Goal: Task Accomplishment & Management: Manage account settings

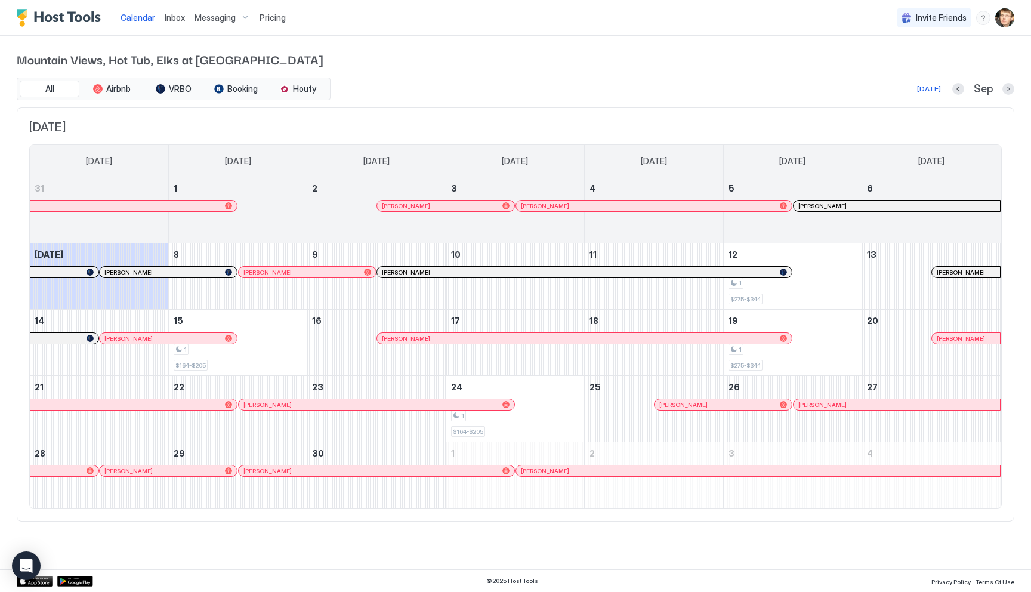
click at [1003, 93] on div at bounding box center [1009, 89] width 12 height 12
click at [1007, 88] on button "Next month" at bounding box center [1009, 89] width 12 height 12
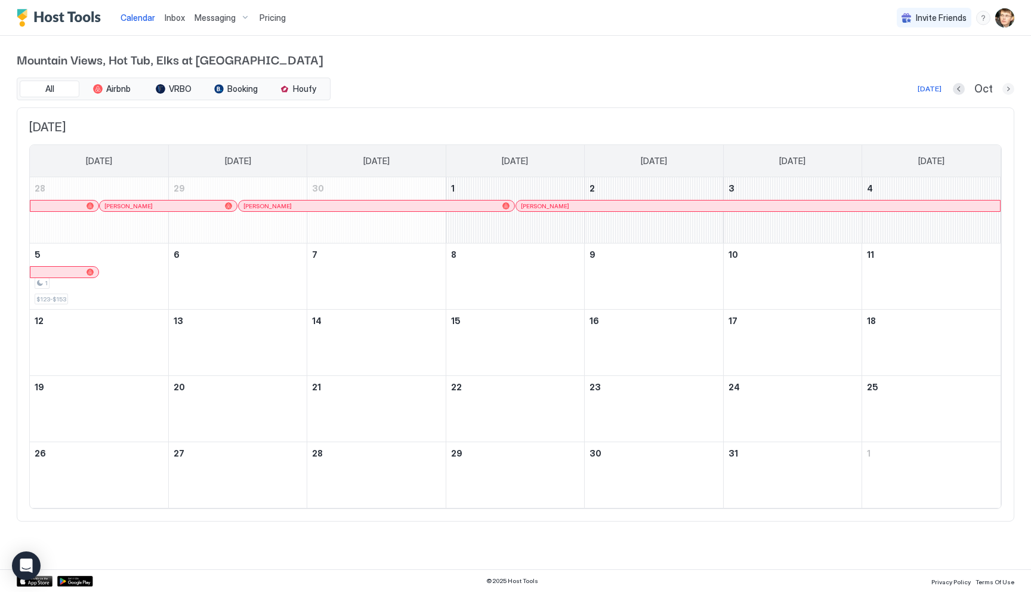
click at [1007, 88] on button "Next month" at bounding box center [1009, 89] width 12 height 12
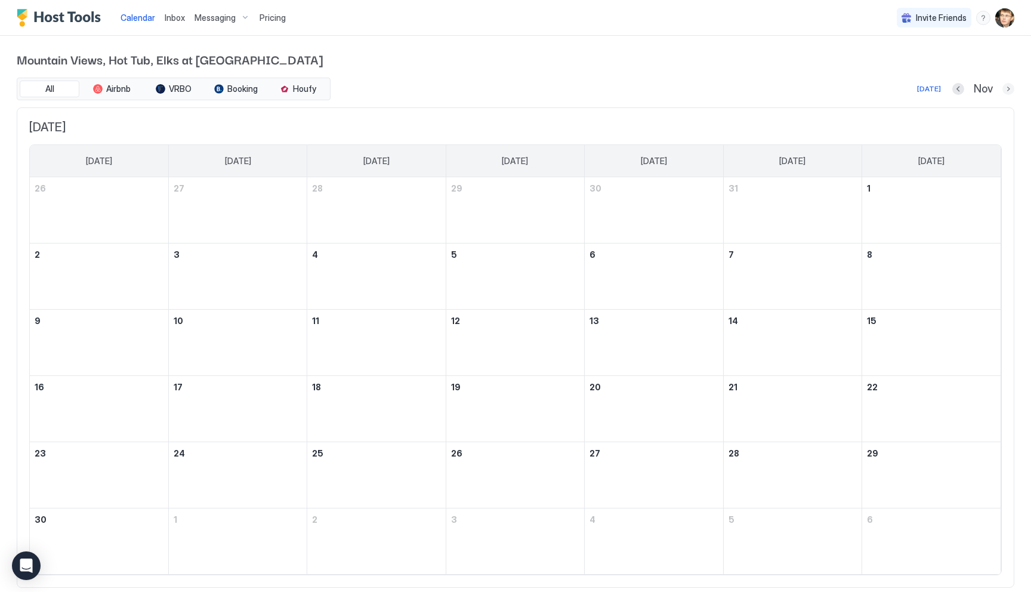
click at [1007, 88] on button "Next month" at bounding box center [1009, 89] width 12 height 12
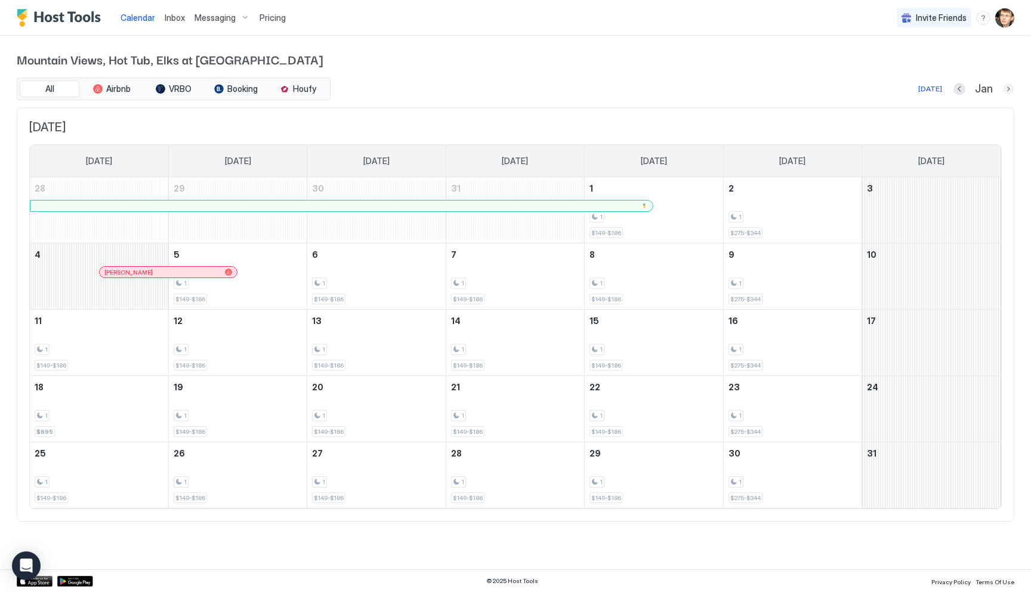
click at [1007, 88] on button "Next month" at bounding box center [1009, 89] width 12 height 12
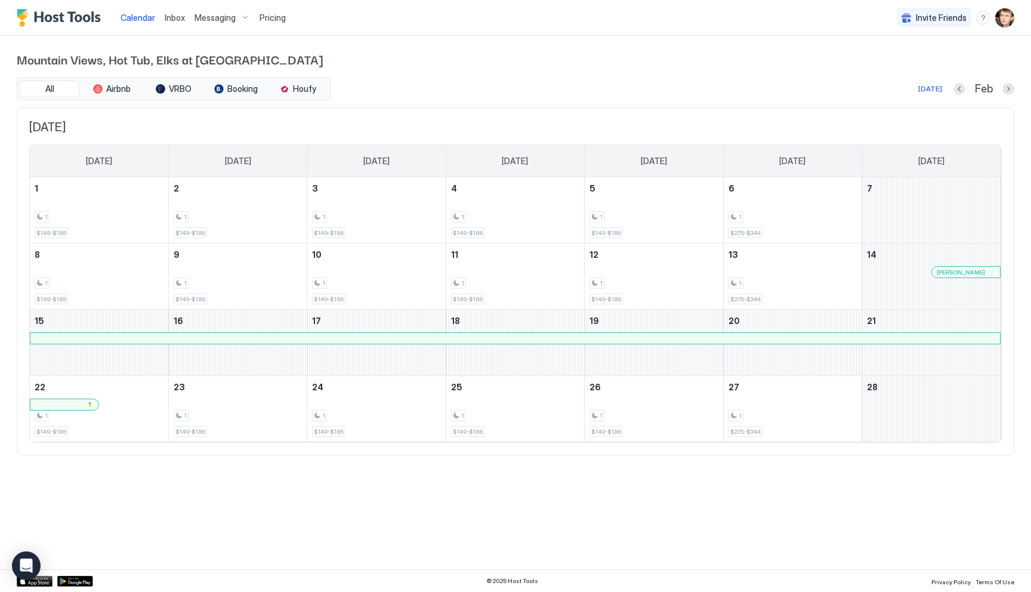
click at [264, 15] on span "Pricing" at bounding box center [273, 18] width 26 height 11
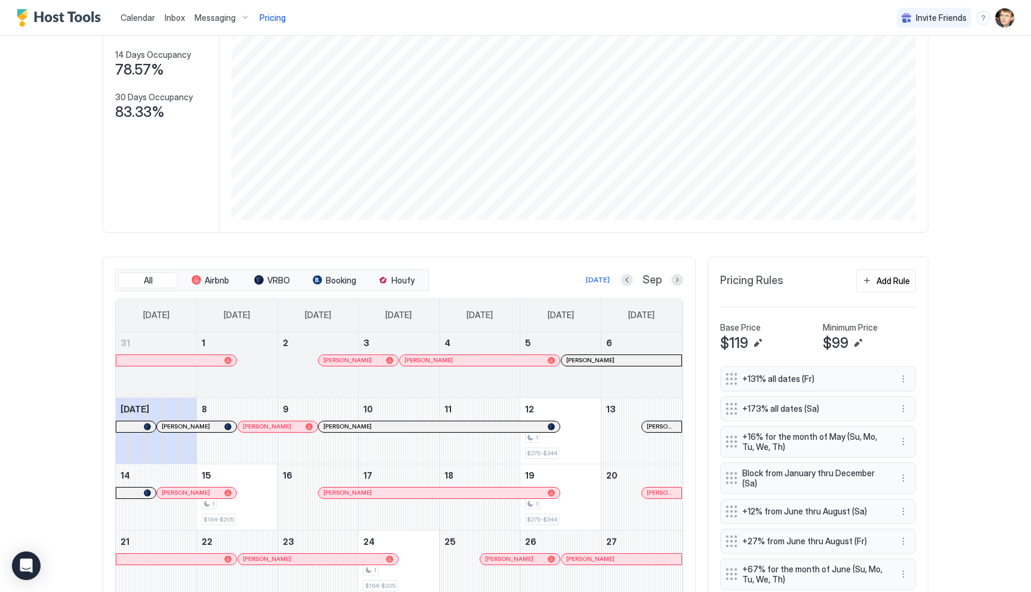
scroll to position [192, 0]
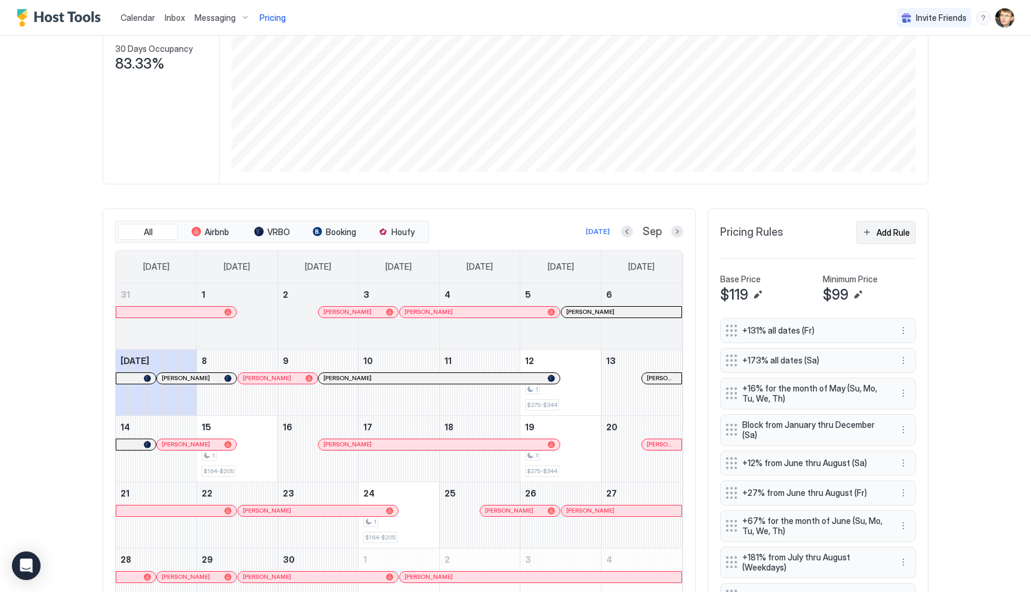
click at [874, 230] on button "Add Rule" at bounding box center [886, 232] width 60 height 23
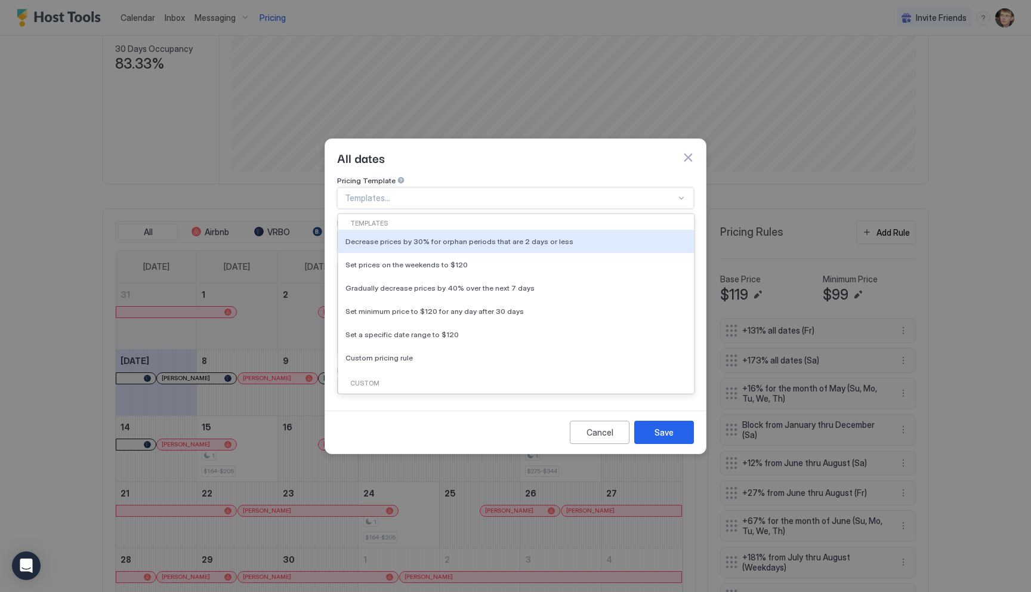
click at [534, 193] on div at bounding box center [510, 198] width 331 height 11
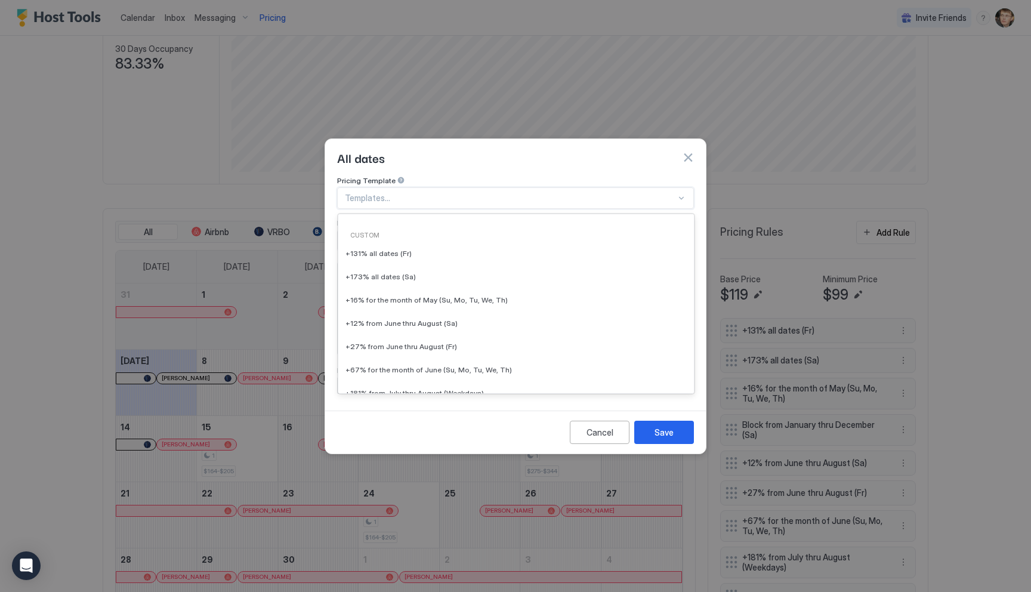
scroll to position [0, 0]
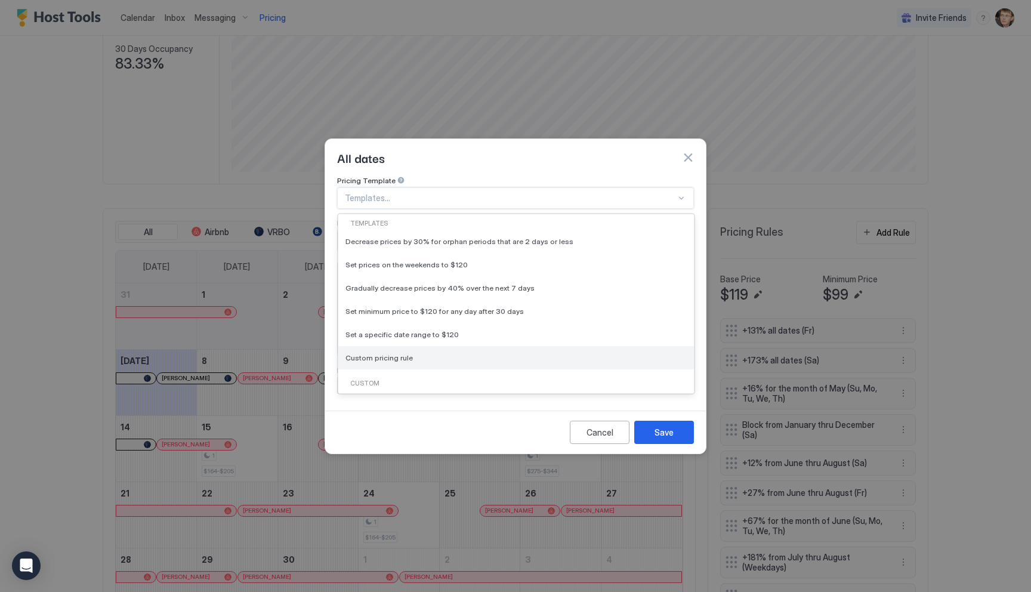
click at [429, 353] on div "Custom pricing rule" at bounding box center [516, 357] width 341 height 9
type input "***"
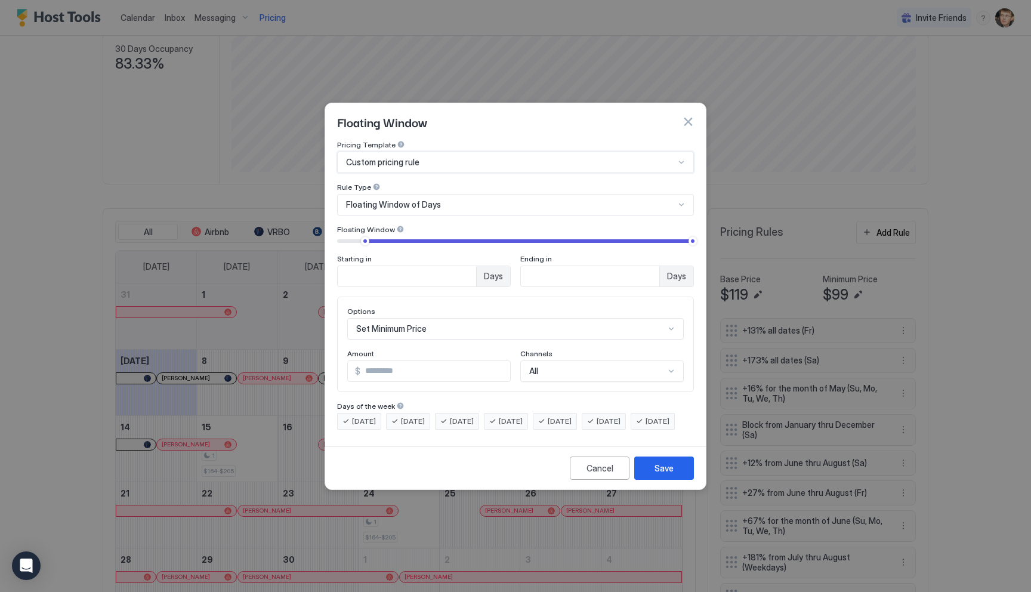
click at [420, 199] on span "Floating Window of Days" at bounding box center [393, 204] width 95 height 11
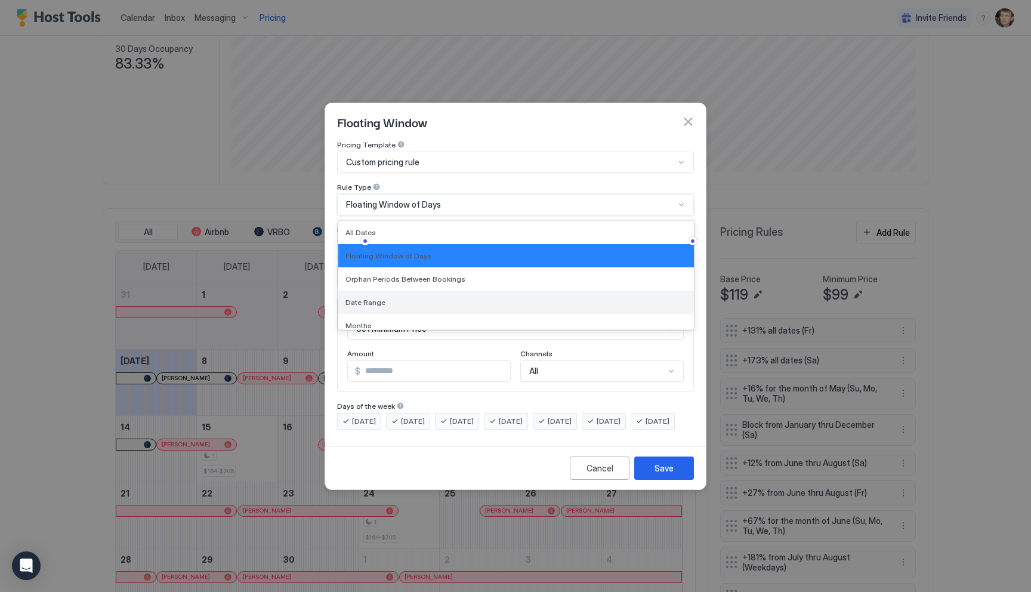
click at [434, 291] on div "Date Range" at bounding box center [516, 302] width 356 height 23
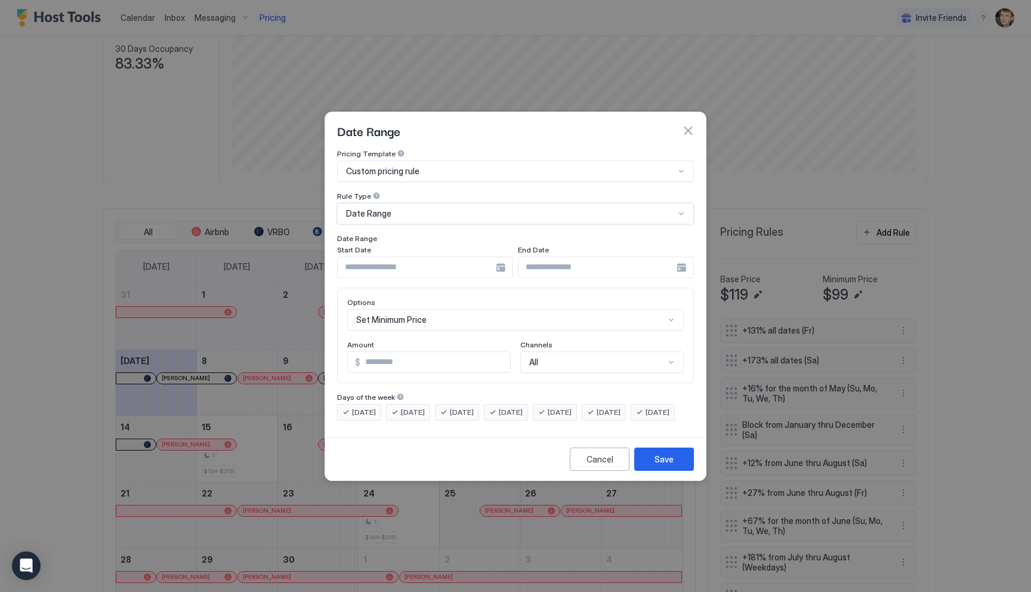
click at [501, 258] on div at bounding box center [425, 267] width 176 height 21
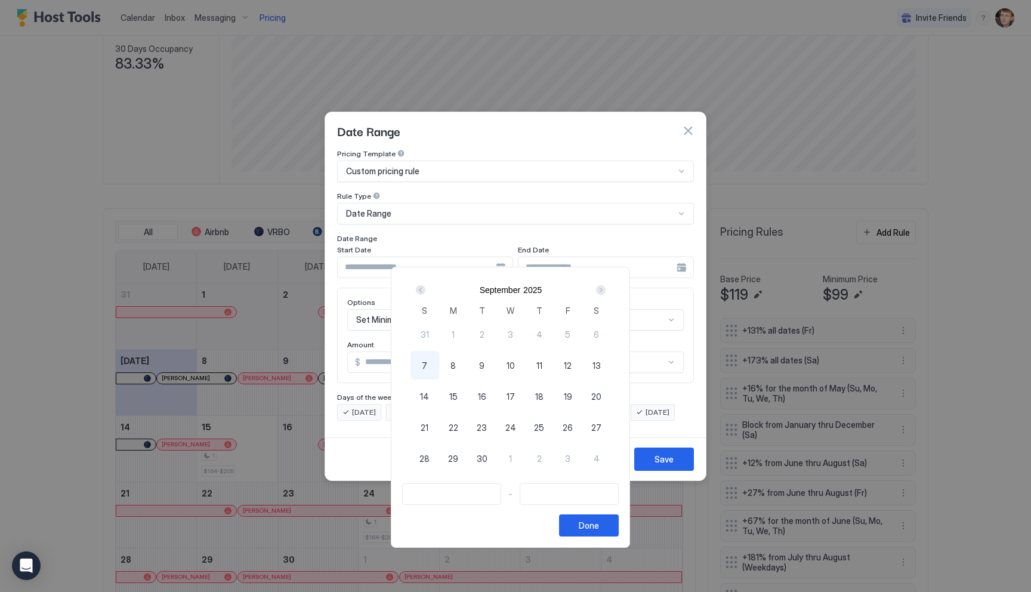
click at [606, 291] on div "Next" at bounding box center [601, 290] width 10 height 10
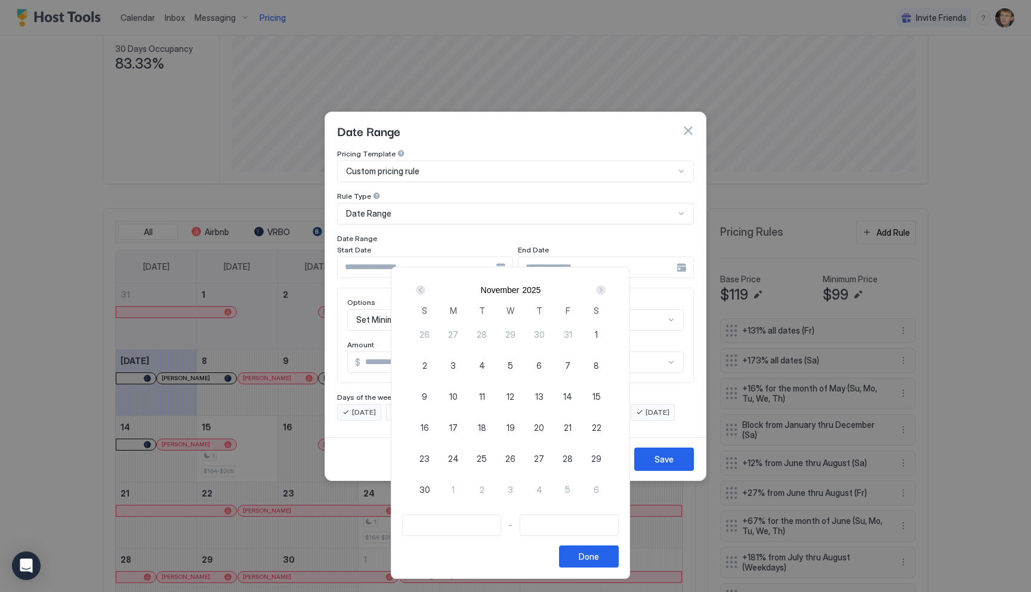
click at [606, 291] on div "Next" at bounding box center [601, 290] width 10 height 10
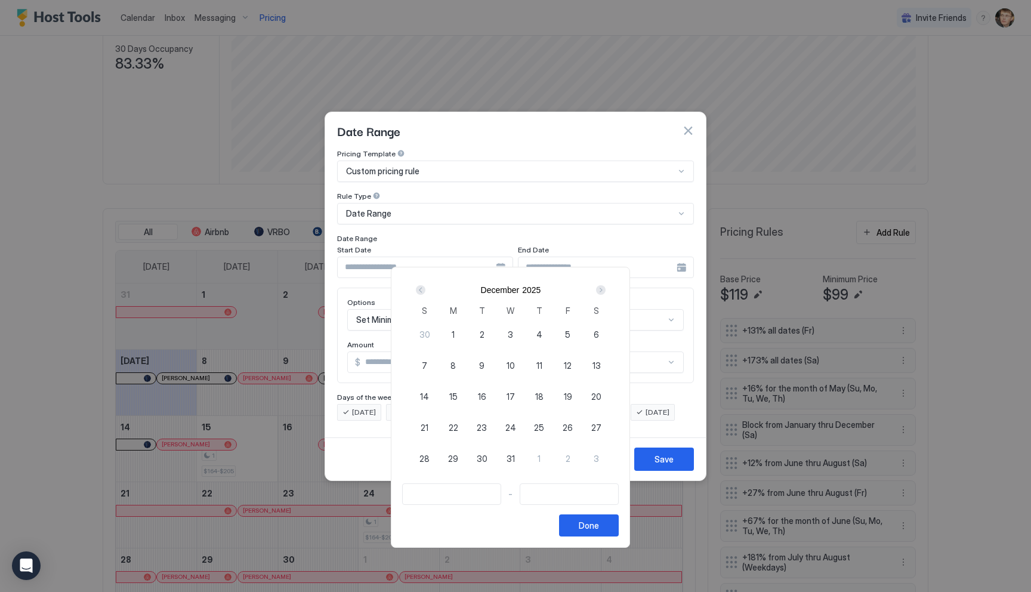
click at [606, 291] on div "Next" at bounding box center [601, 290] width 10 height 10
click at [543, 365] on span "12" at bounding box center [539, 365] width 8 height 13
type input "**********"
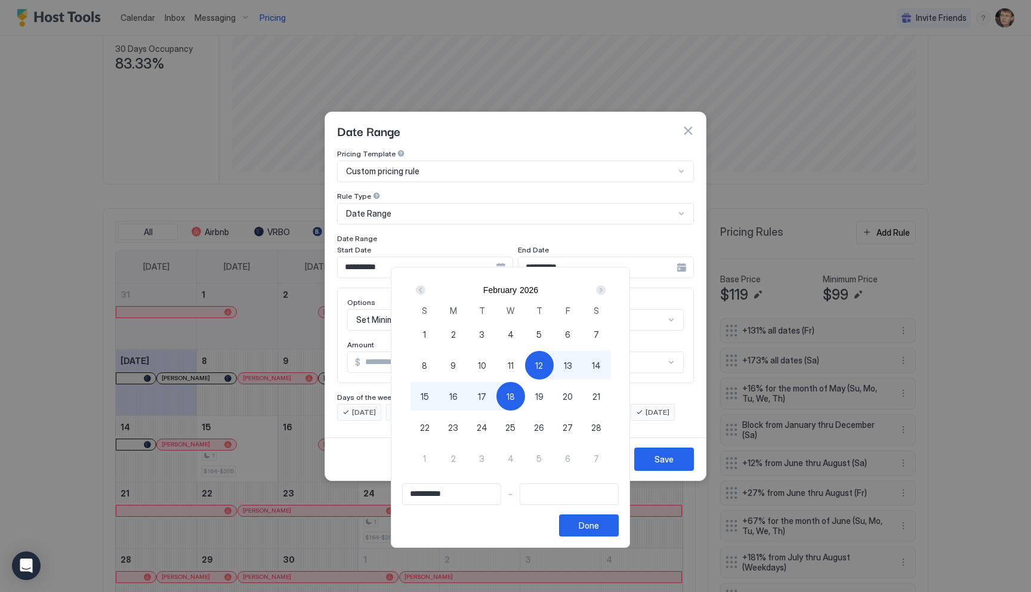
type input "**********"
click at [427, 426] on span "22" at bounding box center [425, 427] width 10 height 13
type input "**********"
click at [596, 525] on div "Done" at bounding box center [589, 525] width 20 height 13
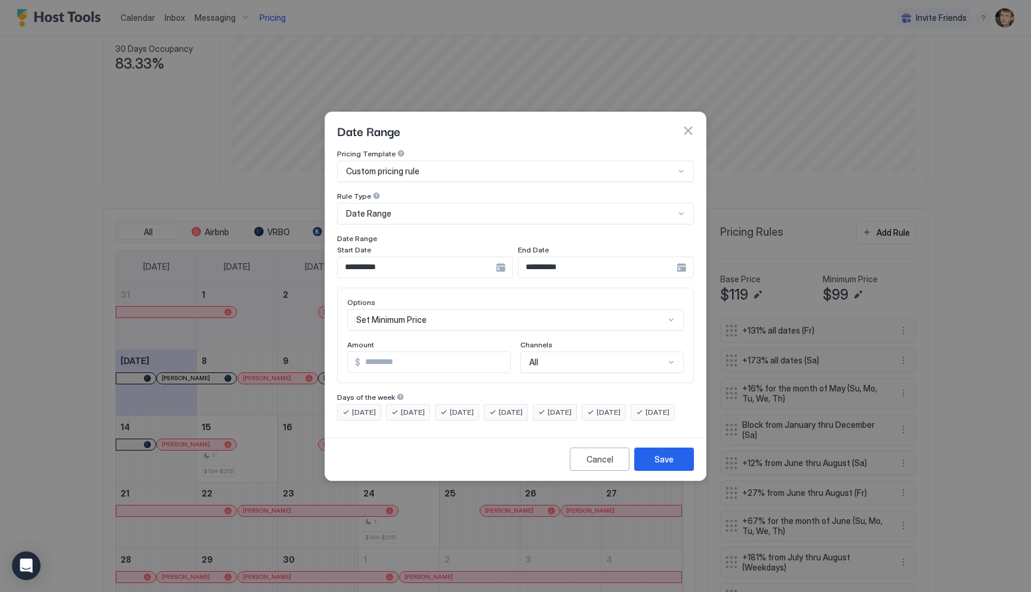
click at [436, 359] on input "***" at bounding box center [435, 362] width 150 height 20
type input "*"
type input "***"
click at [658, 466] on div "Save" at bounding box center [664, 459] width 19 height 13
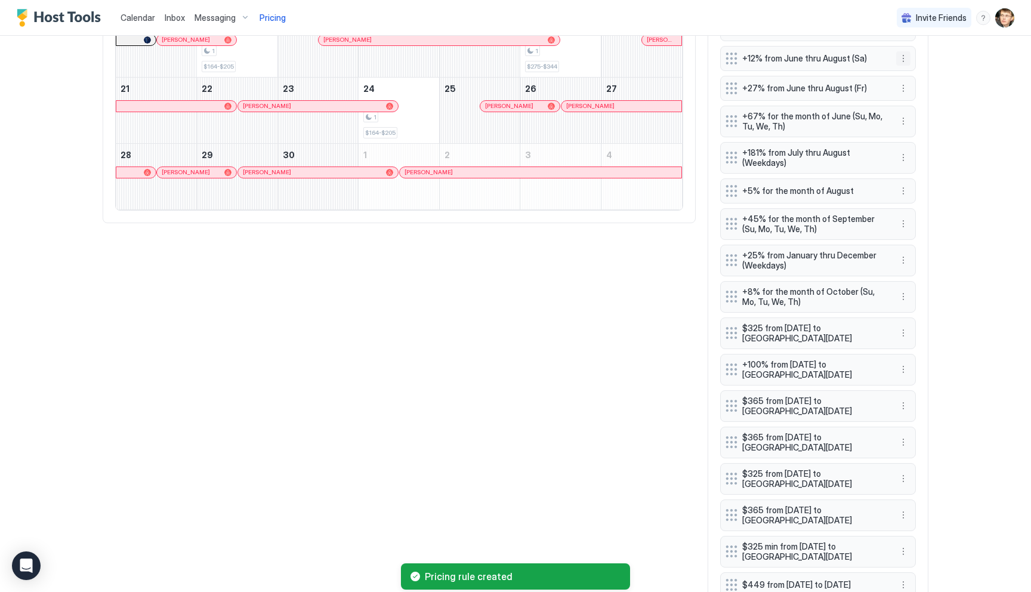
scroll to position [816, 0]
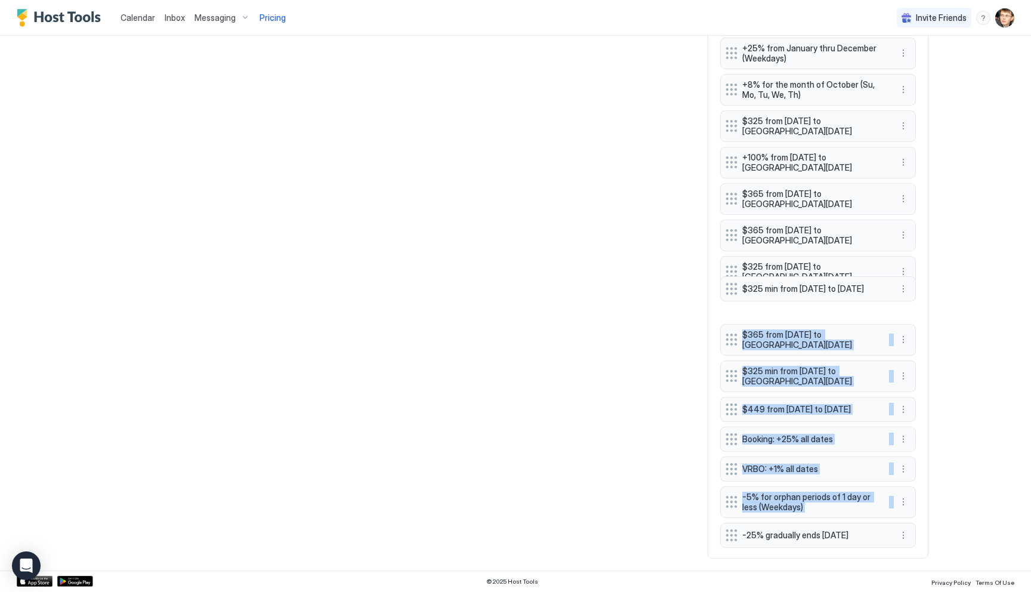
drag, startPoint x: 731, startPoint y: 531, endPoint x: 731, endPoint y: 291, distance: 239.3
click at [731, 291] on div "+131% all dates (Fr) +173% all dates (Sa) +16% for the month of May (Su, Mo, Tu…" at bounding box center [818, 126] width 196 height 840
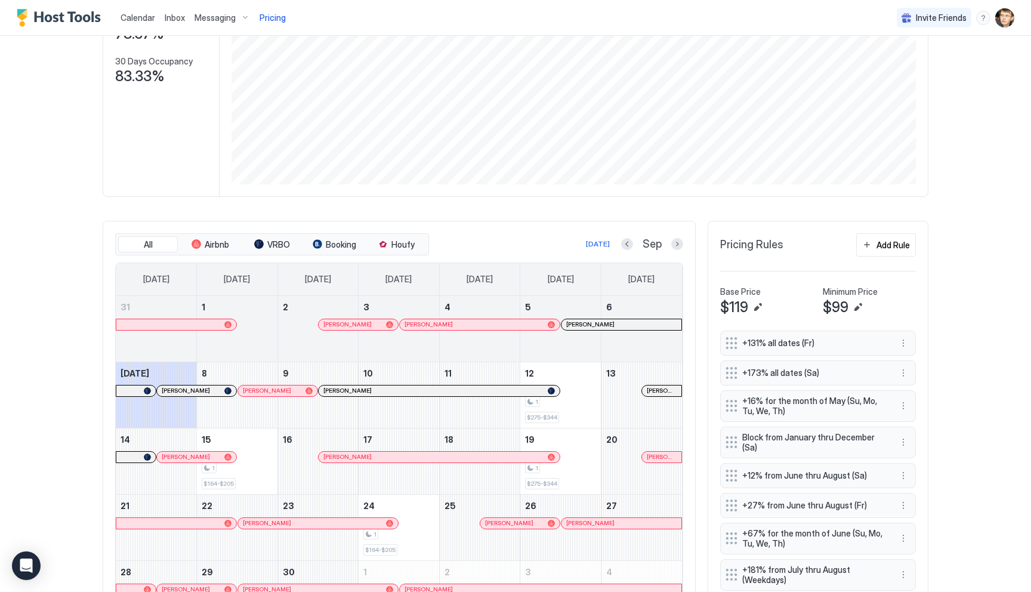
scroll to position [140, 0]
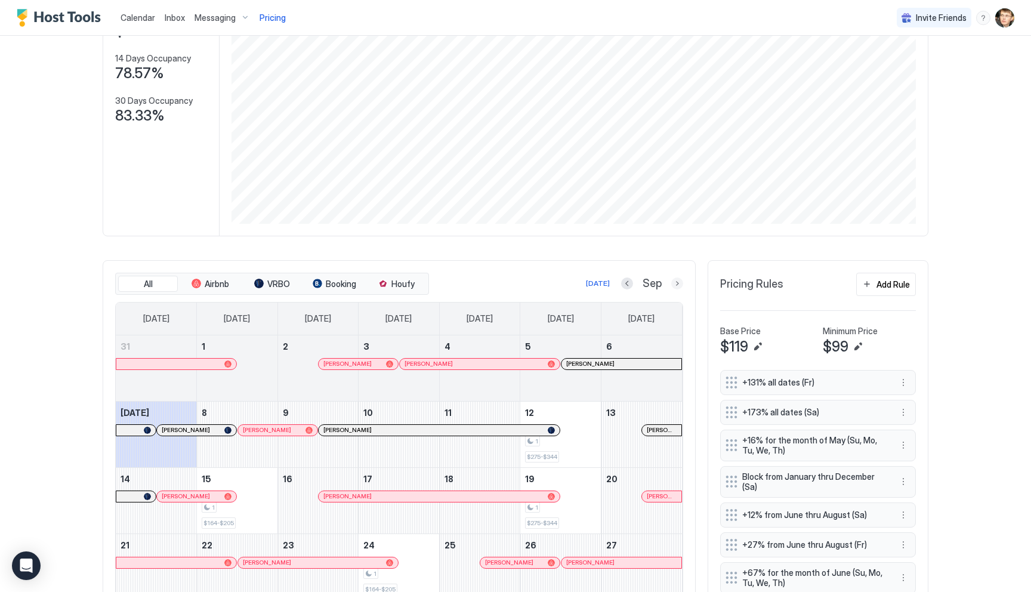
click at [676, 283] on button "Next month" at bounding box center [677, 284] width 12 height 12
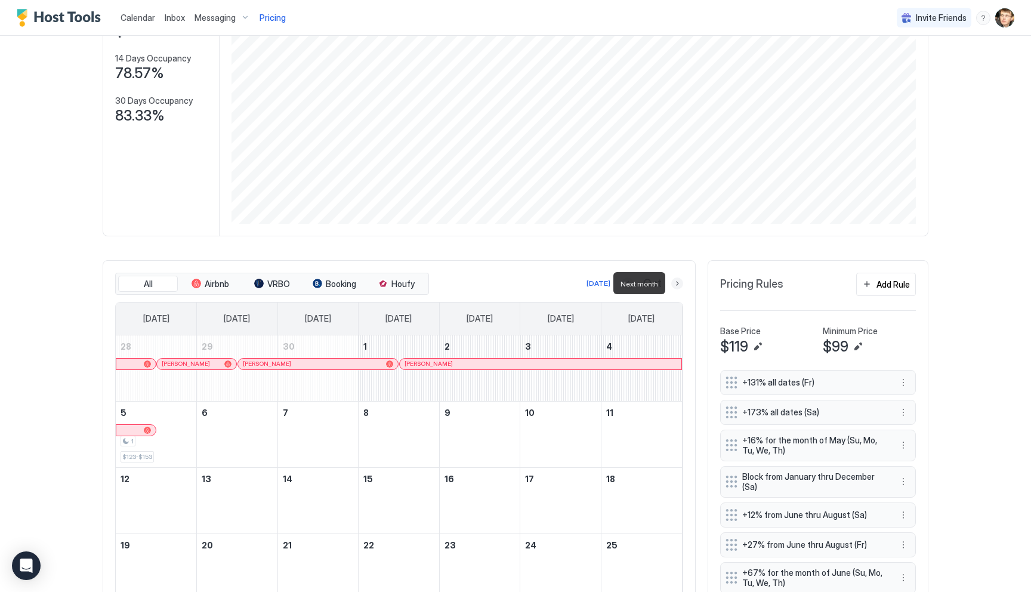
click at [676, 283] on button "Next month" at bounding box center [677, 284] width 12 height 12
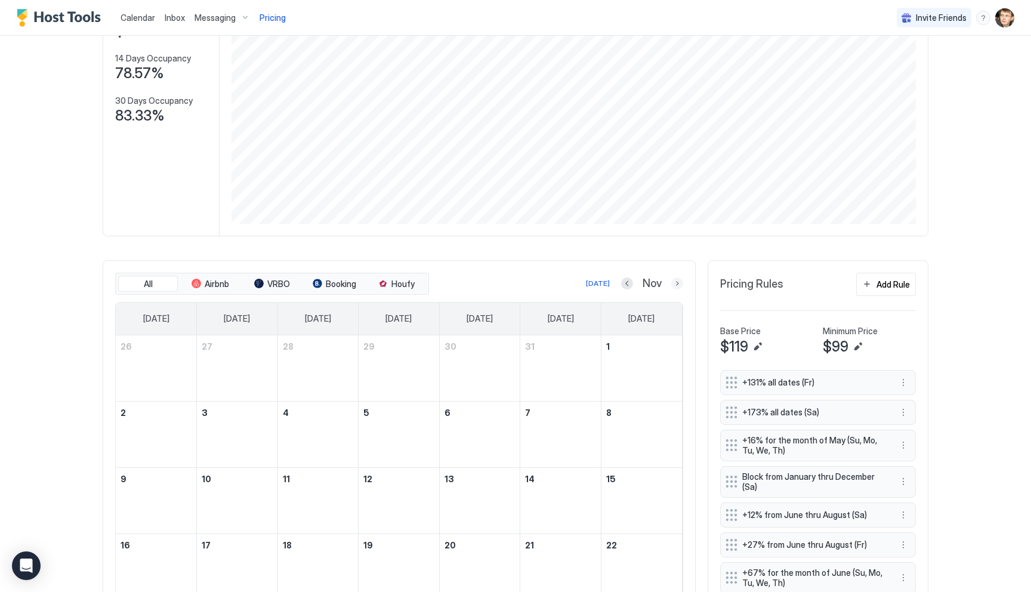
click at [677, 286] on button "Next month" at bounding box center [677, 284] width 12 height 12
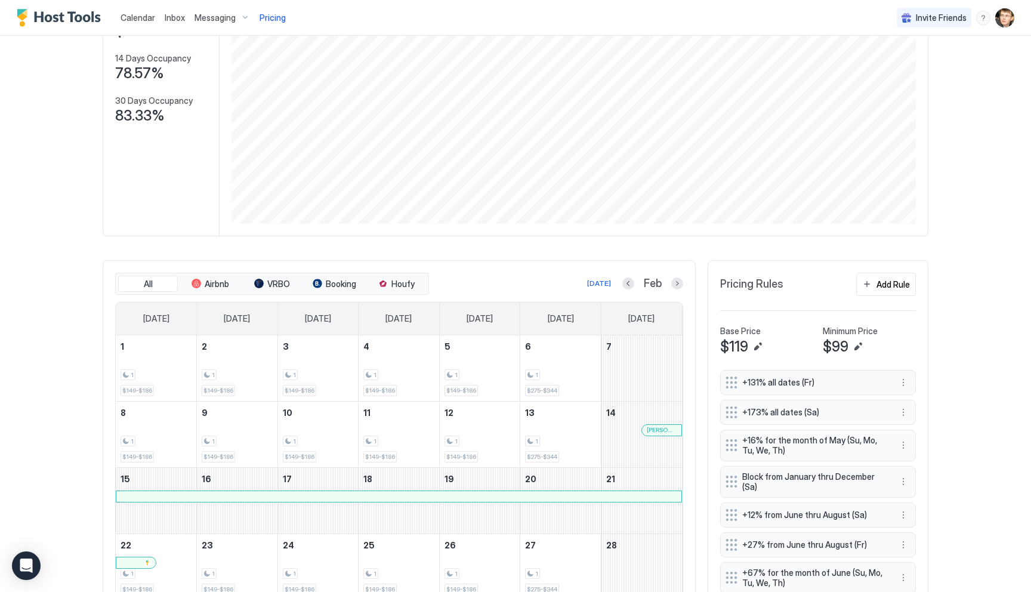
click at [659, 427] on div at bounding box center [660, 431] width 10 height 10
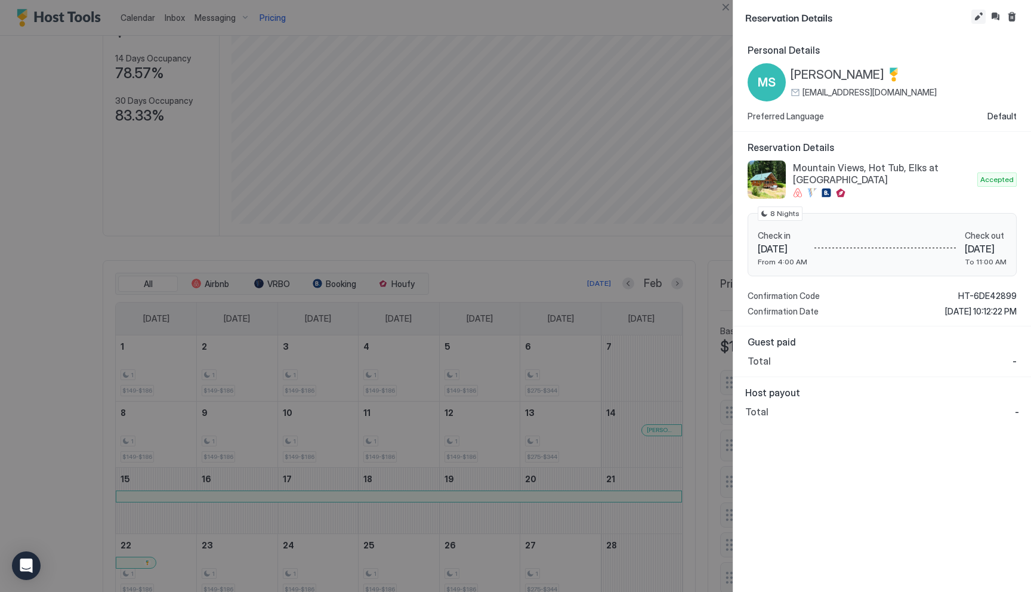
click at [979, 19] on button "Edit reservation" at bounding box center [979, 17] width 14 height 14
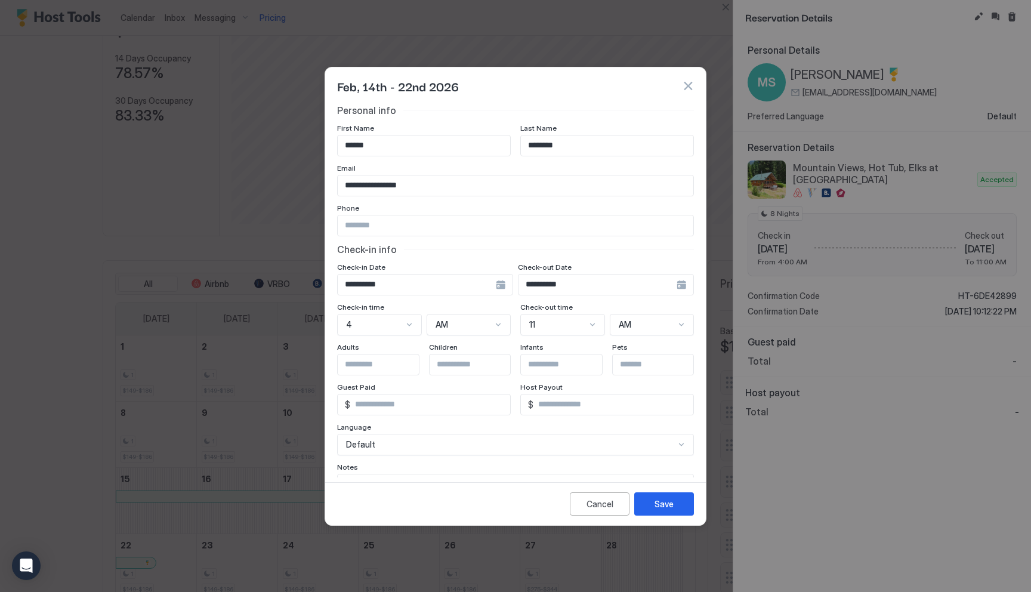
scroll to position [68, 0]
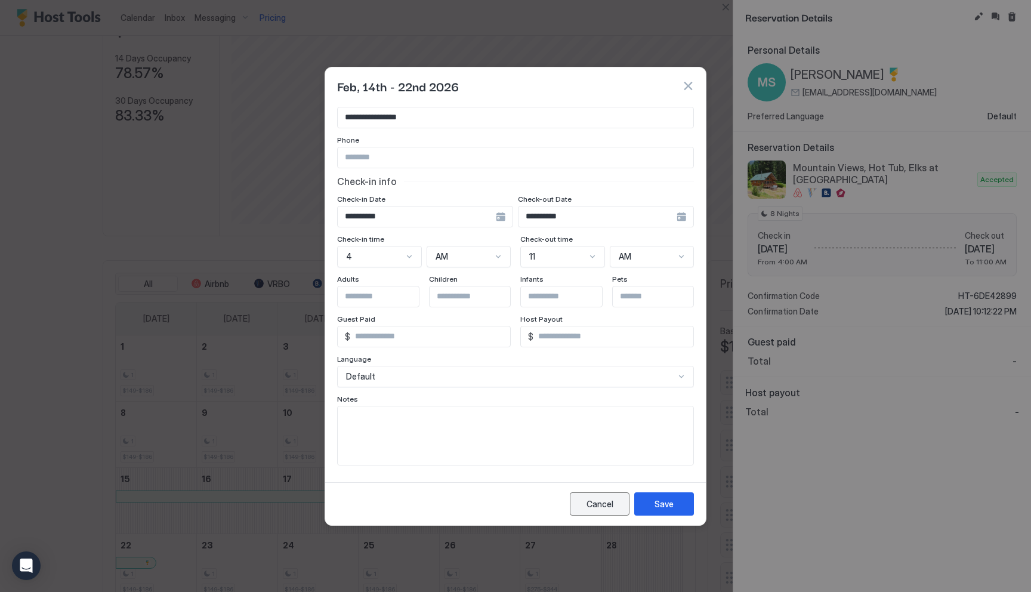
click at [595, 504] on div "Cancel" at bounding box center [600, 504] width 27 height 13
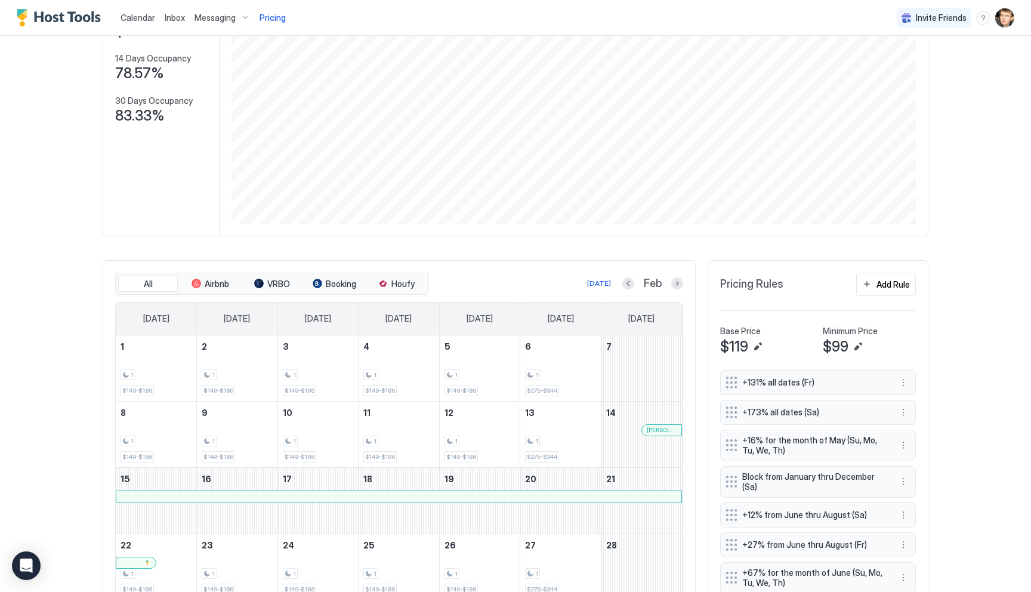
click at [664, 430] on div at bounding box center [664, 431] width 10 height 10
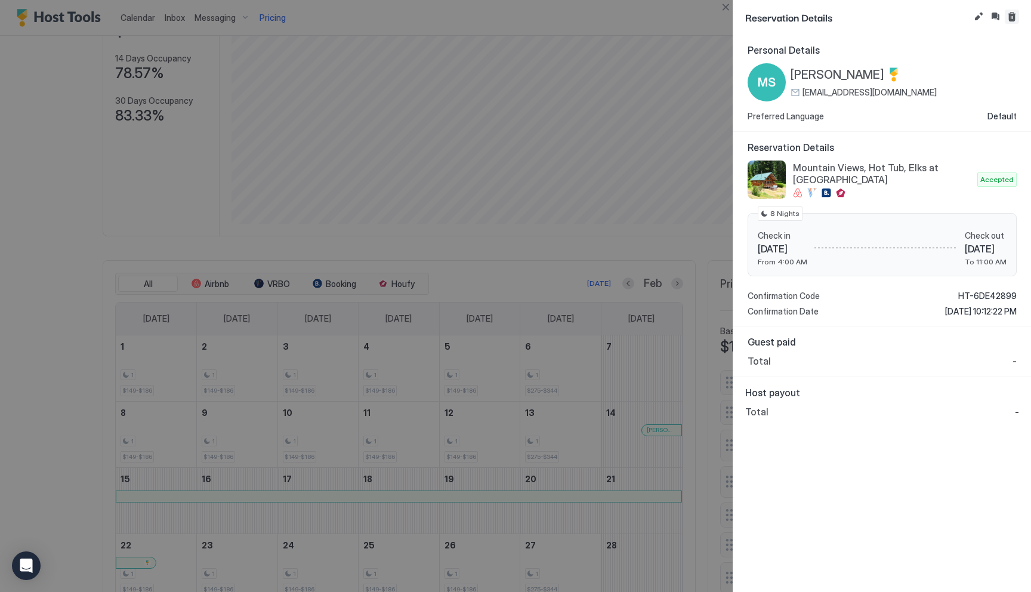
click at [1015, 19] on button "Cancel reservation" at bounding box center [1012, 17] width 14 height 14
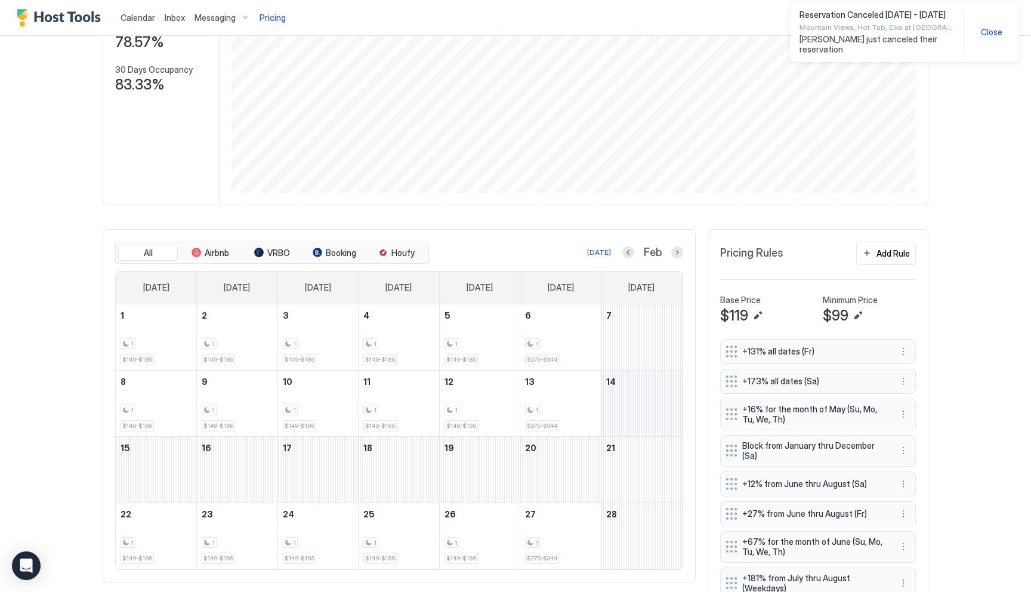
scroll to position [174, 0]
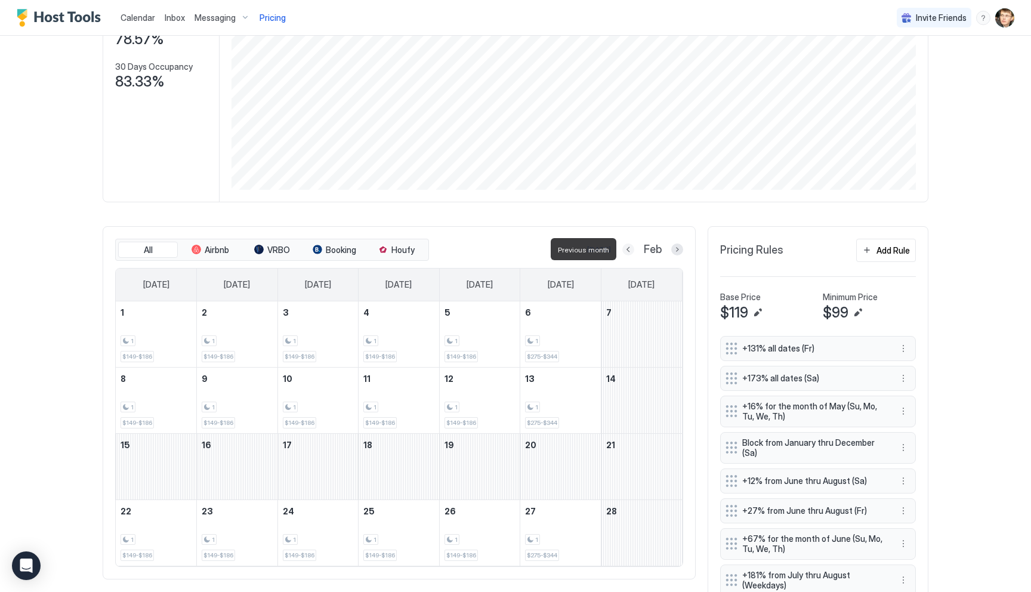
click at [628, 249] on button "Previous month" at bounding box center [628, 250] width 12 height 12
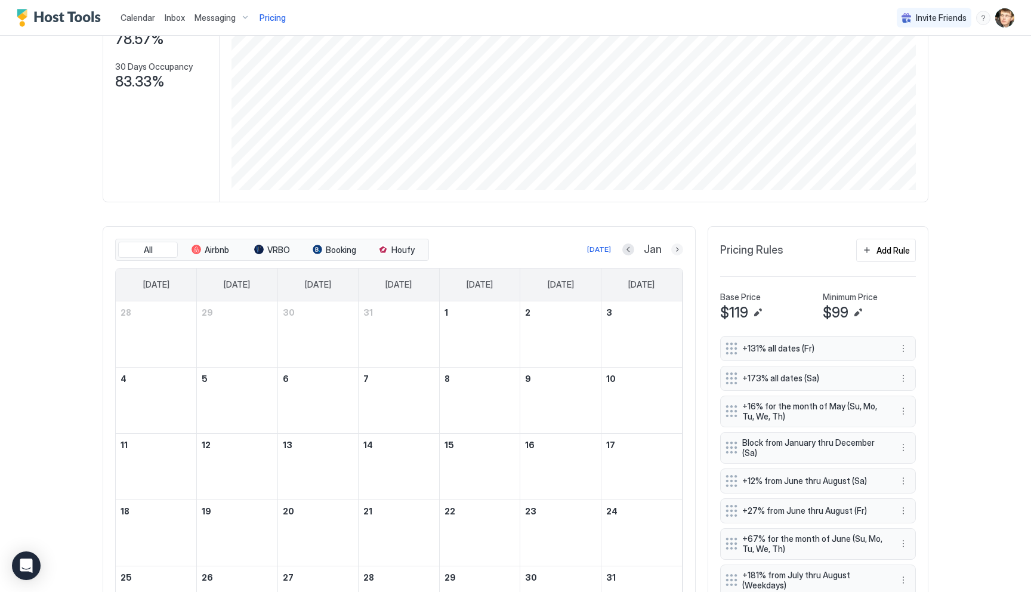
click at [680, 247] on button "Next month" at bounding box center [677, 250] width 12 height 12
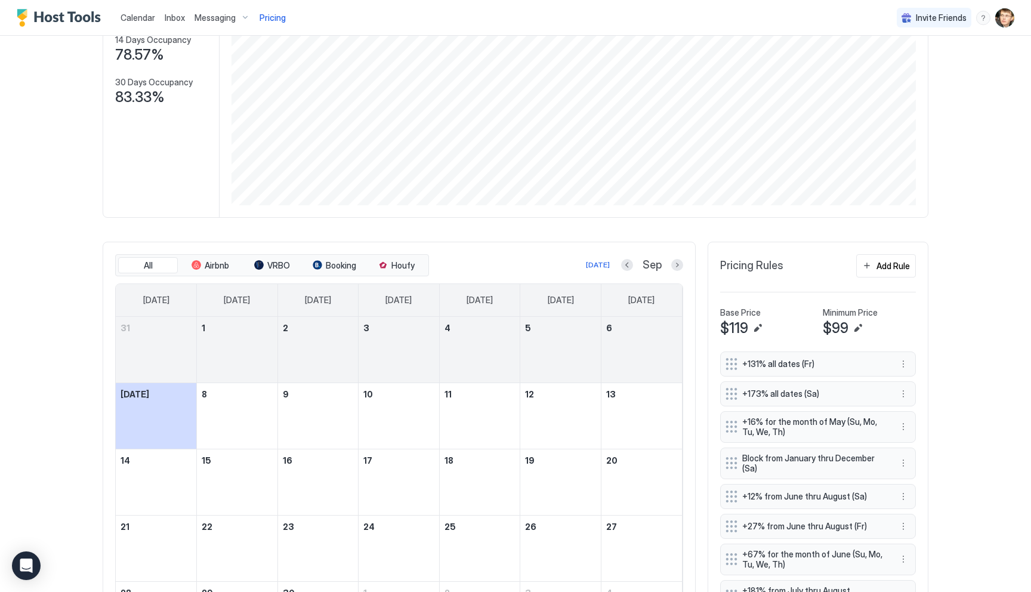
scroll to position [165, 0]
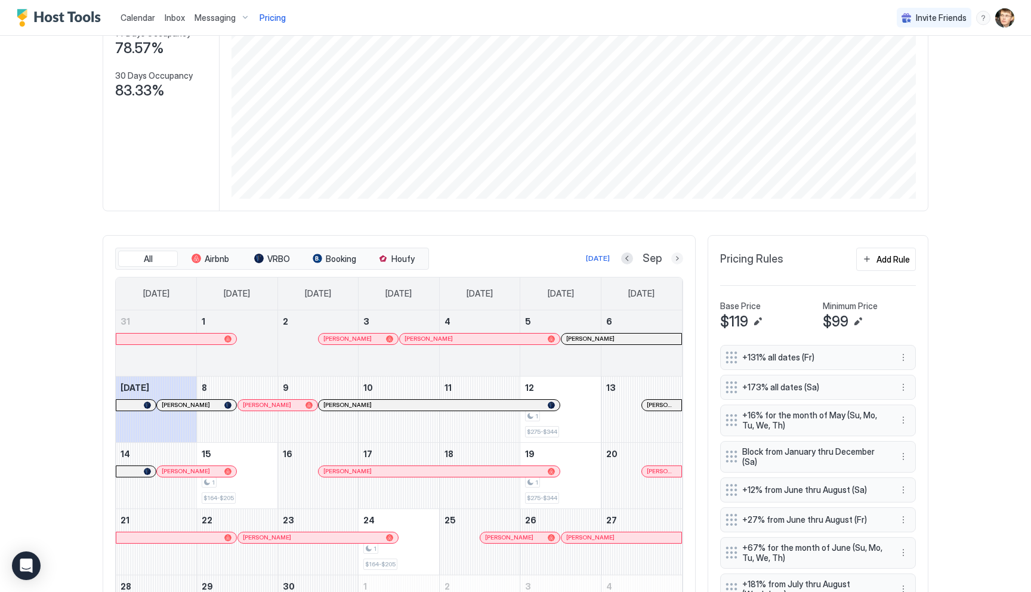
click at [679, 260] on button "Next month" at bounding box center [677, 258] width 12 height 12
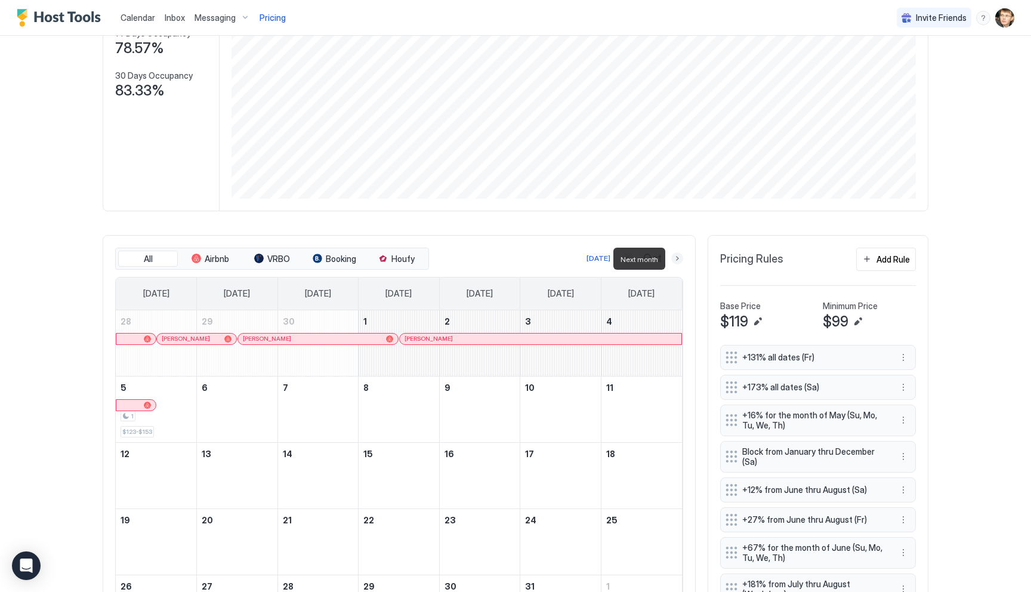
click at [679, 260] on button "Next month" at bounding box center [677, 258] width 12 height 12
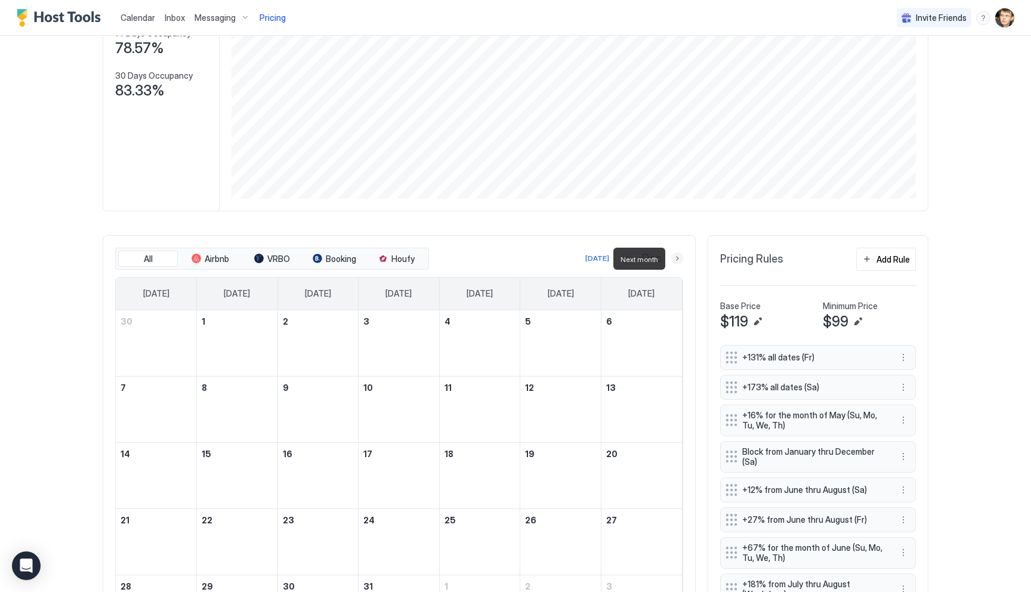
click at [679, 260] on button "Next month" at bounding box center [677, 258] width 12 height 12
click at [677, 261] on button "Next month" at bounding box center [677, 258] width 12 height 12
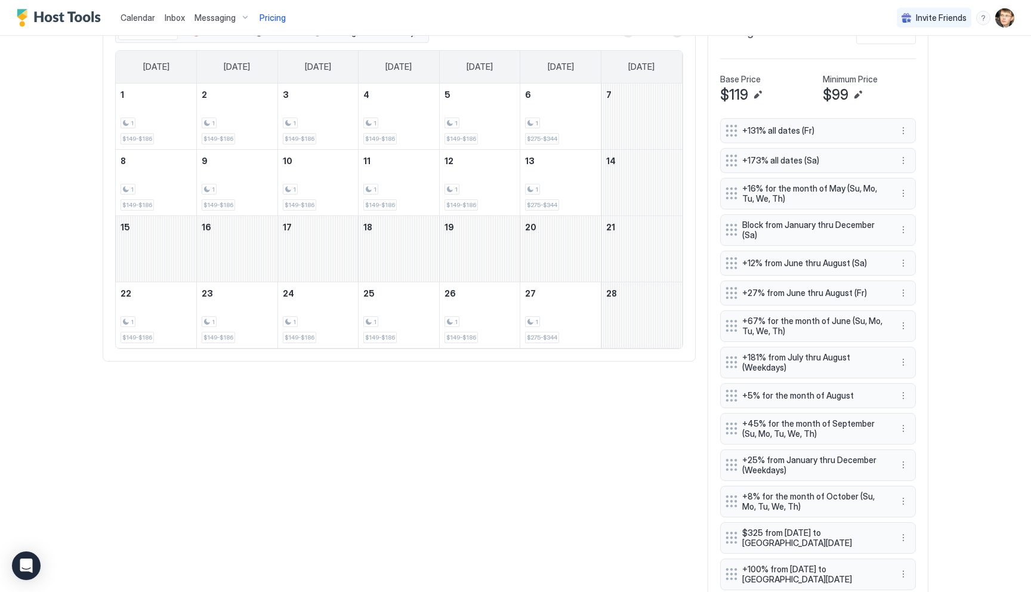
scroll to position [325, 0]
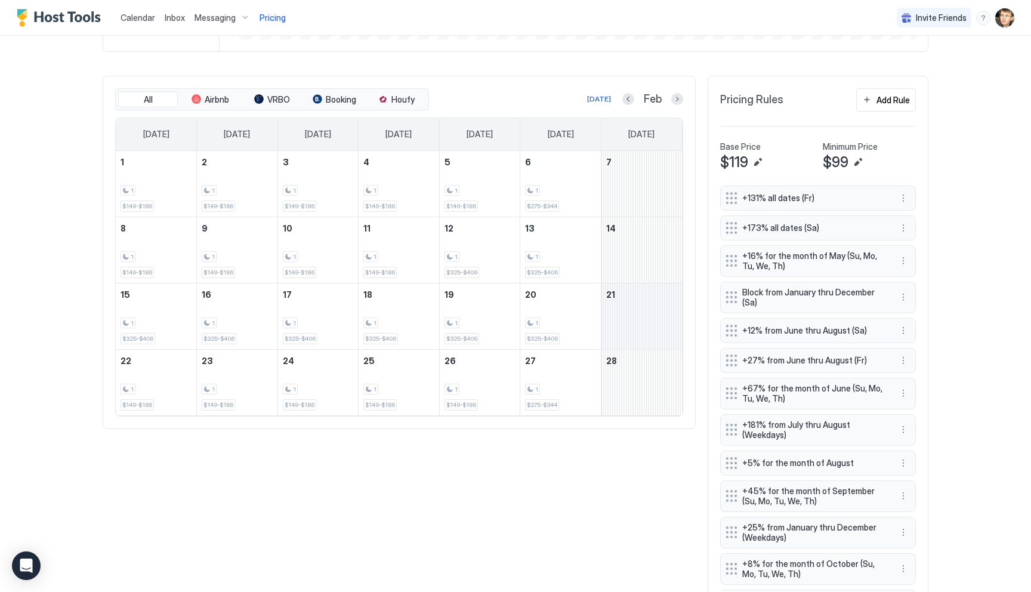
click at [663, 333] on div "February 21, 2026" at bounding box center [642, 316] width 81 height 66
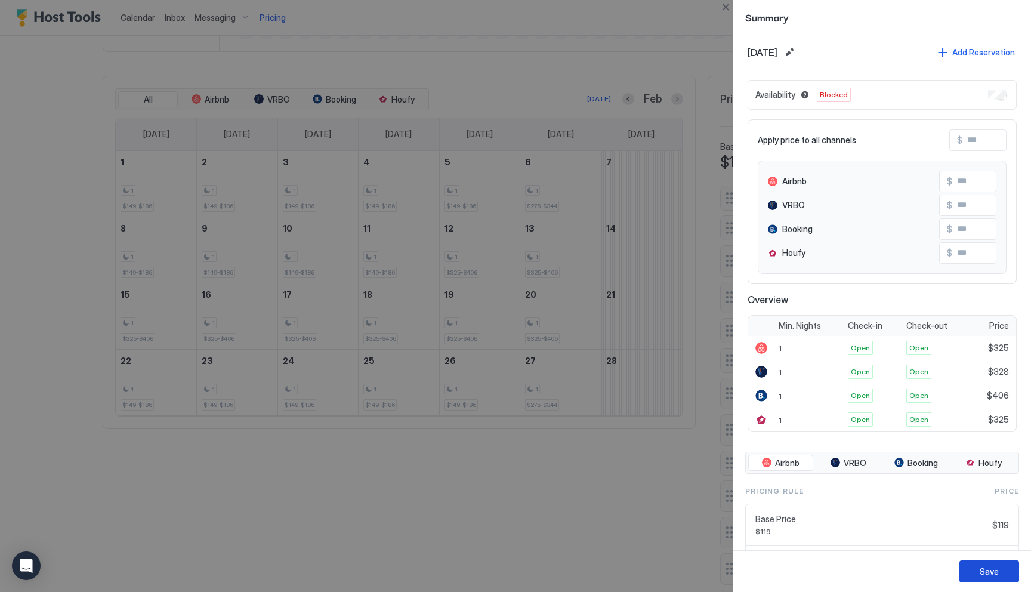
click at [981, 577] on div "Save" at bounding box center [989, 571] width 19 height 13
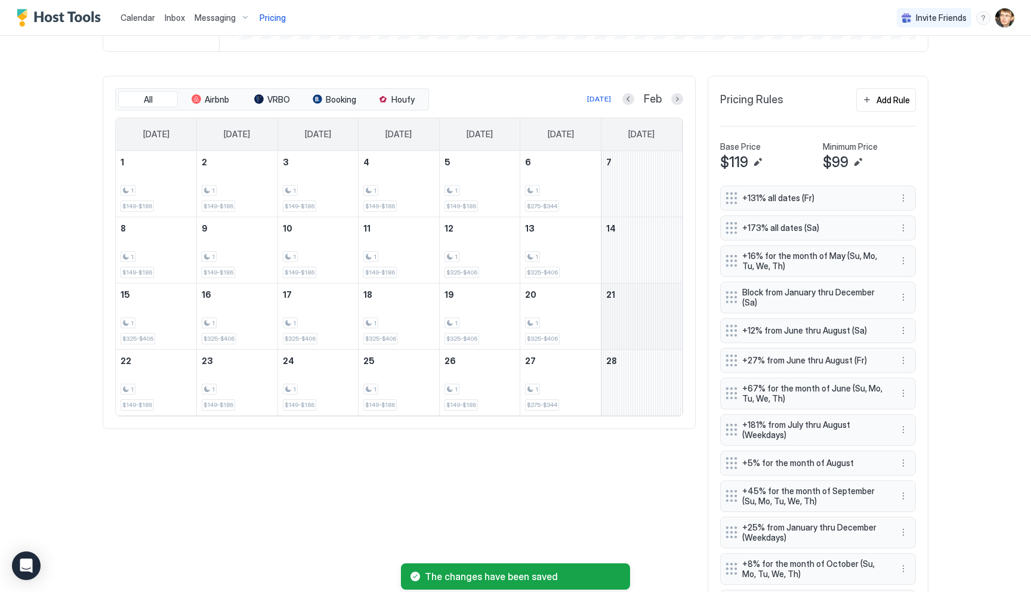
click at [634, 323] on div "February 21, 2026" at bounding box center [642, 316] width 81 height 66
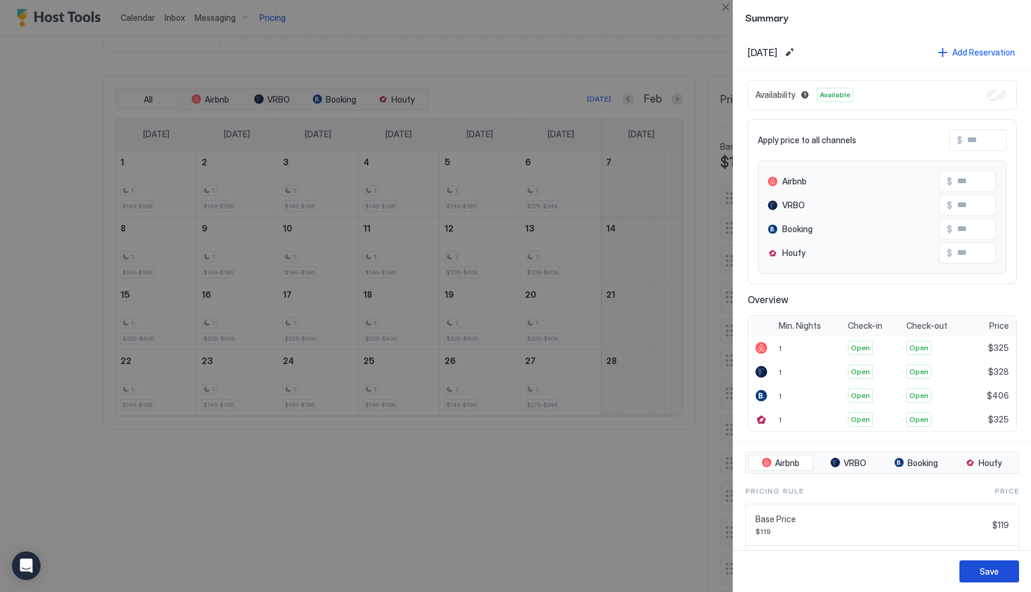
click at [975, 569] on button "Save" at bounding box center [990, 571] width 60 height 22
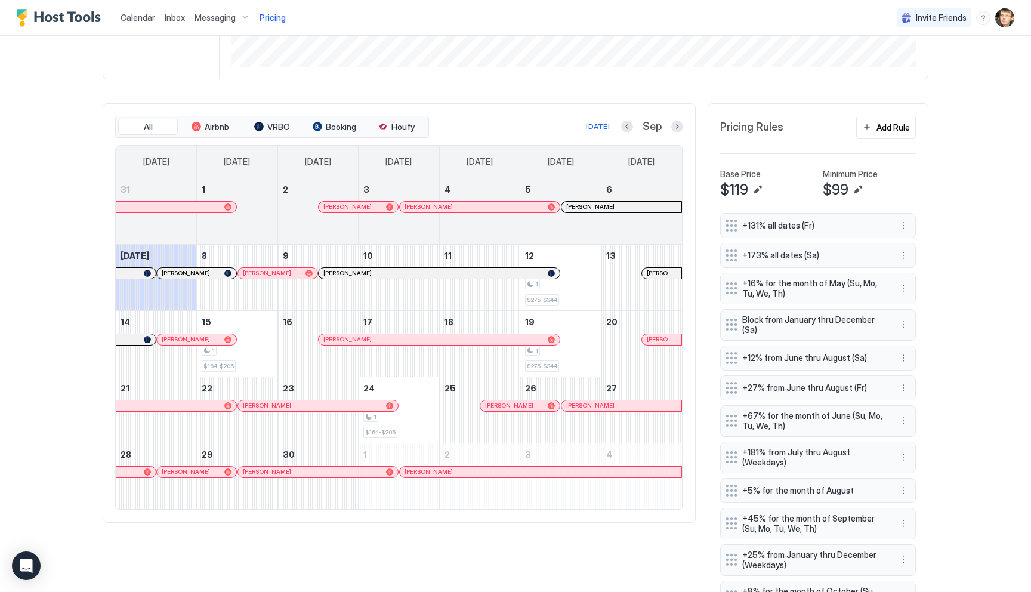
scroll to position [289, 0]
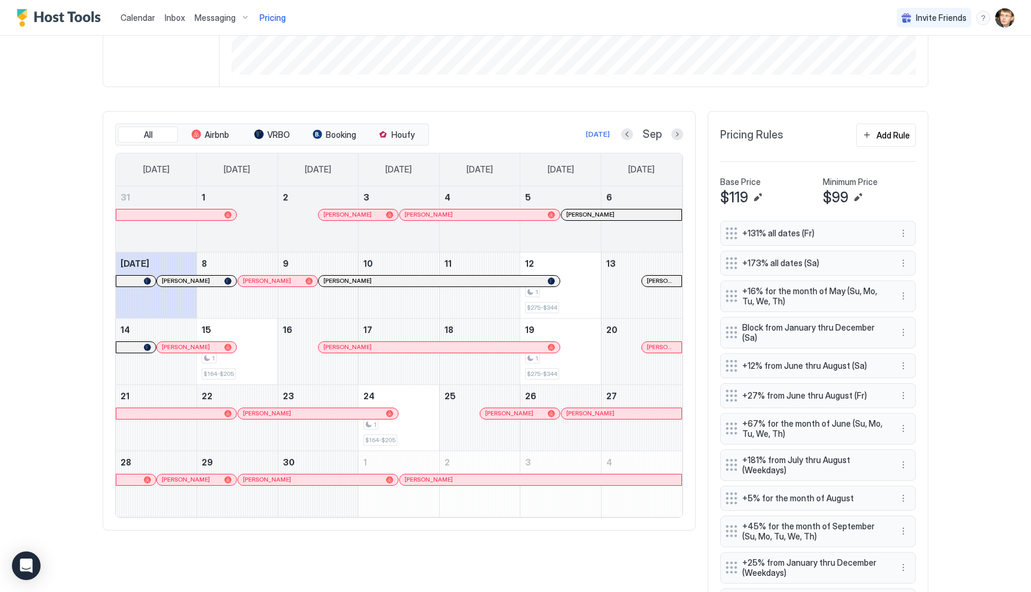
click at [678, 141] on div "Sep" at bounding box center [652, 135] width 62 height 14
click at [676, 134] on button "Next month" at bounding box center [677, 134] width 12 height 12
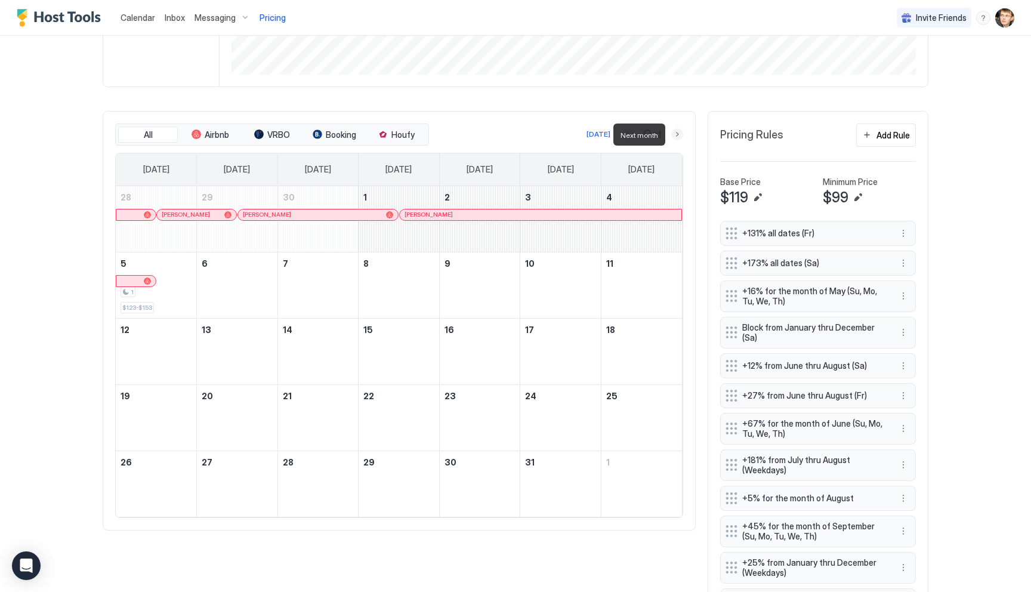
click at [676, 134] on button "Next month" at bounding box center [677, 134] width 12 height 12
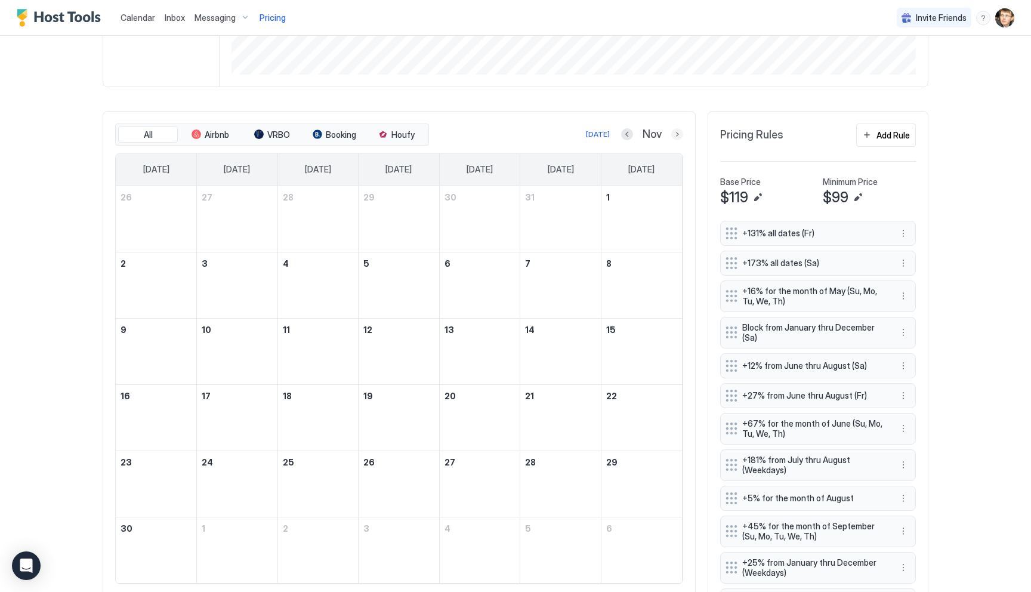
click at [677, 137] on button "Next month" at bounding box center [677, 134] width 12 height 12
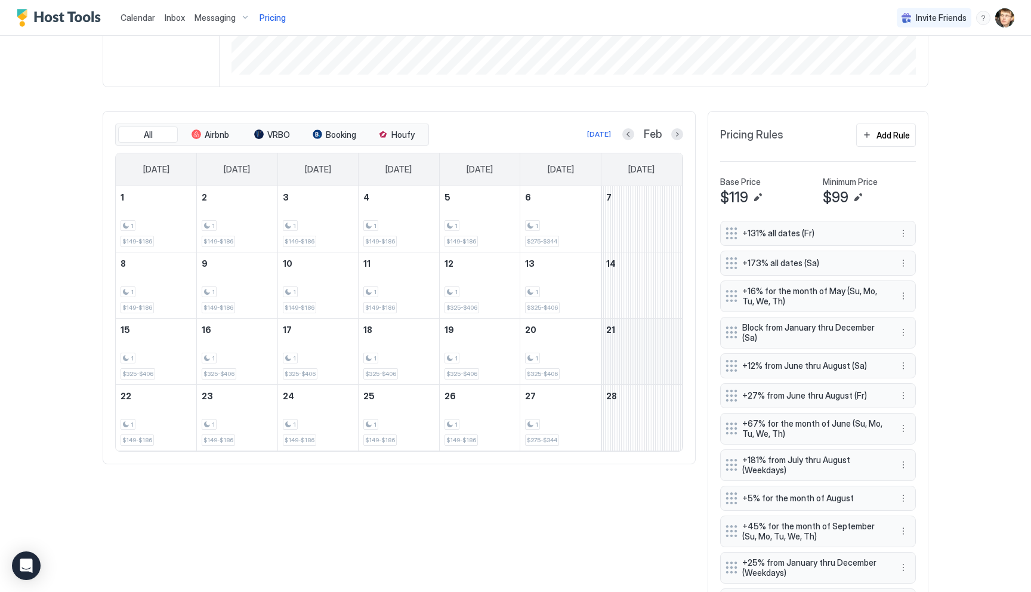
click at [636, 362] on div "February 21, 2026" at bounding box center [642, 352] width 81 height 66
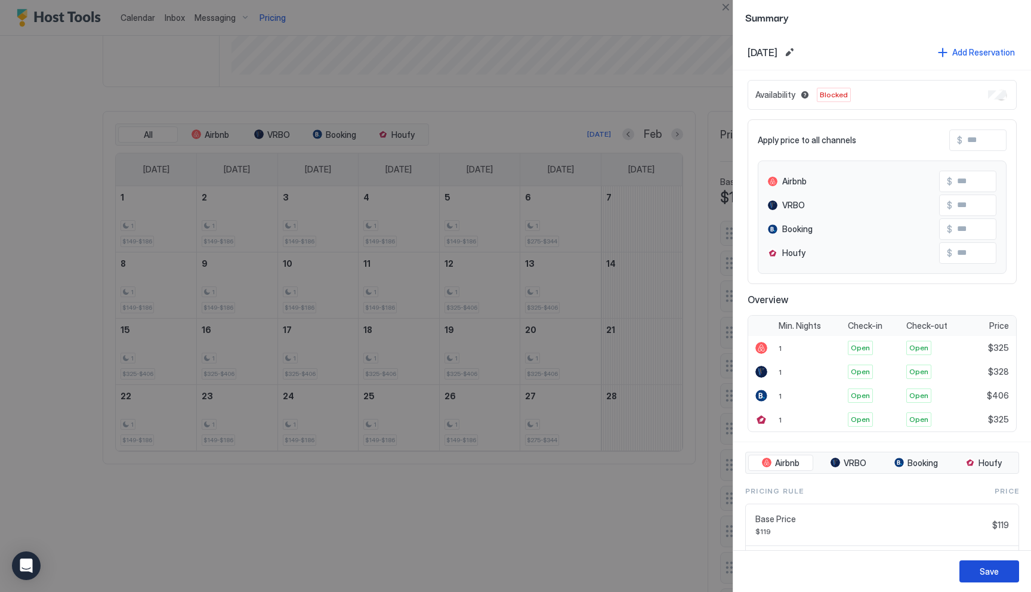
click at [975, 571] on button "Save" at bounding box center [990, 571] width 60 height 22
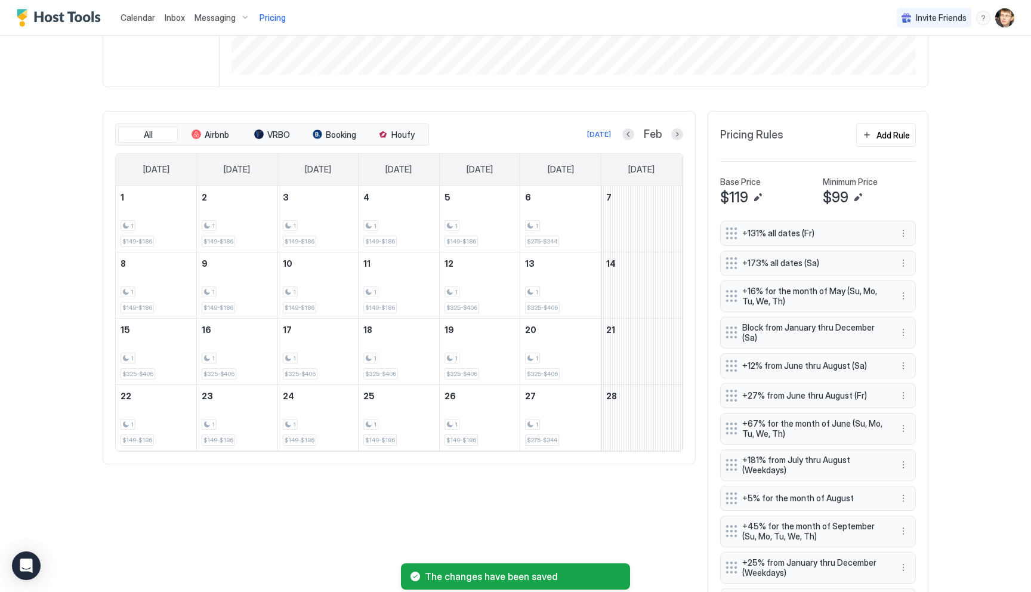
click at [652, 503] on div "All Airbnb VRBO Booking Houfy [DATE] Feb [DATE] [DATE] [DATE] [DATE] [DATE] [DA…" at bounding box center [516, 592] width 826 height 962
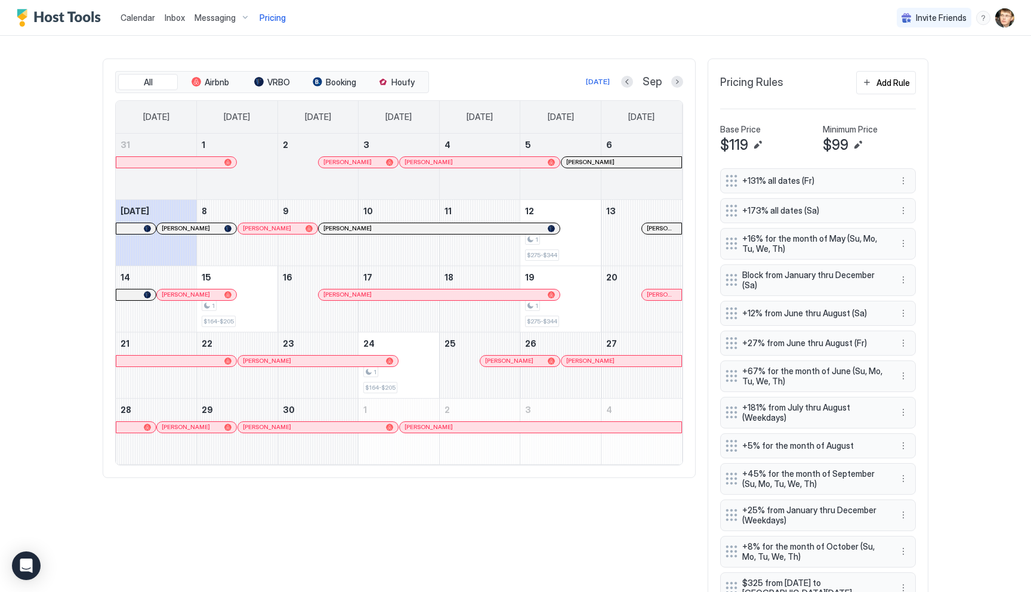
scroll to position [247, 0]
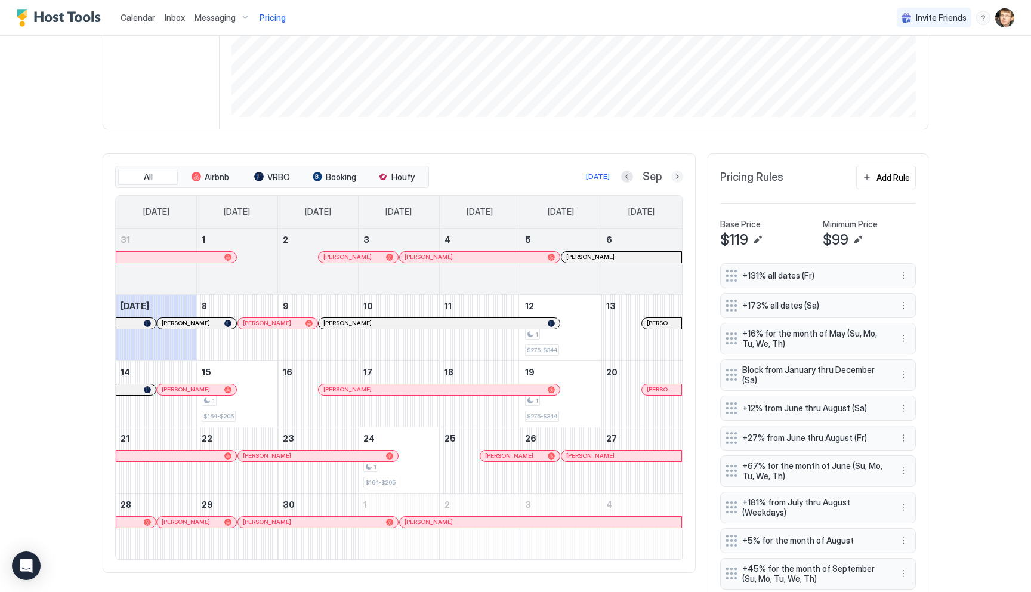
click at [677, 179] on button "Next month" at bounding box center [677, 177] width 12 height 12
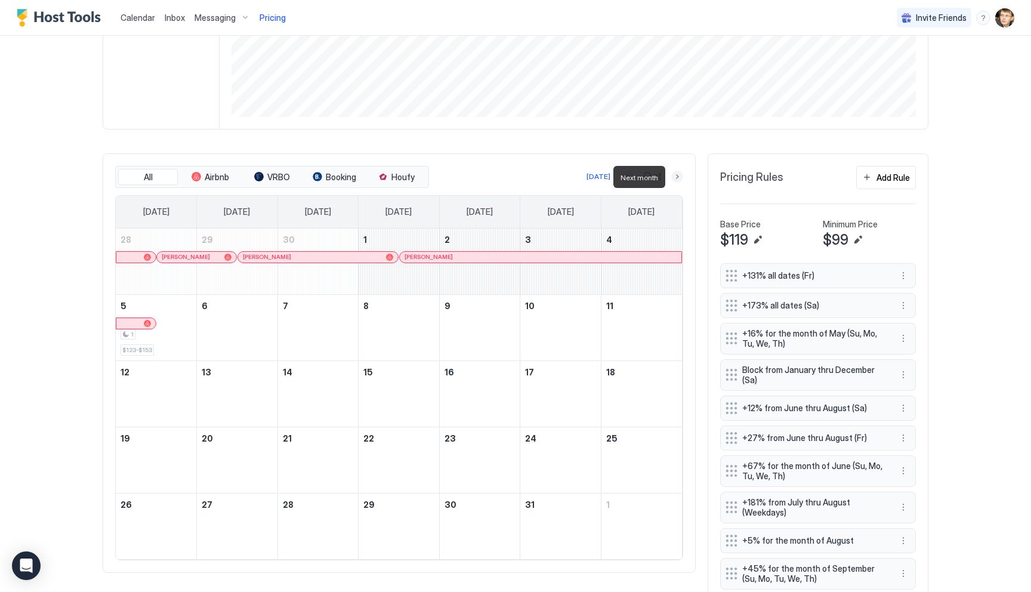
click at [677, 179] on button "Next month" at bounding box center [677, 177] width 12 height 12
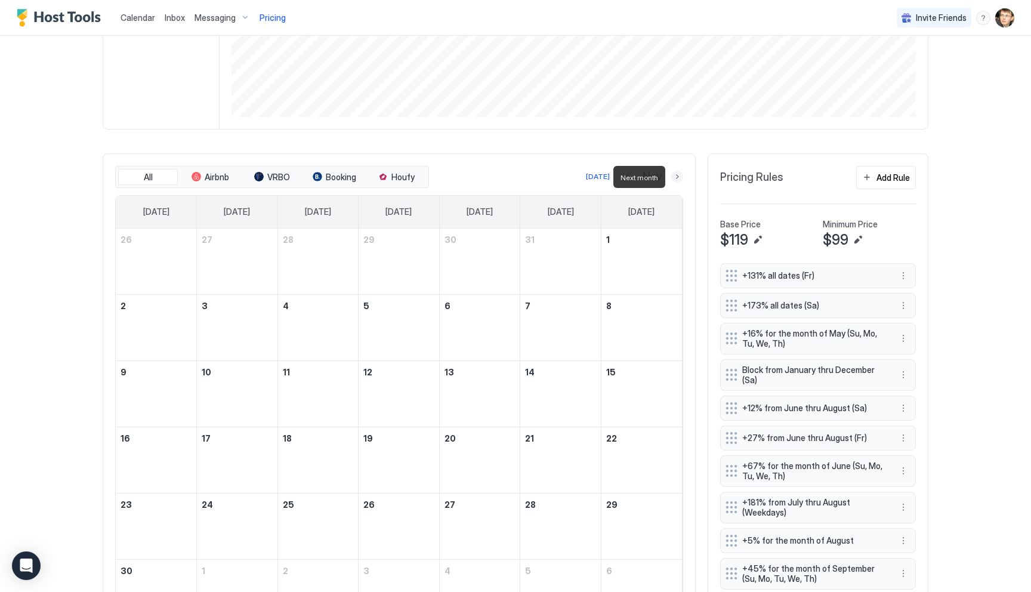
click at [677, 180] on button "Next month" at bounding box center [677, 177] width 12 height 12
click at [679, 181] on button "Next month" at bounding box center [677, 177] width 12 height 12
click at [679, 178] on button "Next month" at bounding box center [677, 177] width 12 height 12
click at [676, 178] on button "Next month" at bounding box center [677, 177] width 12 height 12
click at [628, 177] on button "Previous month" at bounding box center [628, 177] width 12 height 12
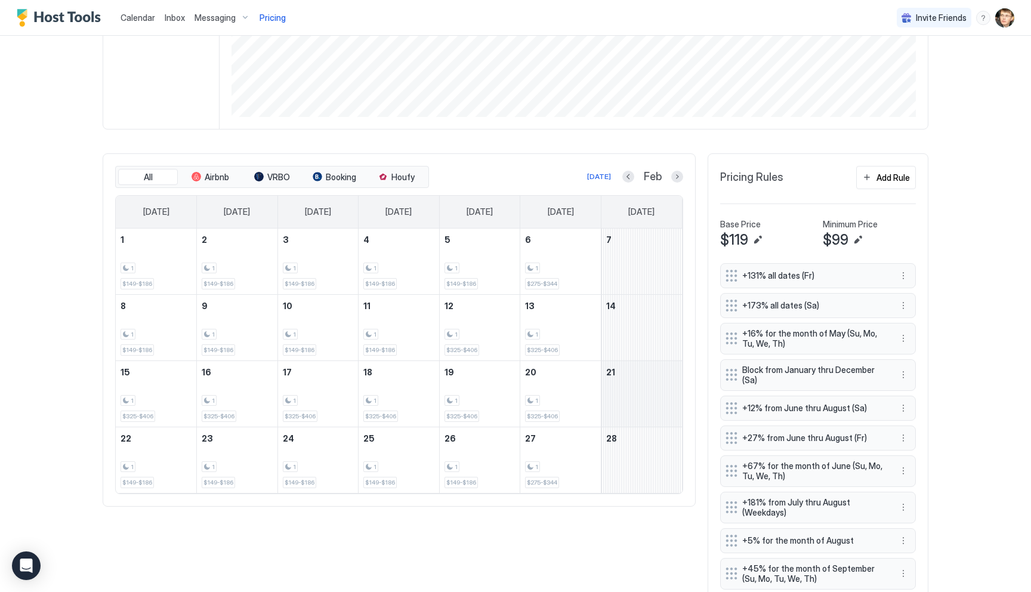
click at [636, 398] on div "February 21, 2026" at bounding box center [642, 394] width 81 height 66
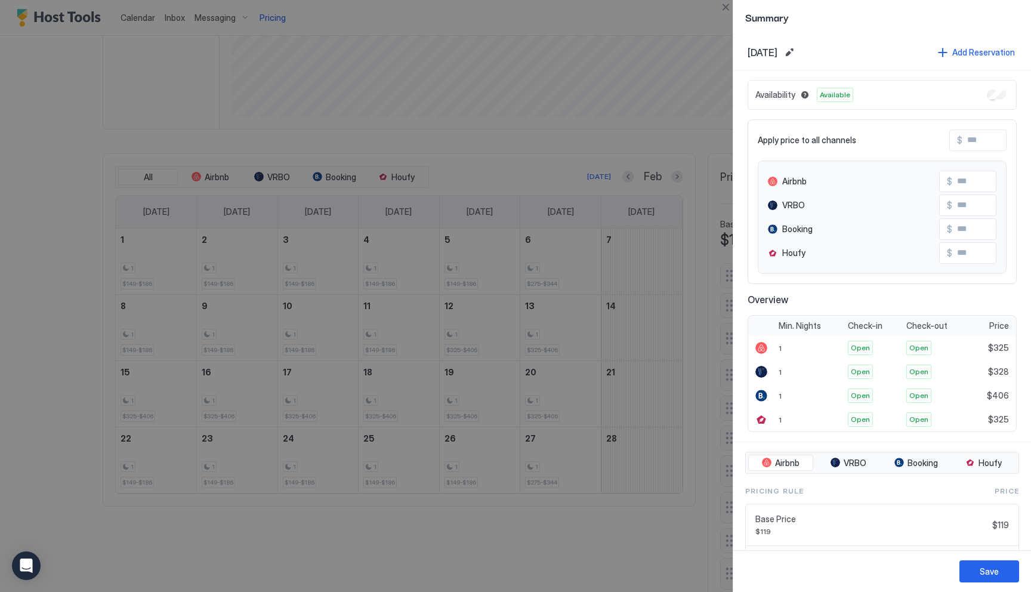
click at [983, 566] on div "Save" at bounding box center [989, 571] width 19 height 13
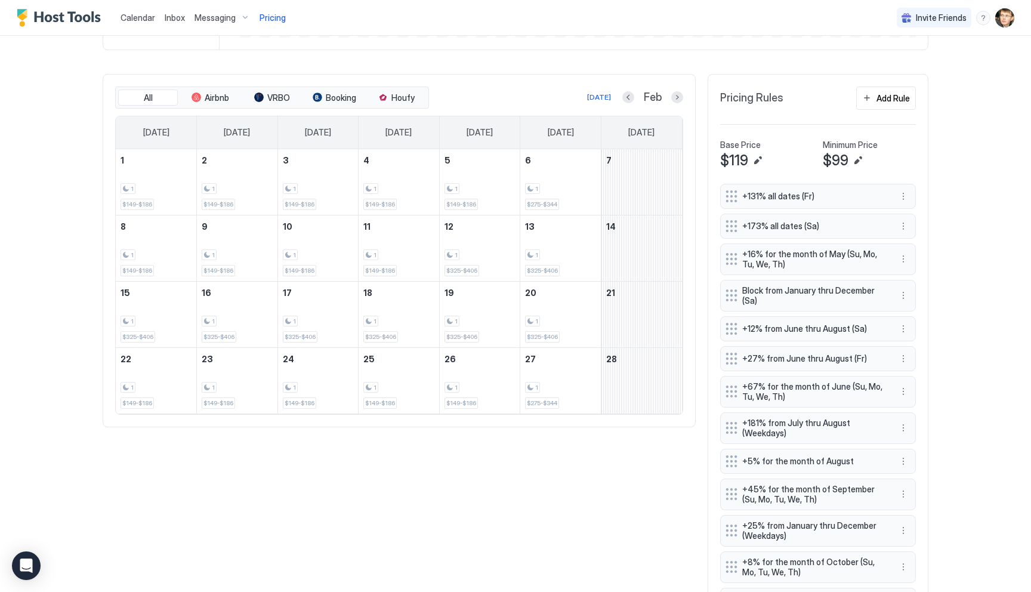
scroll to position [294, 0]
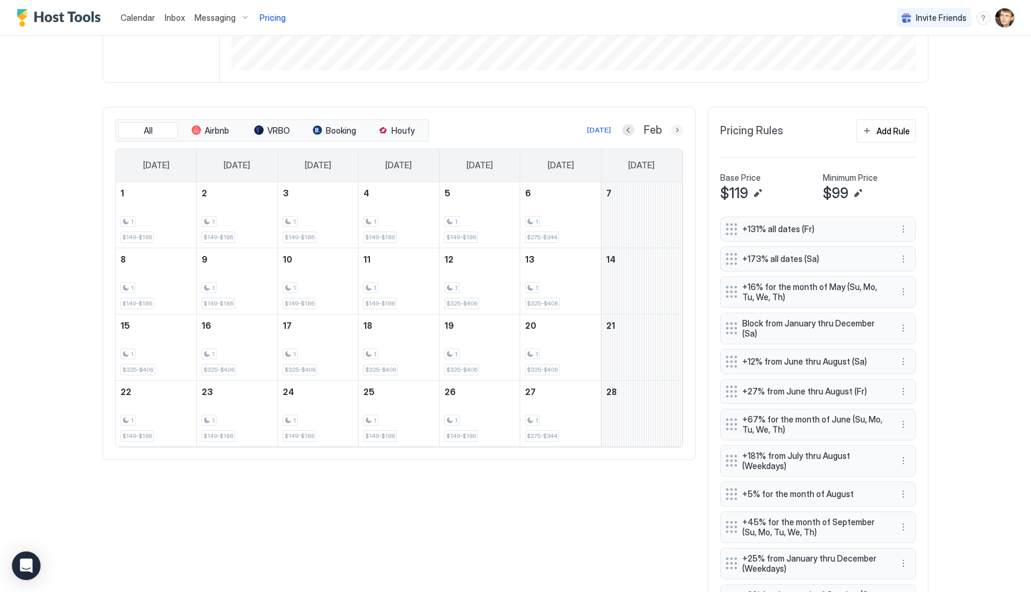
click at [675, 131] on button "Next month" at bounding box center [677, 130] width 12 height 12
click at [681, 130] on button "Next month" at bounding box center [677, 130] width 12 height 12
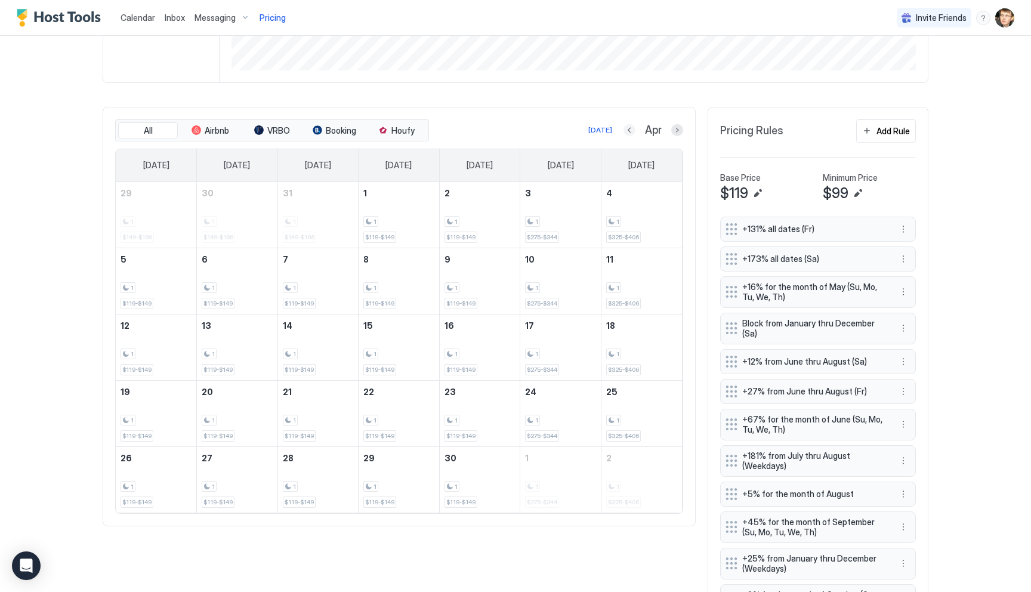
click at [631, 131] on button "Previous month" at bounding box center [630, 130] width 12 height 12
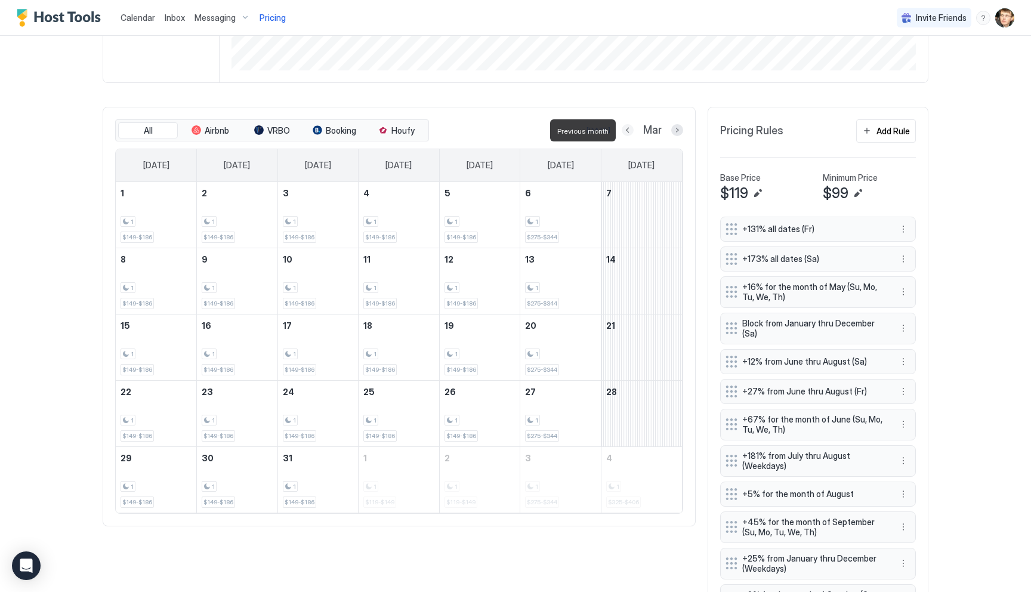
click at [631, 131] on button "Previous month" at bounding box center [628, 130] width 12 height 12
click at [157, 355] on div "1" at bounding box center [156, 354] width 71 height 11
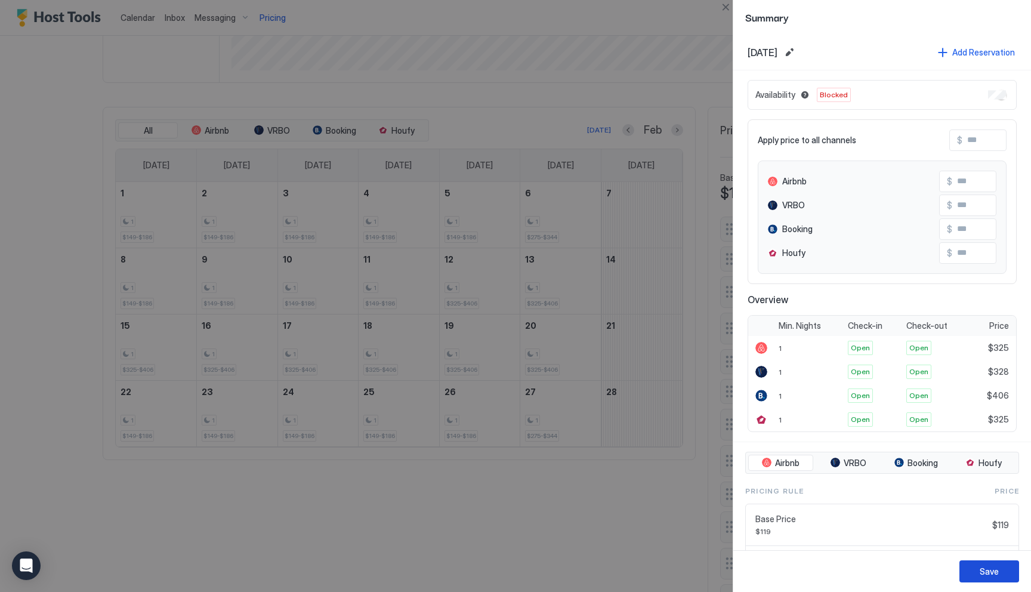
click at [979, 576] on button "Save" at bounding box center [990, 571] width 60 height 22
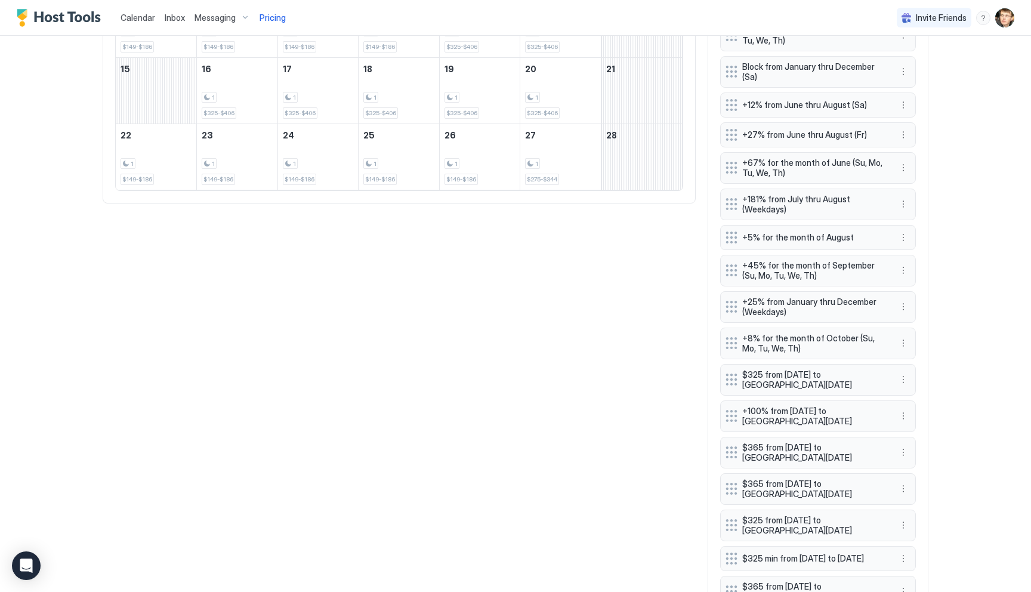
scroll to position [526, 0]
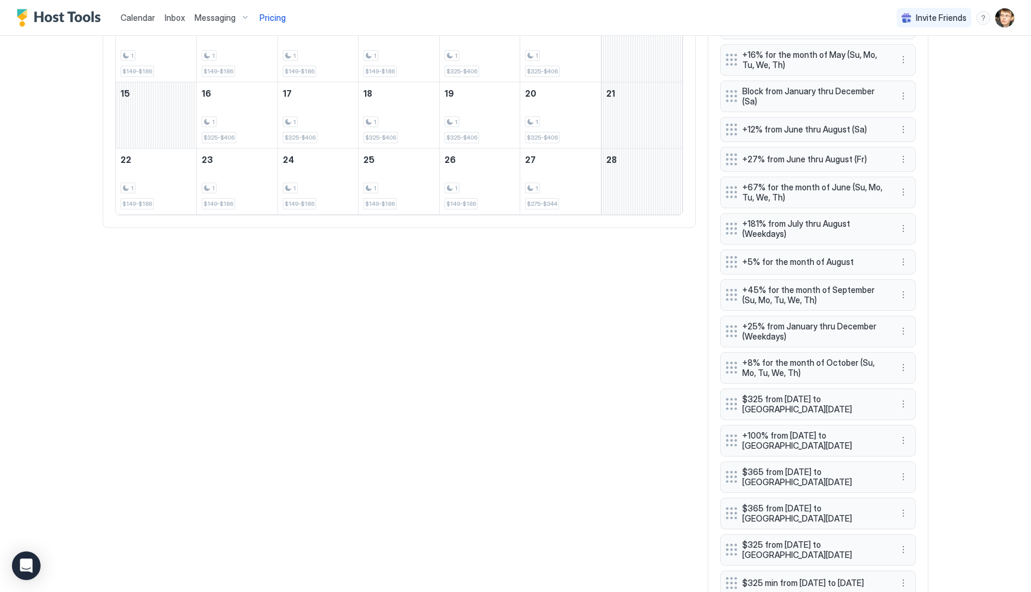
click at [856, 105] on span "Block from January thru December (Sa)" at bounding box center [813, 96] width 142 height 21
click at [903, 99] on button "More options" at bounding box center [903, 96] width 14 height 14
click at [911, 118] on div "Edit" at bounding box center [919, 112] width 45 height 19
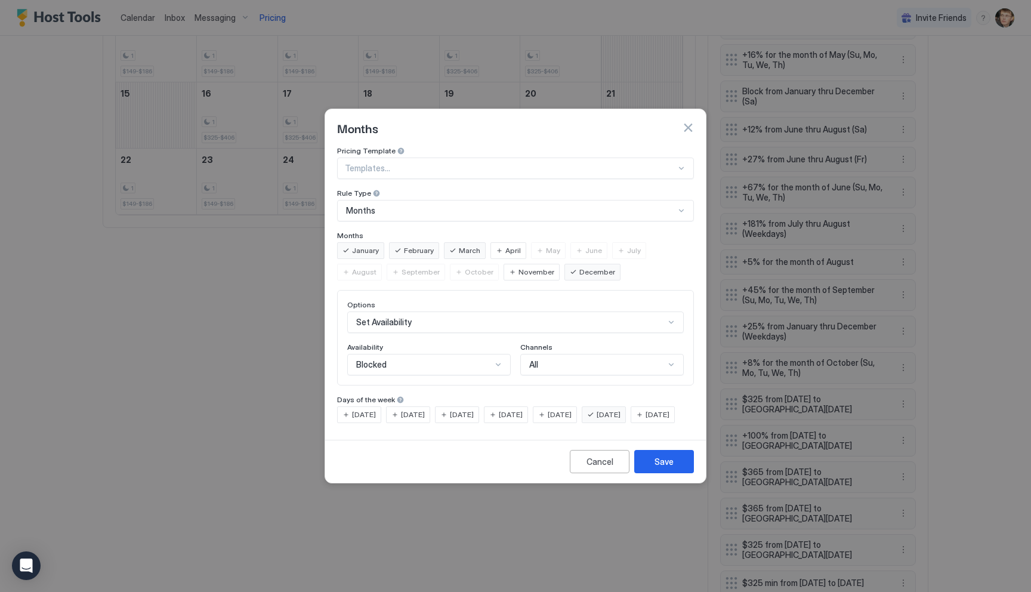
click at [585, 463] on button "Cancel" at bounding box center [600, 461] width 60 height 23
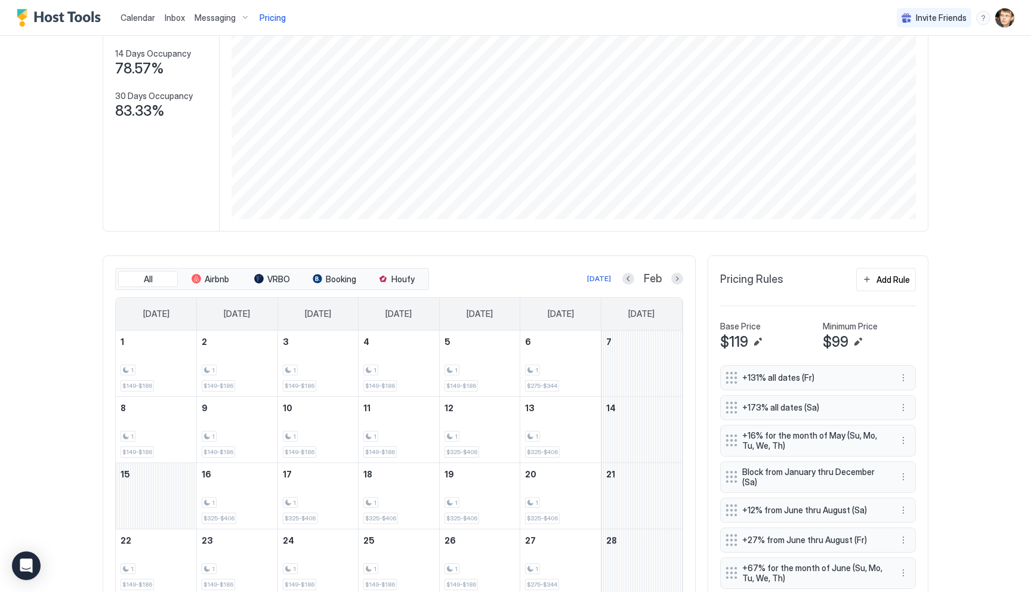
scroll to position [0, 0]
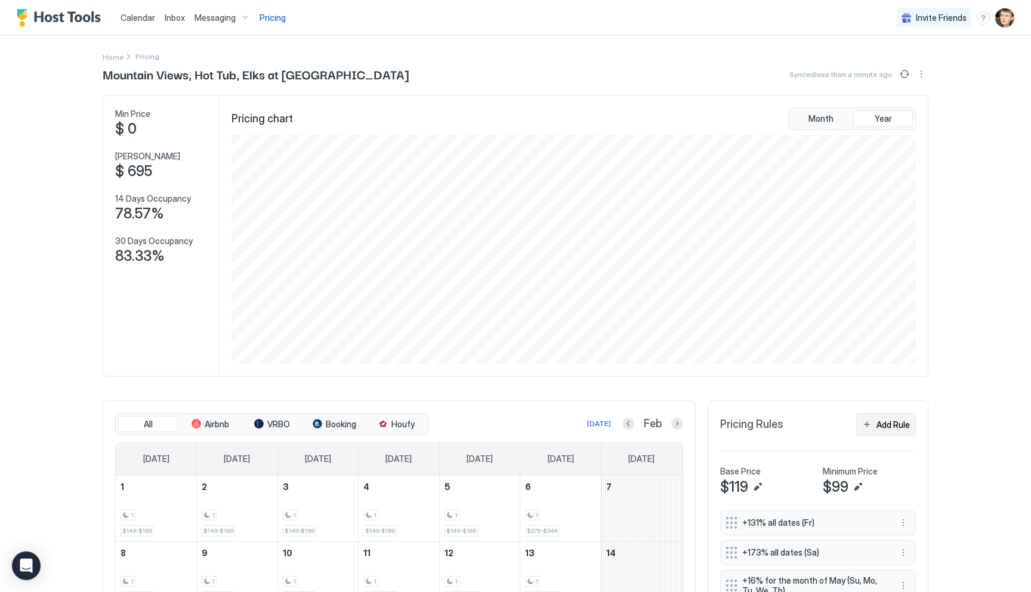
click at [873, 424] on button "Add Rule" at bounding box center [886, 424] width 60 height 23
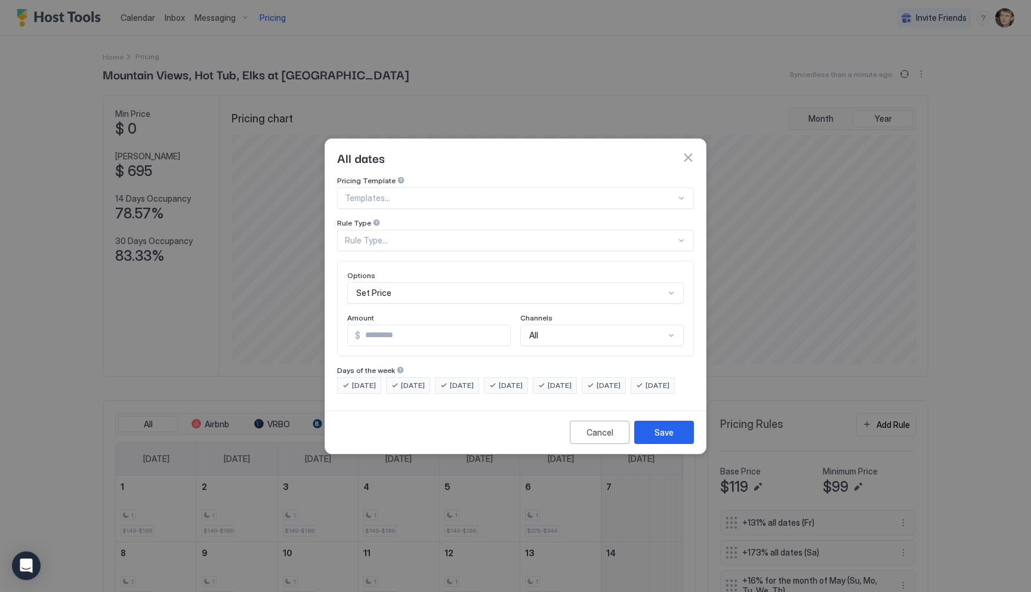
click at [505, 193] on div at bounding box center [510, 198] width 331 height 11
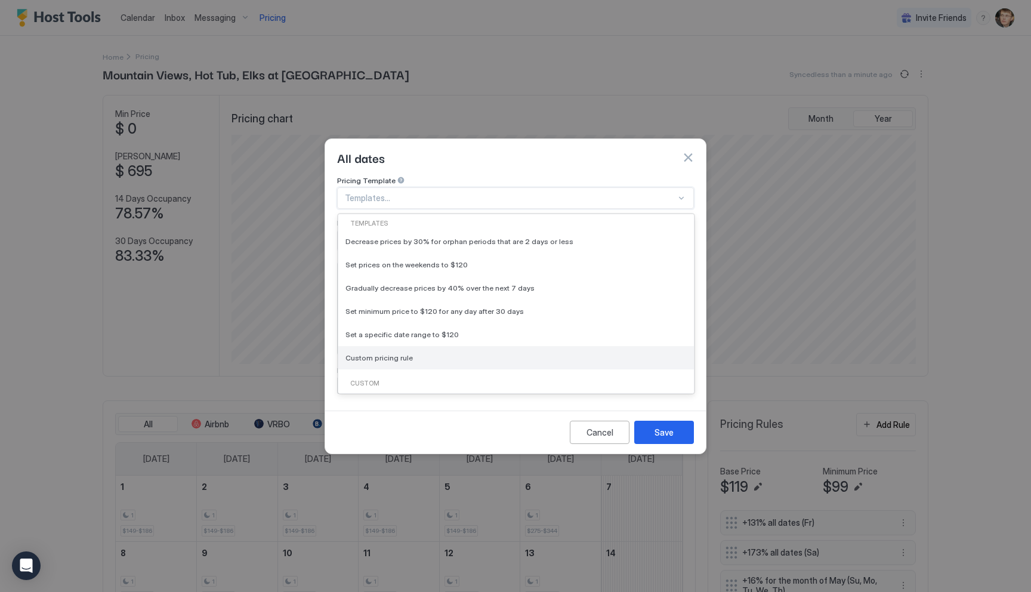
click at [454, 353] on div "Custom pricing rule" at bounding box center [516, 357] width 341 height 9
type input "***"
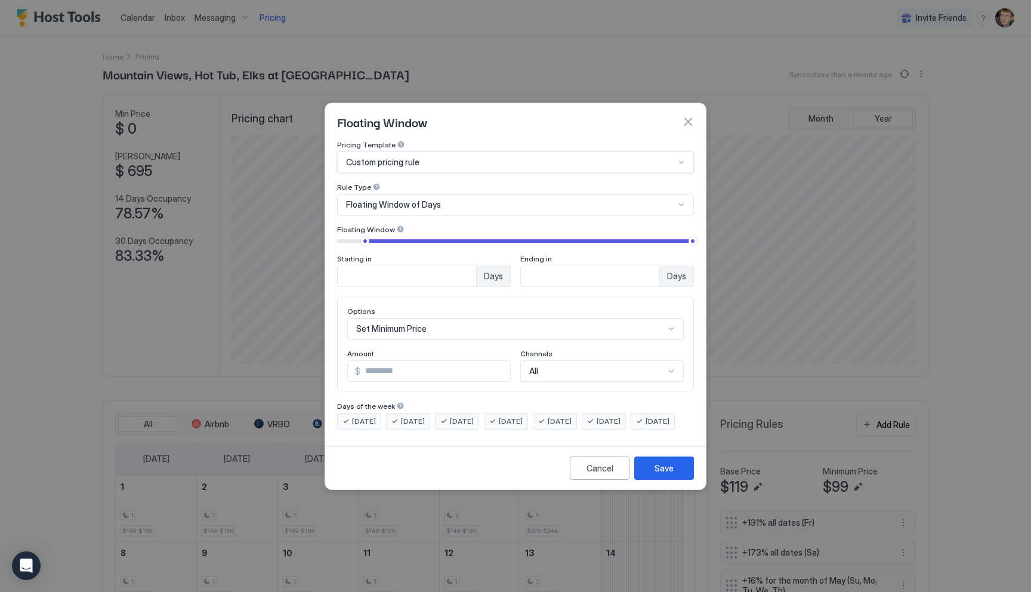
click at [470, 157] on div "Custom pricing rule" at bounding box center [510, 162] width 329 height 11
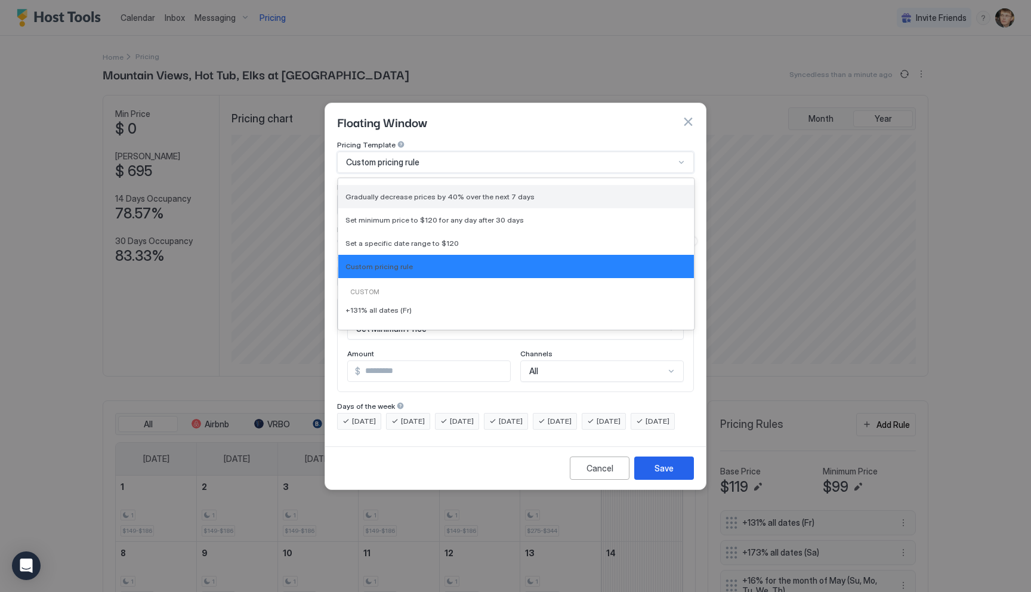
scroll to position [73, 0]
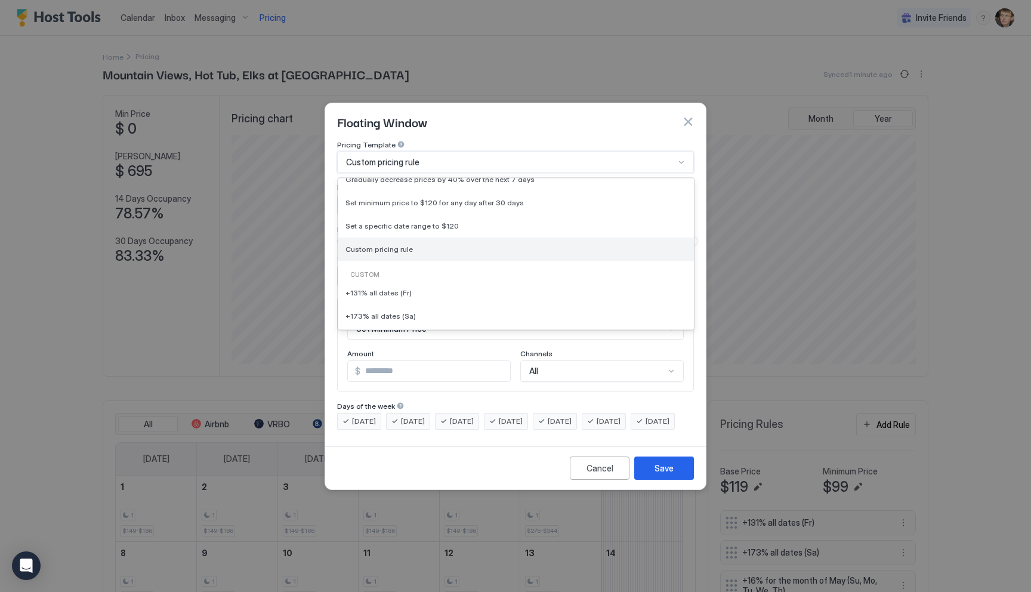
click at [392, 245] on span "Custom pricing rule" at bounding box center [379, 249] width 67 height 9
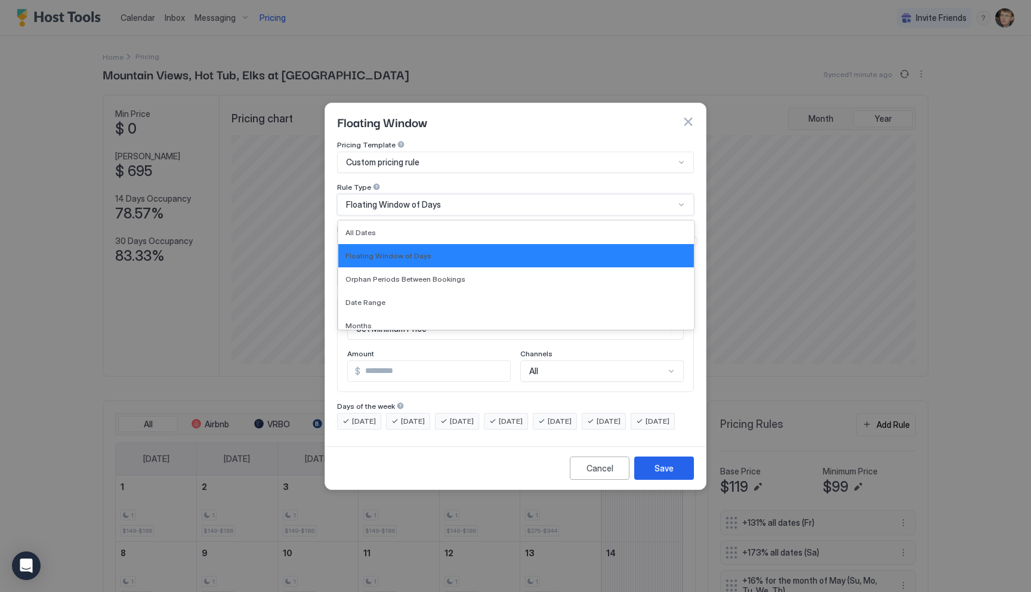
click at [411, 199] on span "Floating Window of Days" at bounding box center [393, 204] width 95 height 11
click at [396, 228] on div "All Dates" at bounding box center [516, 232] width 341 height 9
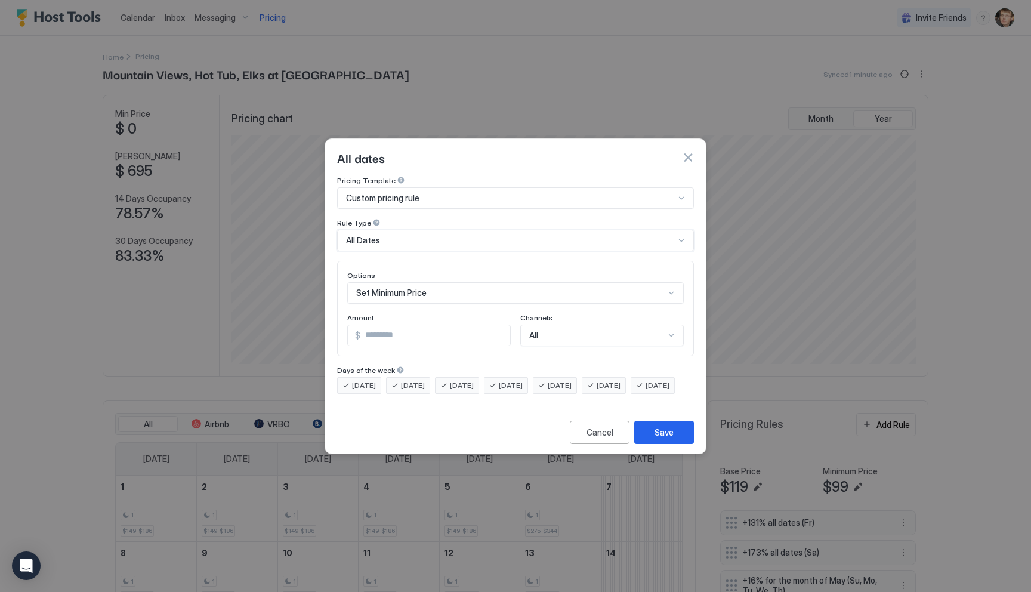
click at [400, 235] on div "All Dates" at bounding box center [510, 240] width 329 height 11
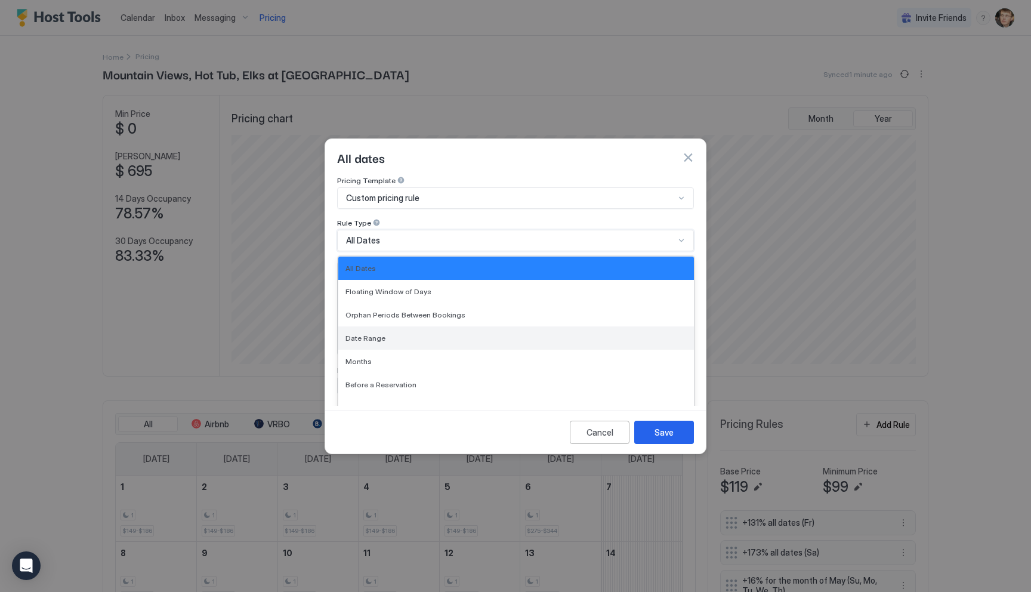
click at [386, 332] on div "Date Range" at bounding box center [516, 337] width 356 height 23
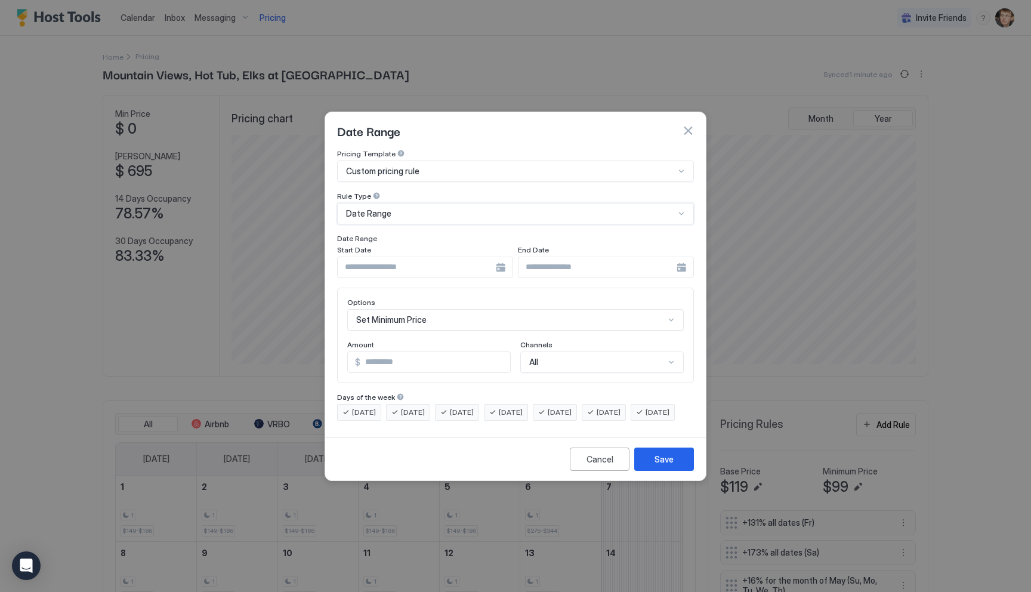
click at [421, 258] on input "Input Field" at bounding box center [417, 267] width 158 height 20
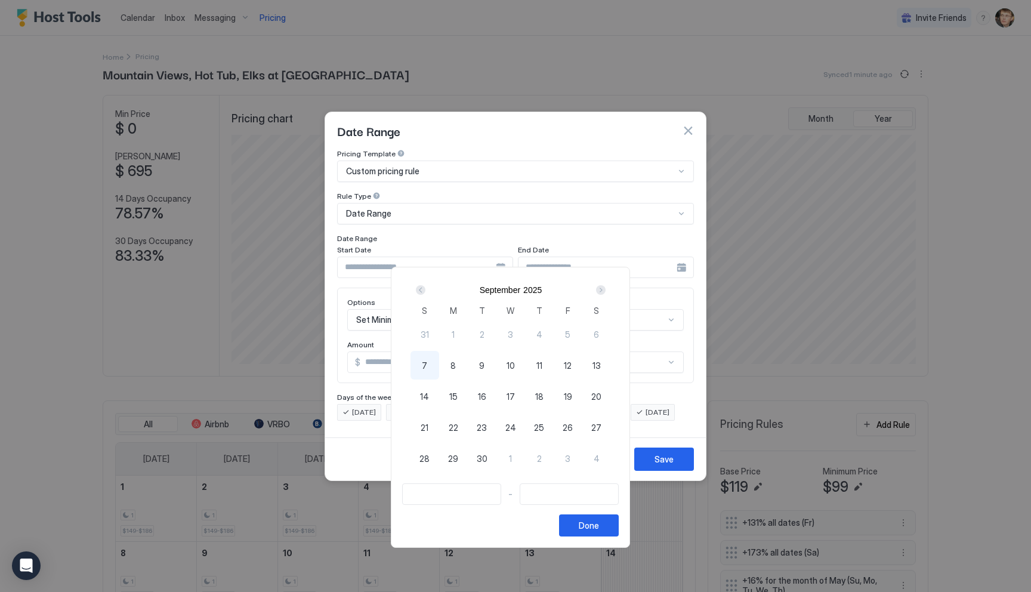
click at [605, 286] on div "Next" at bounding box center [601, 290] width 10 height 10
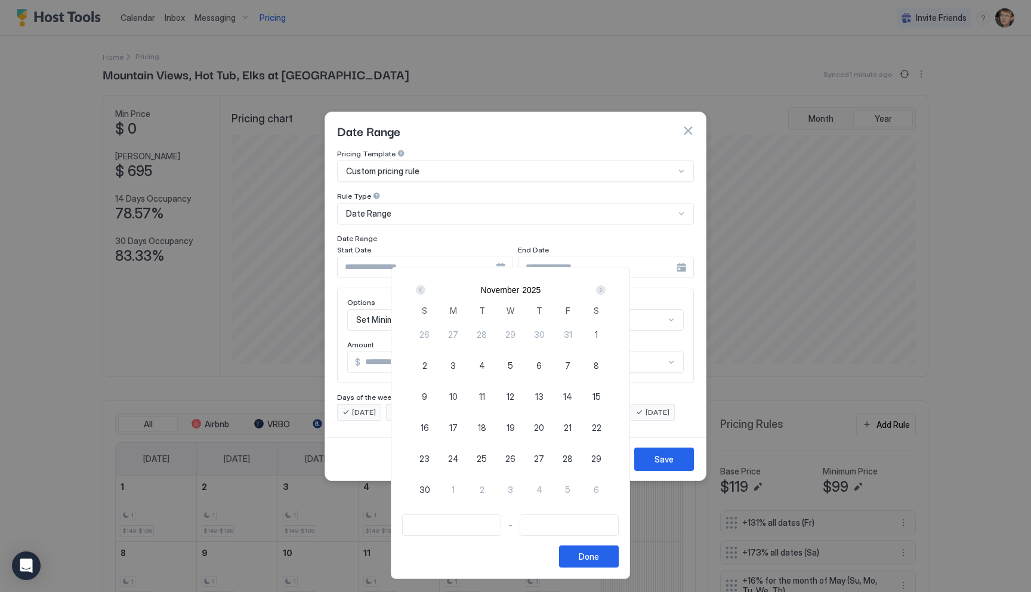
click at [605, 286] on div "Next" at bounding box center [601, 290] width 10 height 10
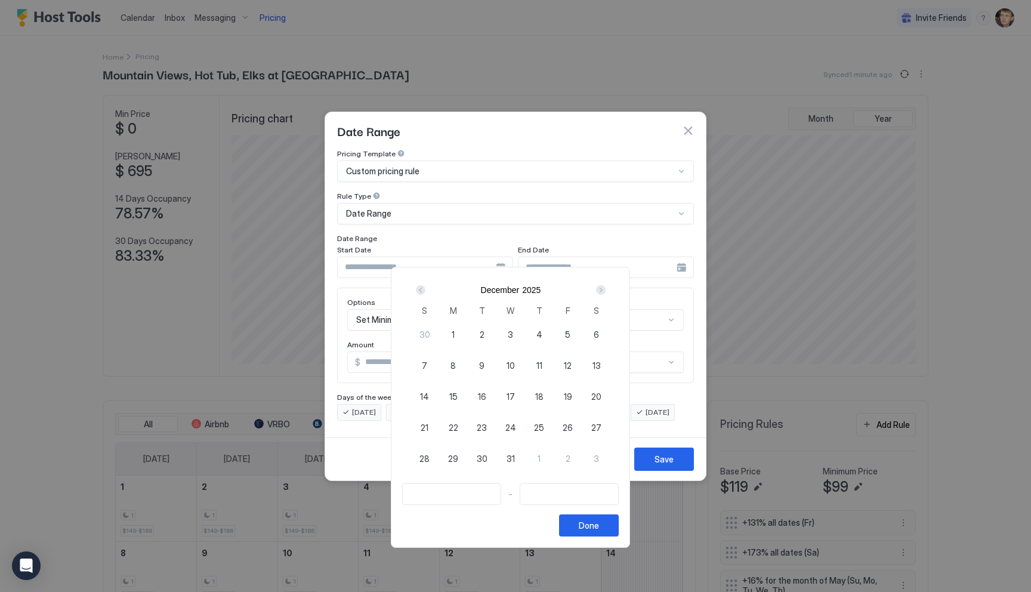
click at [605, 286] on div "Next" at bounding box center [601, 290] width 10 height 10
click at [604, 286] on div "Next" at bounding box center [601, 290] width 10 height 10
click at [601, 366] on span "14" at bounding box center [596, 365] width 9 height 13
type input "**********"
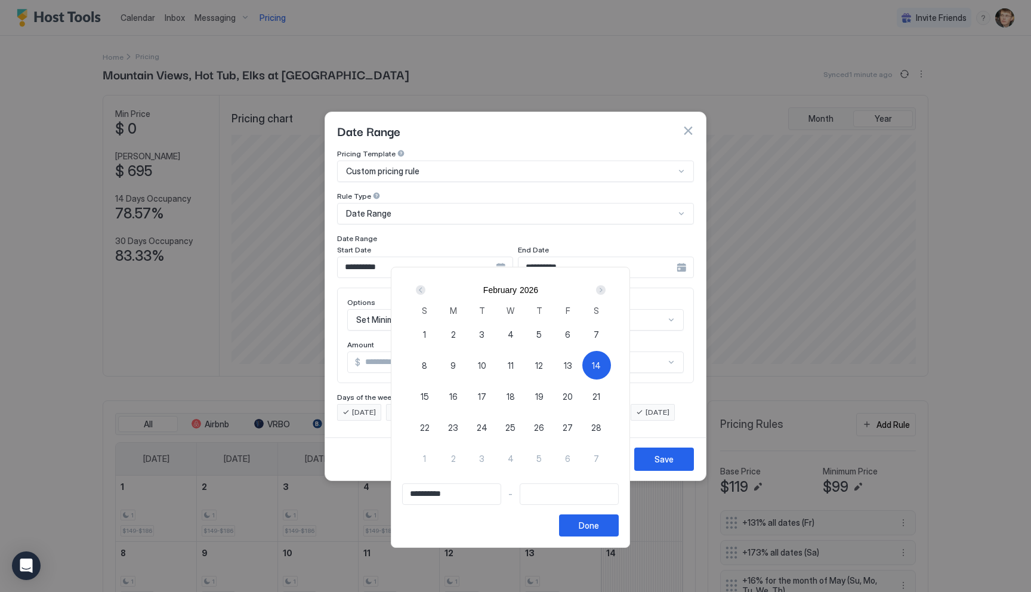
type input "**********"
click at [424, 401] on div "15" at bounding box center [425, 396] width 29 height 29
type input "**********"
click at [593, 532] on button "Done" at bounding box center [589, 525] width 60 height 22
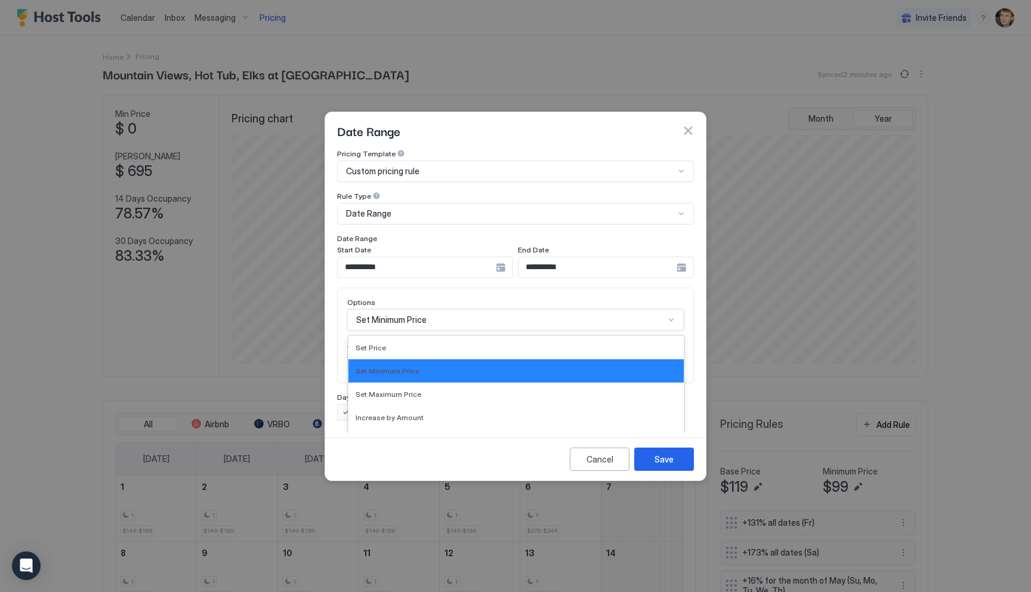
click at [480, 309] on div "Set Minimum Price selected, 2 of 17. 17 results available. Use Up and Down to c…" at bounding box center [515, 319] width 337 height 21
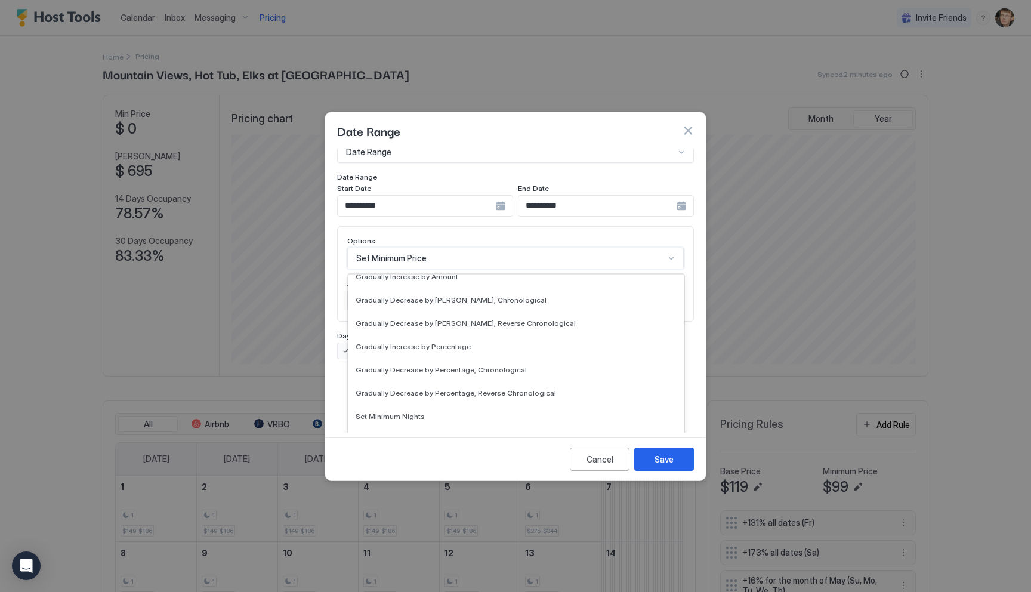
scroll to position [174, 0]
click at [432, 427] on div "Set Availability" at bounding box center [516, 438] width 335 height 23
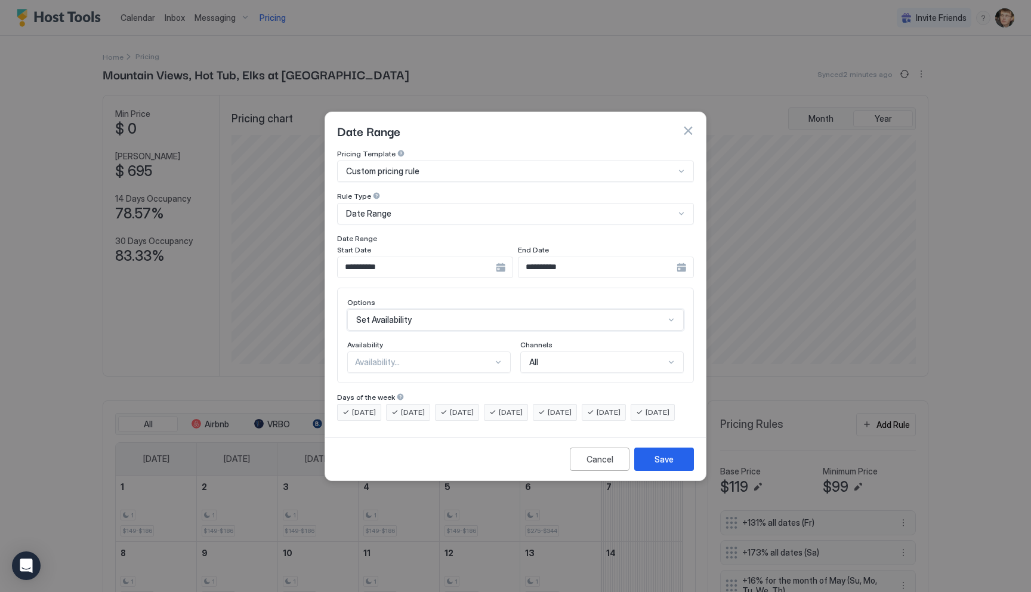
scroll to position [0, 0]
click at [490, 357] on div "Availability..." at bounding box center [424, 362] width 138 height 11
click at [482, 386] on div "Available" at bounding box center [430, 390] width 148 height 9
click at [663, 471] on button "Save" at bounding box center [664, 459] width 60 height 23
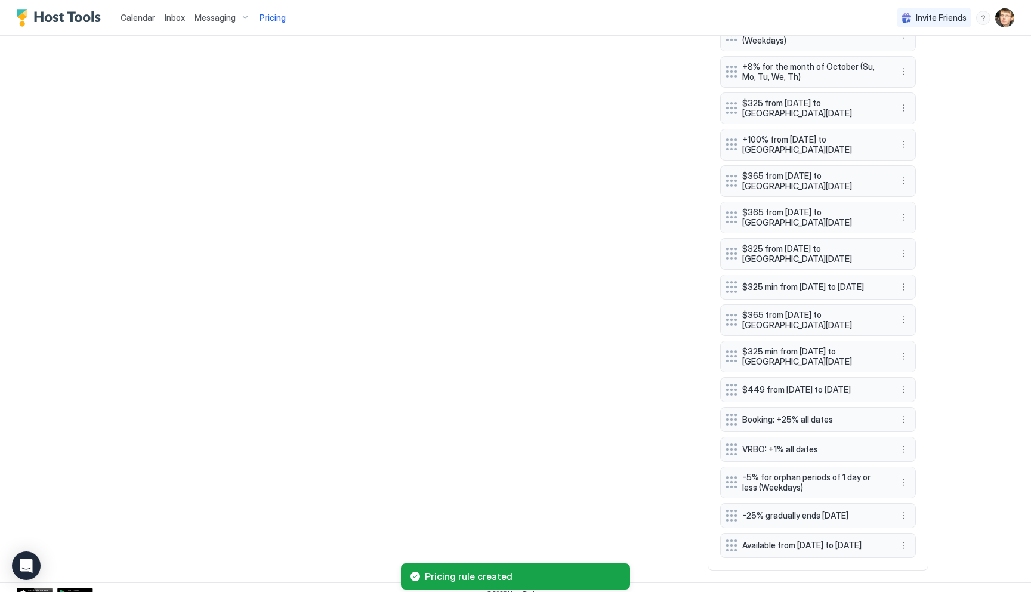
scroll to position [853, 0]
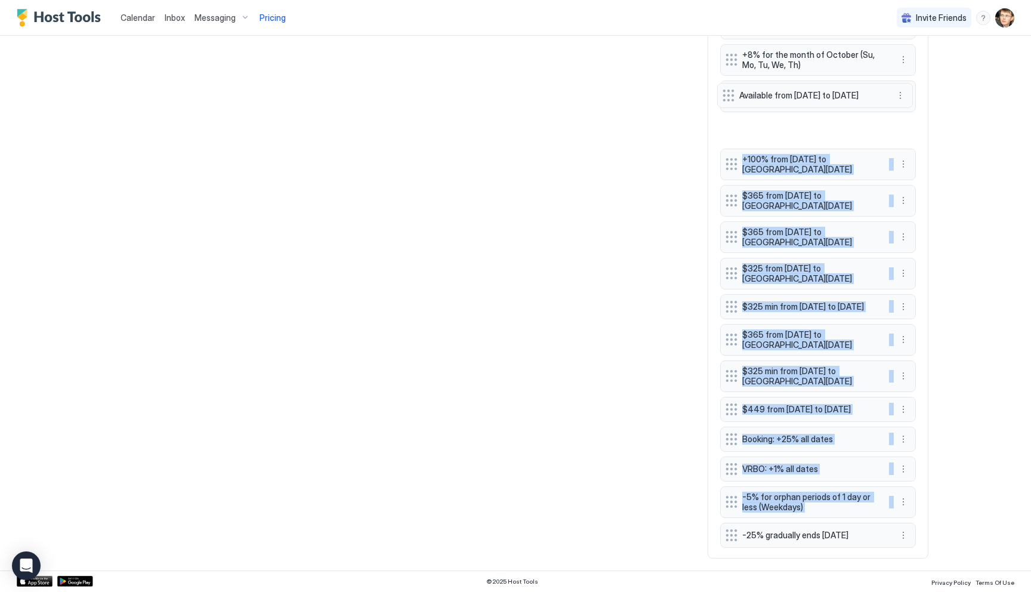
drag, startPoint x: 731, startPoint y: 529, endPoint x: 728, endPoint y: 98, distance: 431.5
click at [728, 98] on div "+131% all dates (Fr) +173% all dates (Sa) +16% for the month of May (Su, Mo, Tu…" at bounding box center [818, 112] width 196 height 870
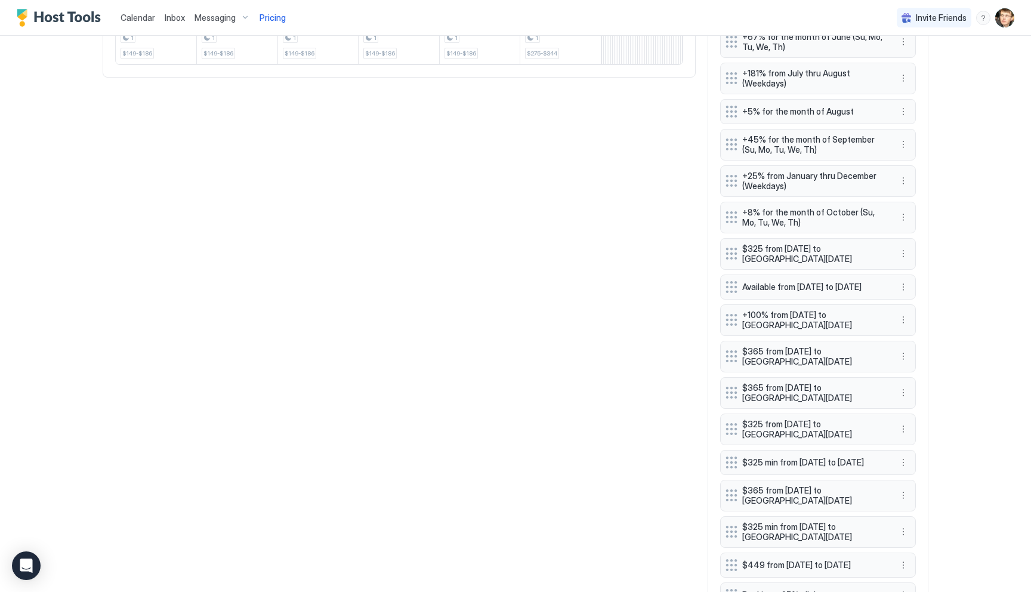
scroll to position [513, 0]
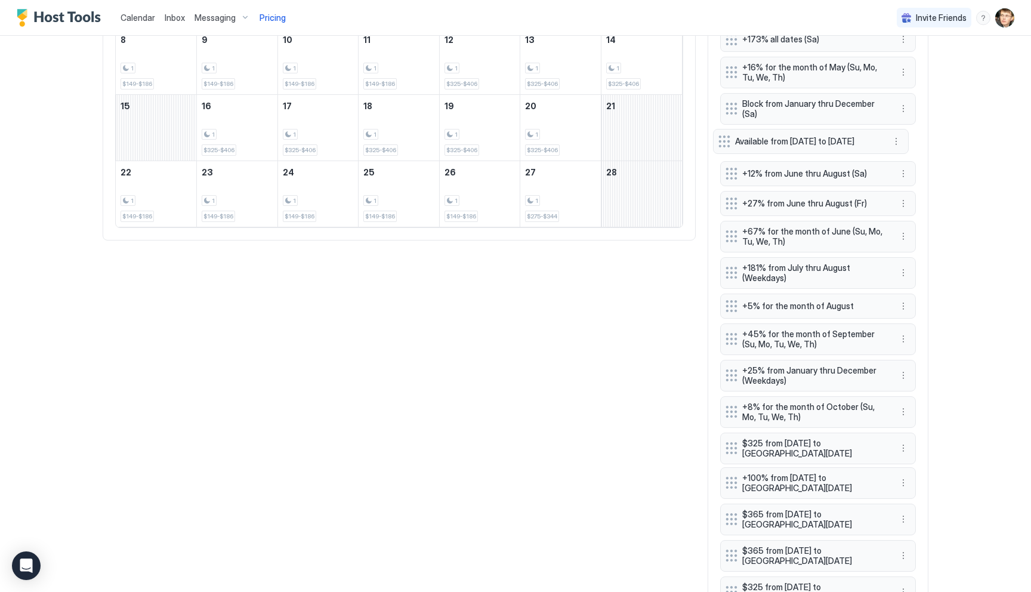
drag, startPoint x: 729, startPoint y: 448, endPoint x: 722, endPoint y: 140, distance: 308.6
click at [722, 140] on div "+131% all dates (Fr) +173% all dates (Sa) +16% for the month of May (Su, Mo, Tu…" at bounding box center [818, 432] width 196 height 870
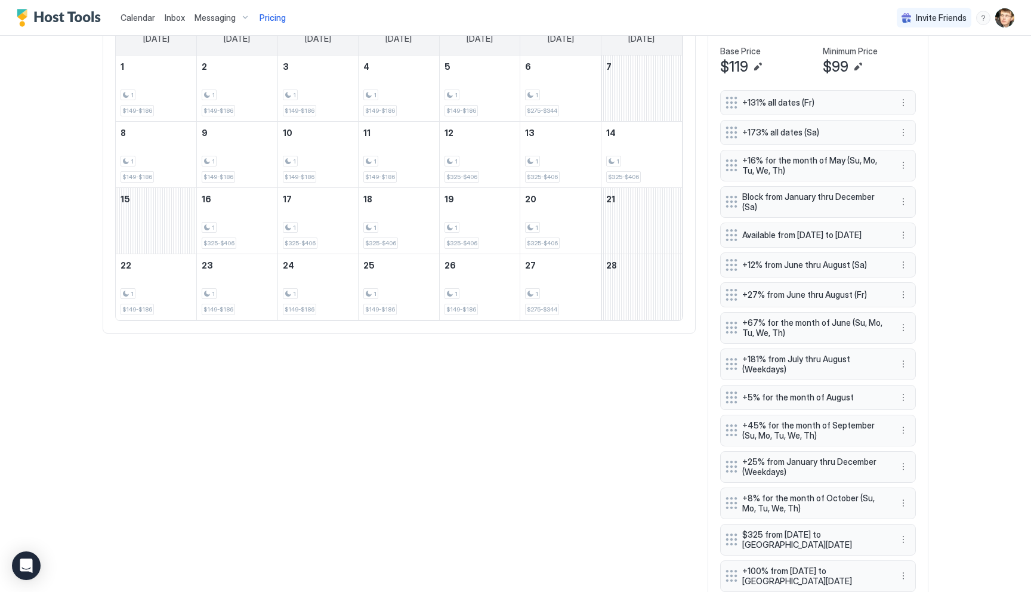
scroll to position [369, 0]
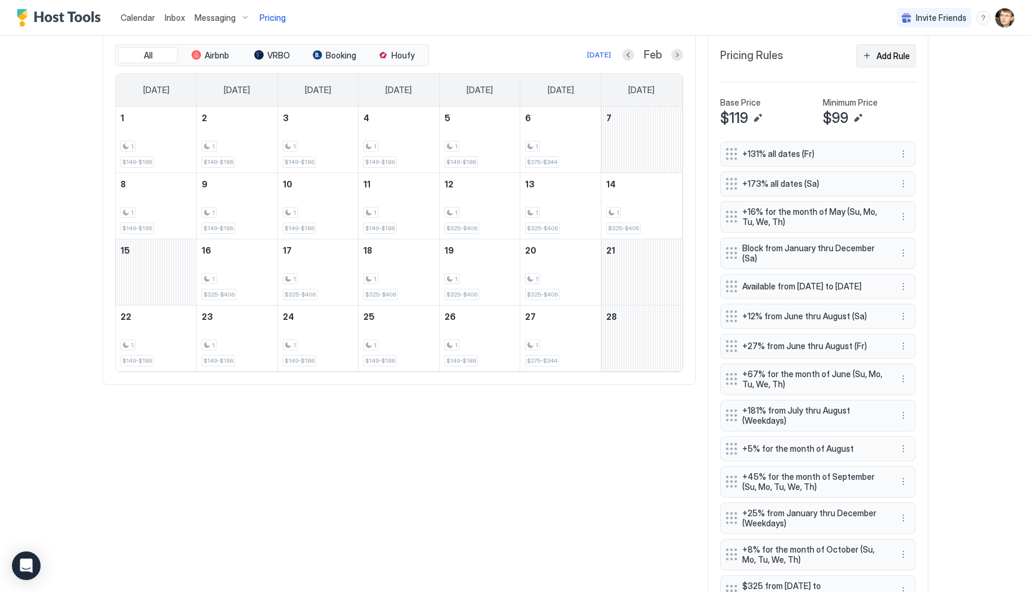
click at [889, 51] on div "Add Rule" at bounding box center [893, 56] width 33 height 13
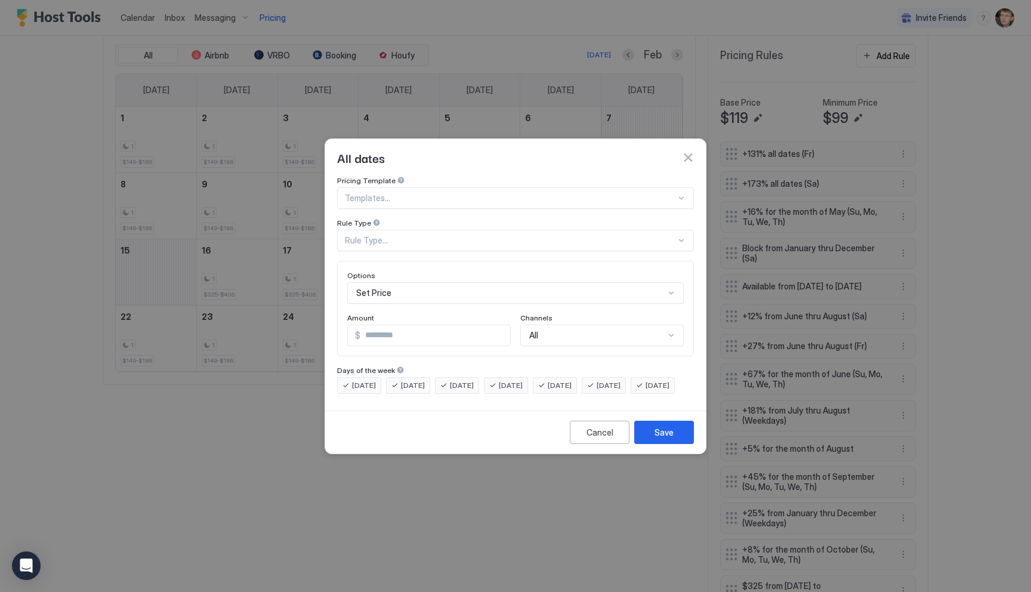
click at [452, 193] on div at bounding box center [510, 198] width 331 height 11
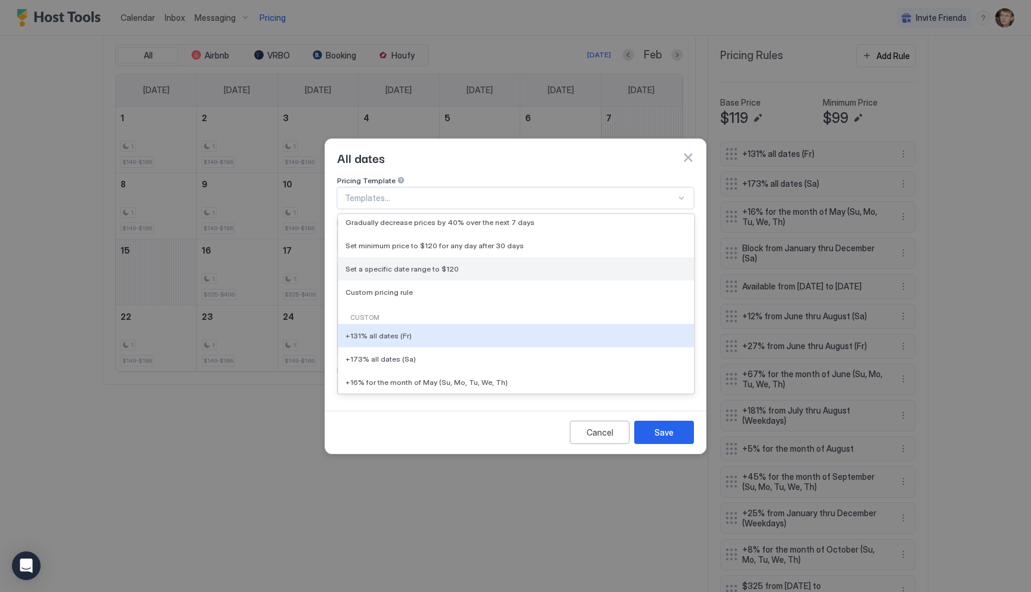
scroll to position [0, 0]
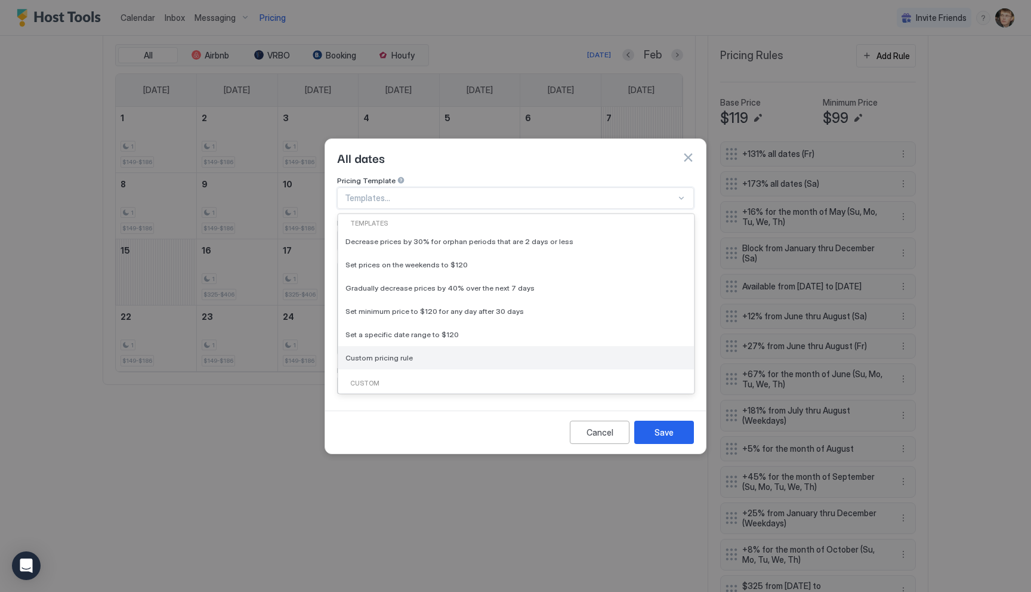
click at [396, 353] on span "Custom pricing rule" at bounding box center [379, 357] width 67 height 9
type input "***"
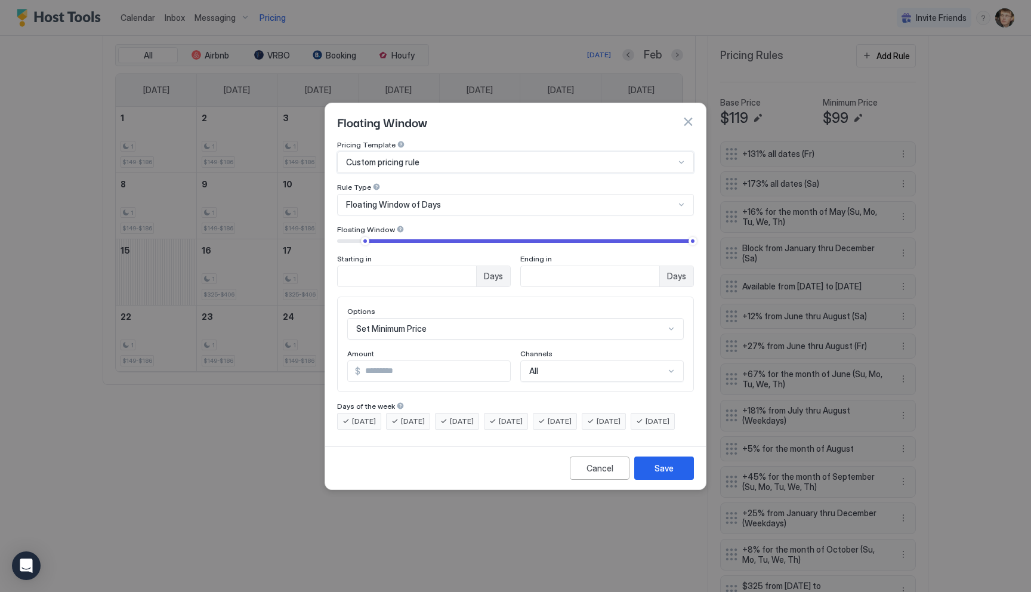
click at [395, 199] on span "Floating Window of Days" at bounding box center [393, 204] width 95 height 11
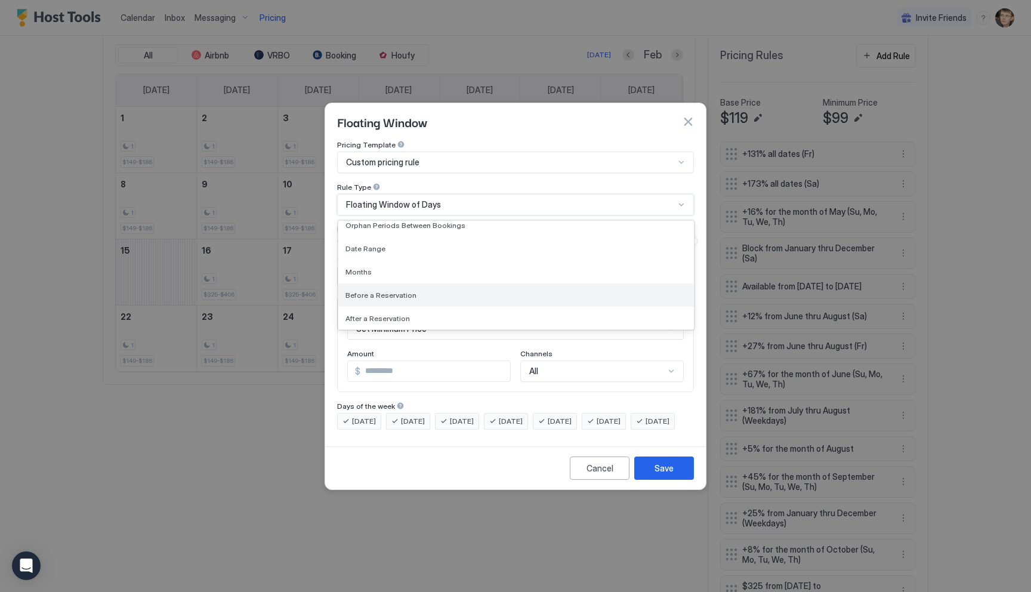
scroll to position [26, 0]
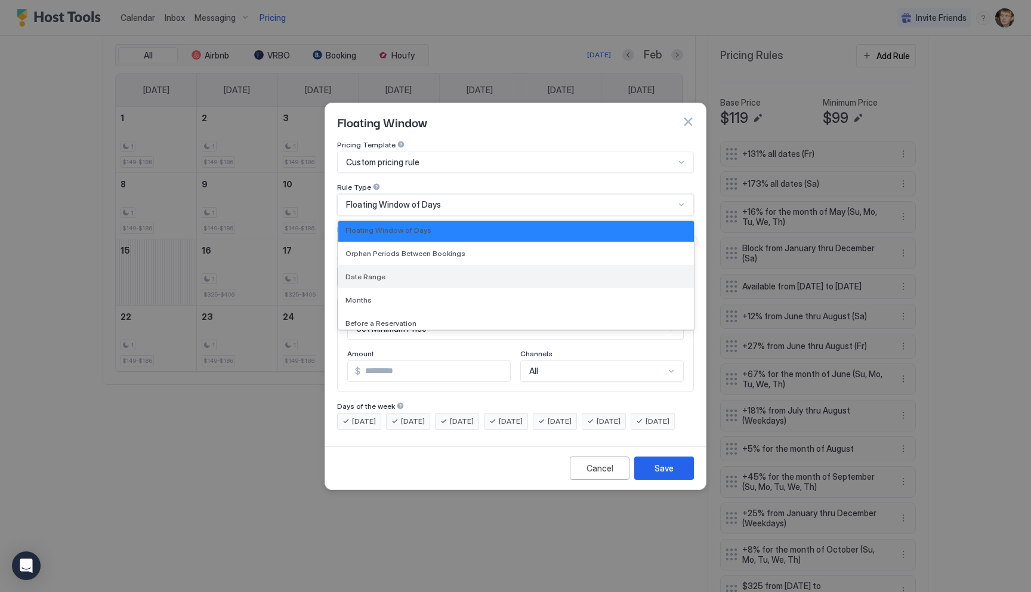
click at [383, 272] on div "Date Range" at bounding box center [516, 276] width 341 height 9
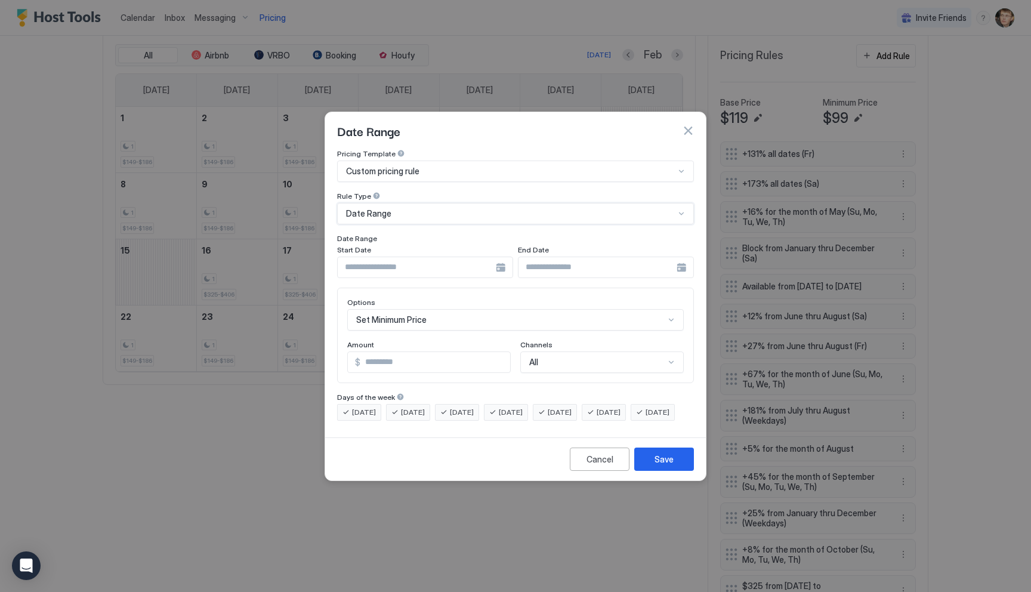
click at [417, 258] on input "Input Field" at bounding box center [417, 267] width 158 height 20
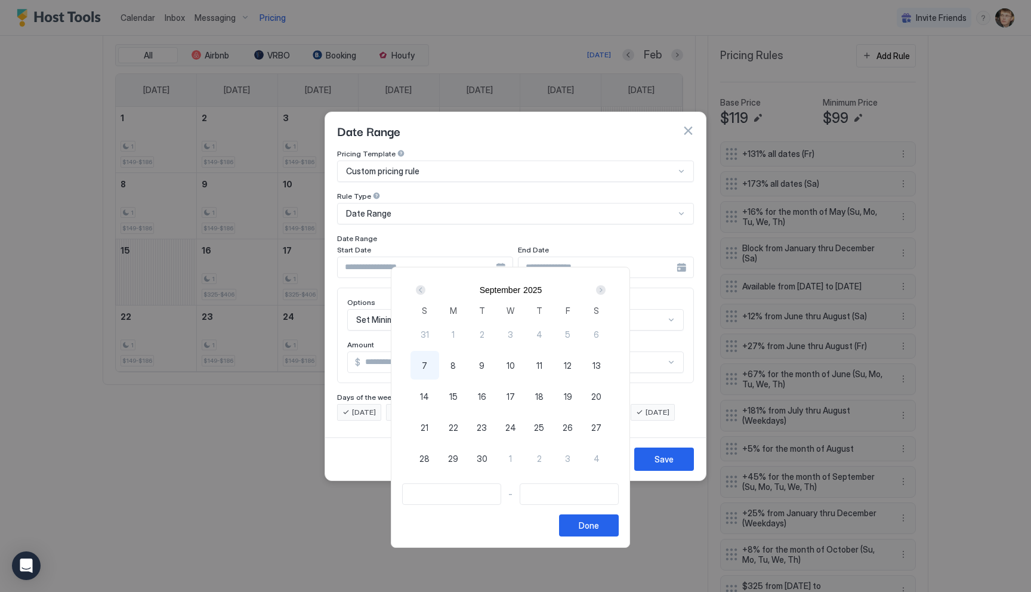
click at [606, 289] on div "Next" at bounding box center [601, 290] width 10 height 10
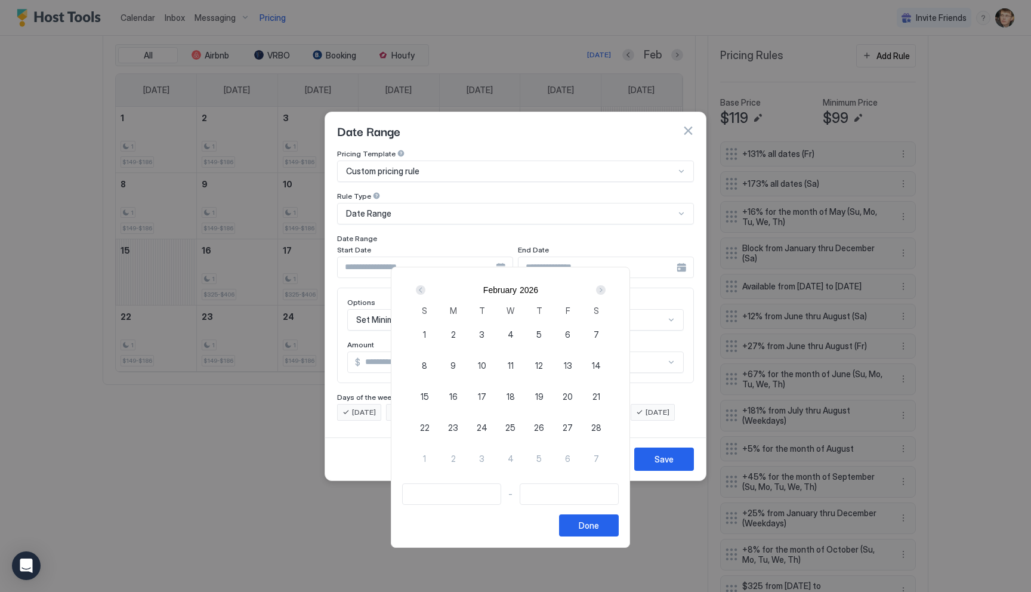
click at [597, 397] on span "21" at bounding box center [597, 396] width 8 height 13
type input "**********"
click at [430, 421] on span "22" at bounding box center [425, 427] width 10 height 13
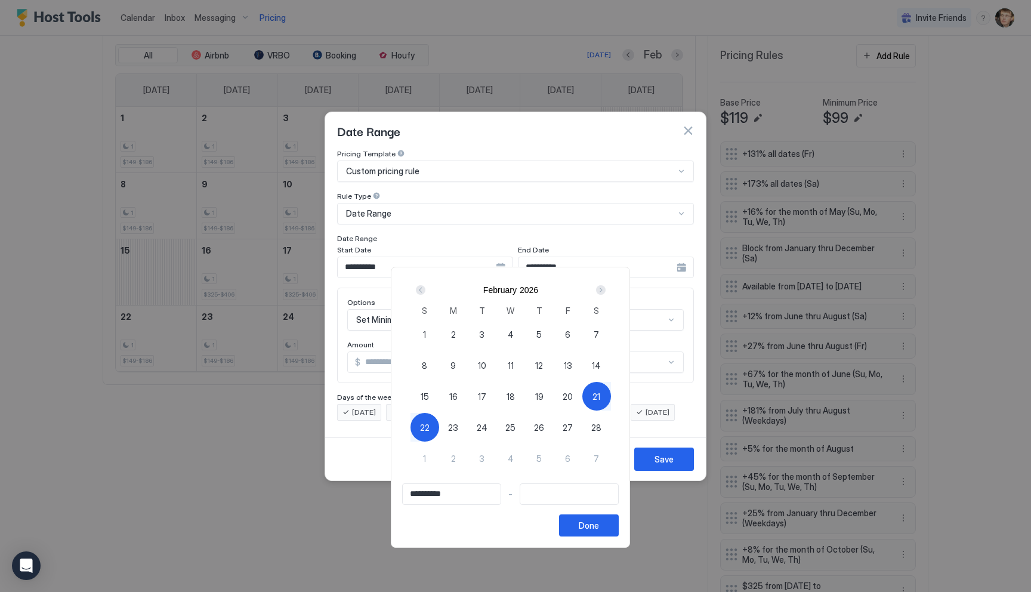
type input "**********"
click at [593, 524] on div "Done" at bounding box center [589, 525] width 20 height 13
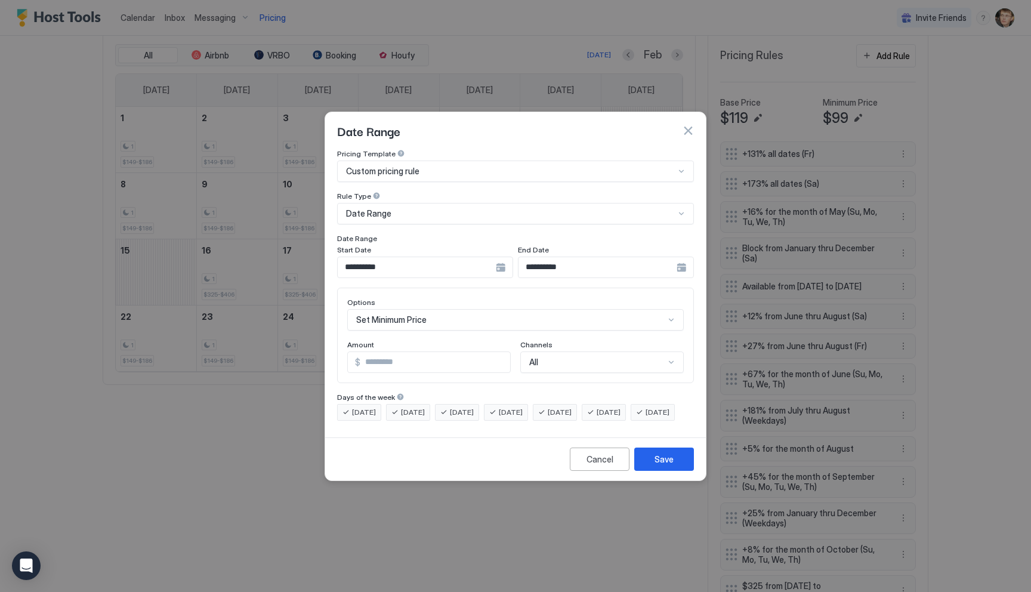
click at [504, 312] on div "Set Minimum Price" at bounding box center [515, 319] width 337 height 21
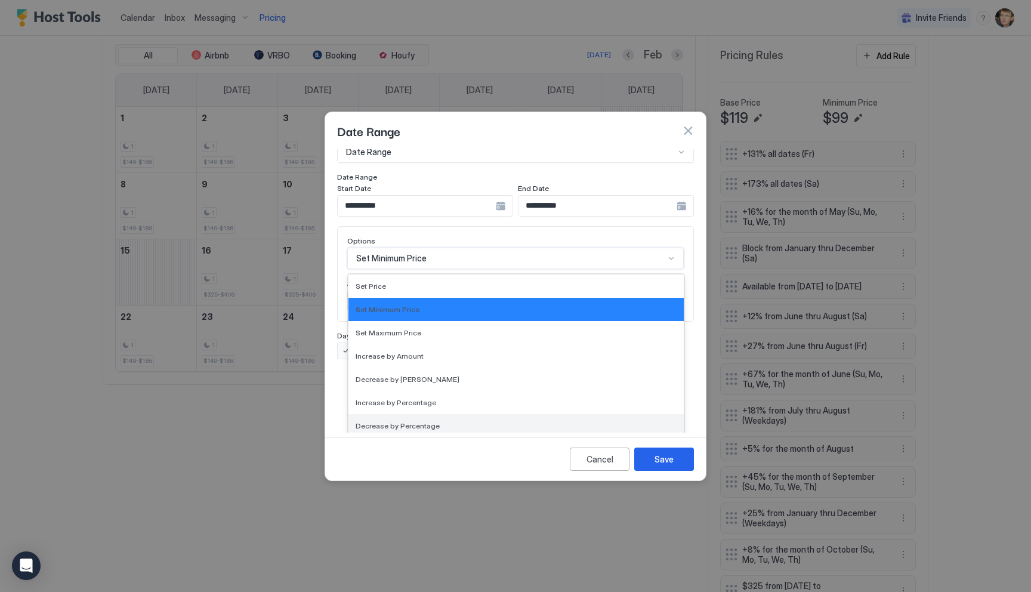
scroll to position [217, 0]
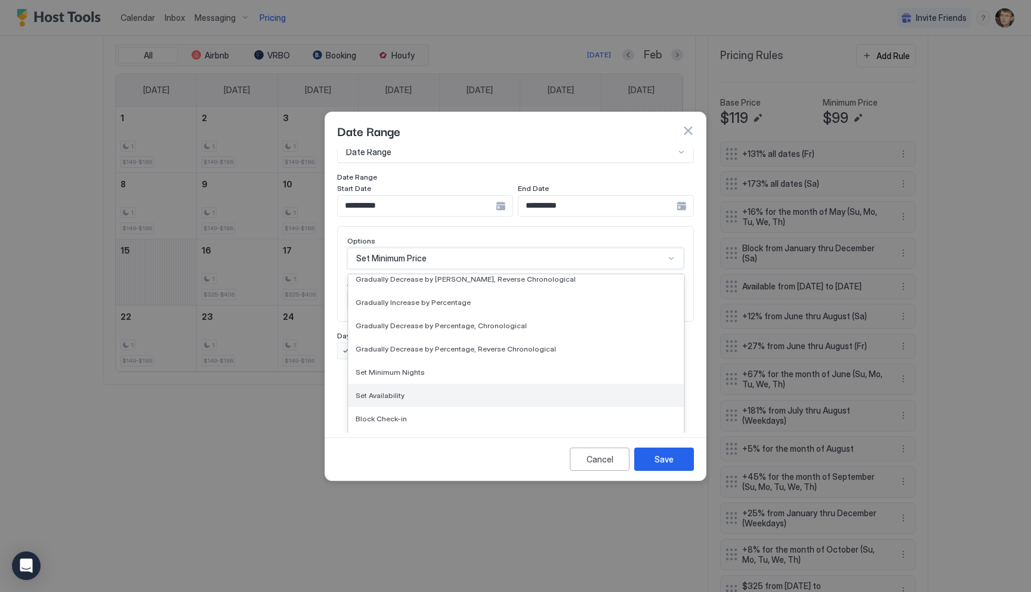
click at [476, 391] on div "Set Availability" at bounding box center [516, 395] width 321 height 9
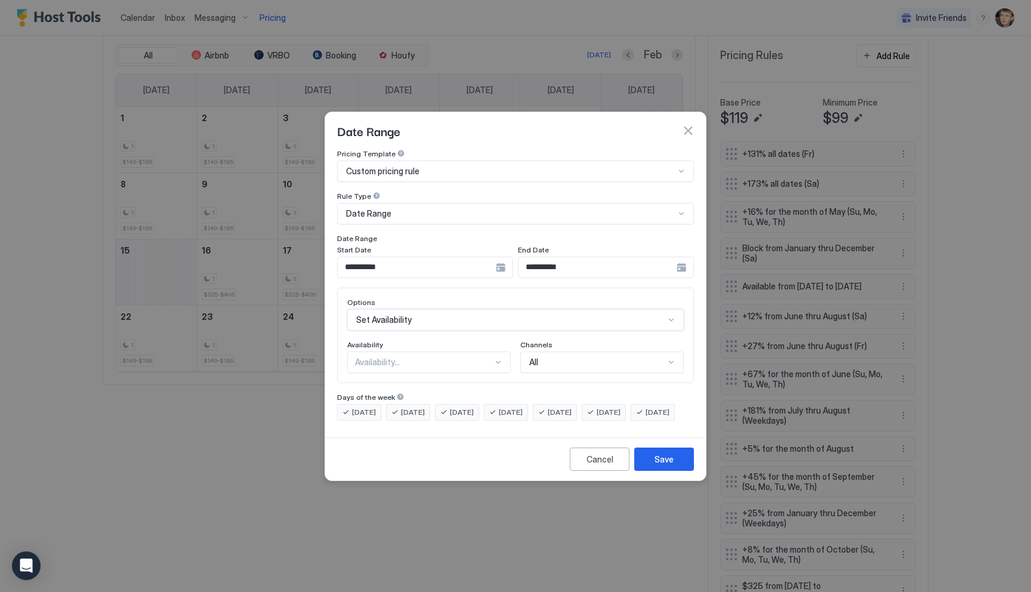
click at [461, 357] on div "Availability..." at bounding box center [424, 362] width 138 height 11
click at [453, 378] on div "Available" at bounding box center [430, 389] width 162 height 23
click at [646, 471] on button "Save" at bounding box center [664, 459] width 60 height 23
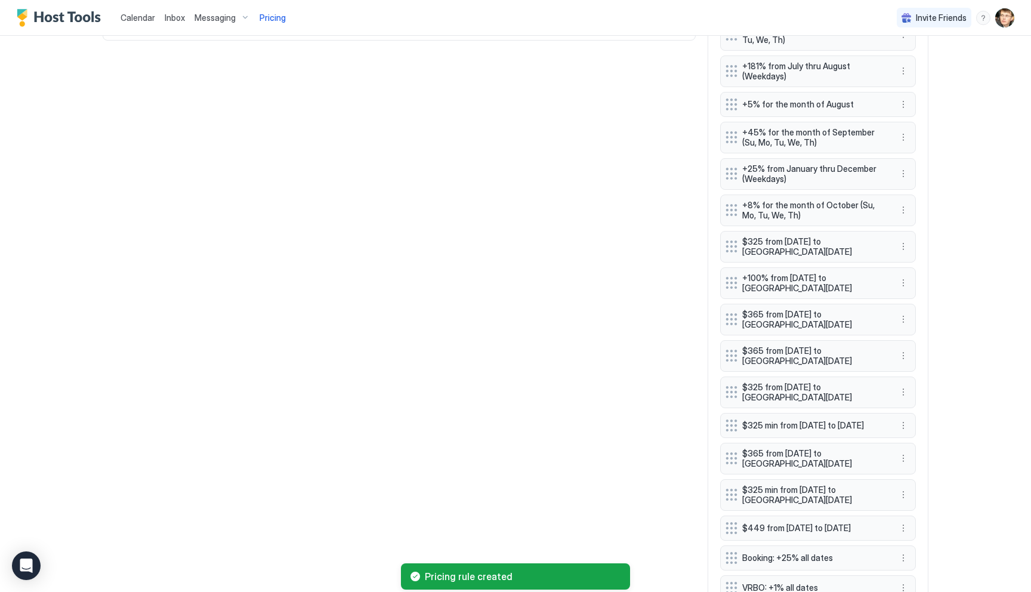
scroll to position [889, 0]
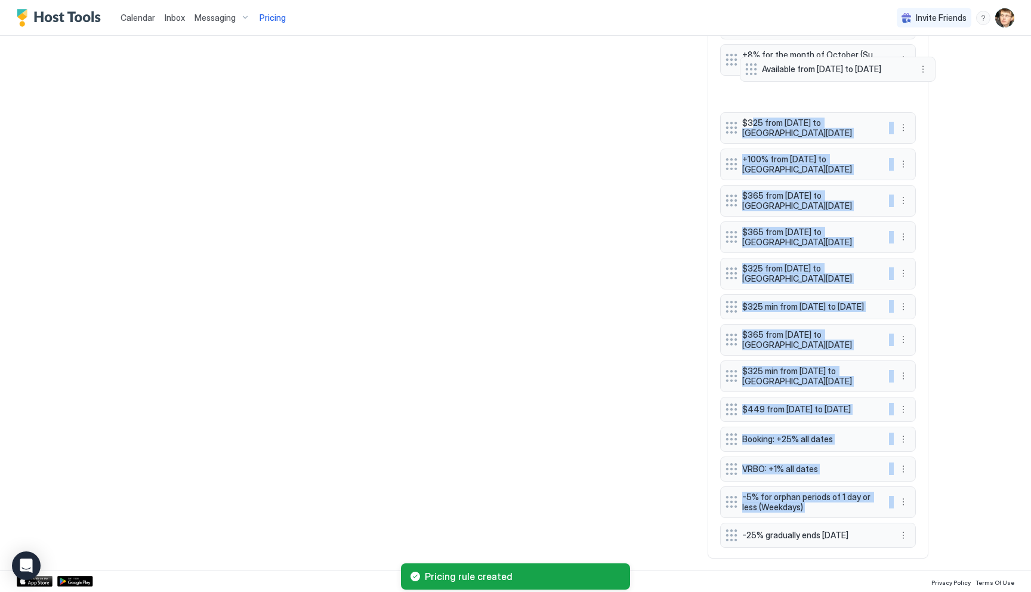
drag, startPoint x: 735, startPoint y: 529, endPoint x: 754, endPoint y: 71, distance: 458.2
click at [754, 71] on div "+131% all dates (Fr) +173% all dates (Sa) +16% for the month of May (Su, Mo, Tu…" at bounding box center [818, 96] width 196 height 899
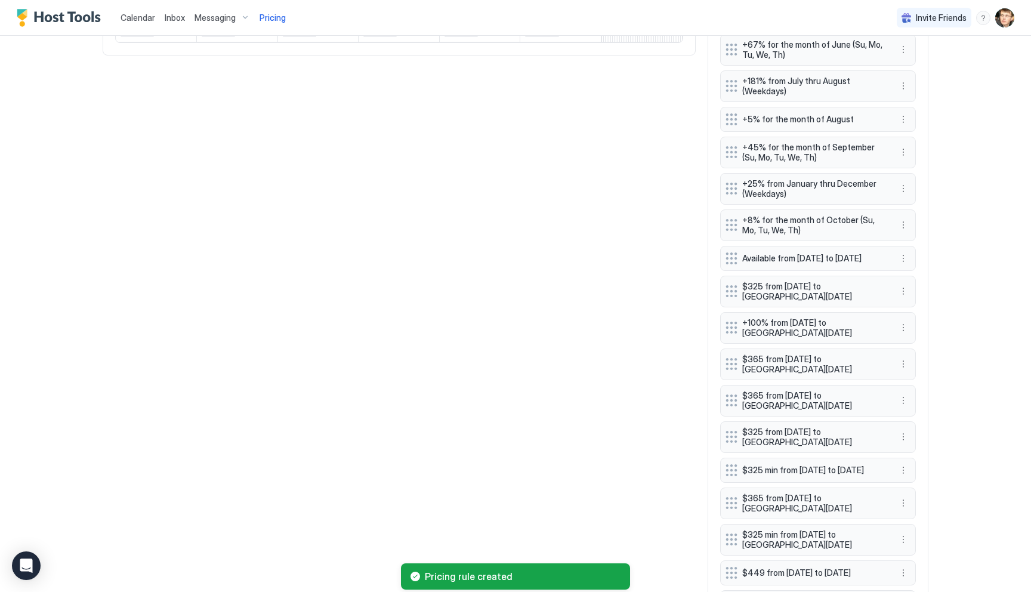
scroll to position [584, 0]
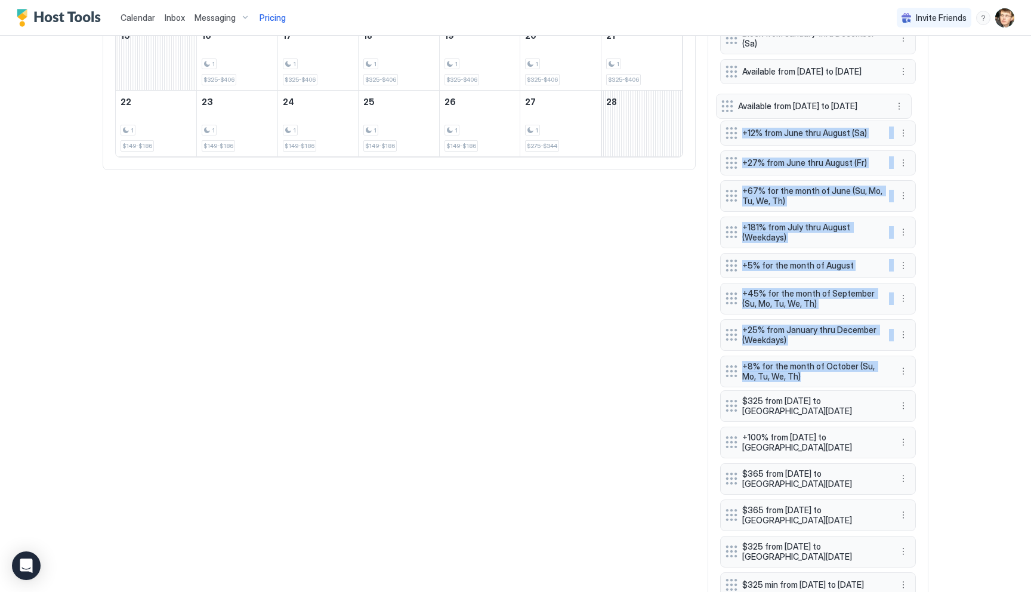
drag, startPoint x: 732, startPoint y: 377, endPoint x: 728, endPoint y: 104, distance: 272.8
click at [728, 104] on div "+131% all dates (Fr) +173% all dates (Sa) +16% for the month of May (Su, Mo, Tu…" at bounding box center [818, 376] width 196 height 899
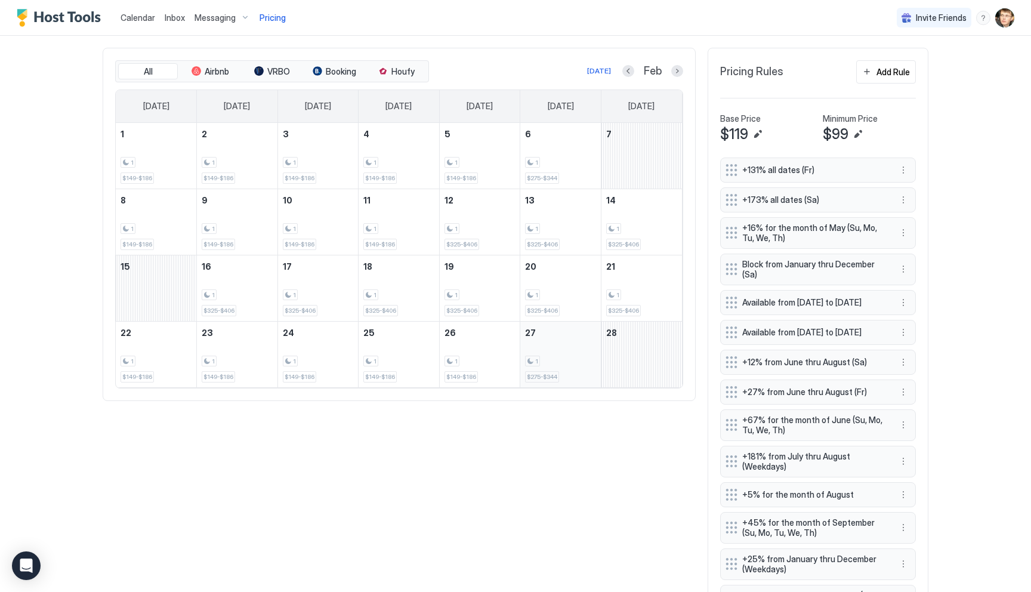
scroll to position [342, 0]
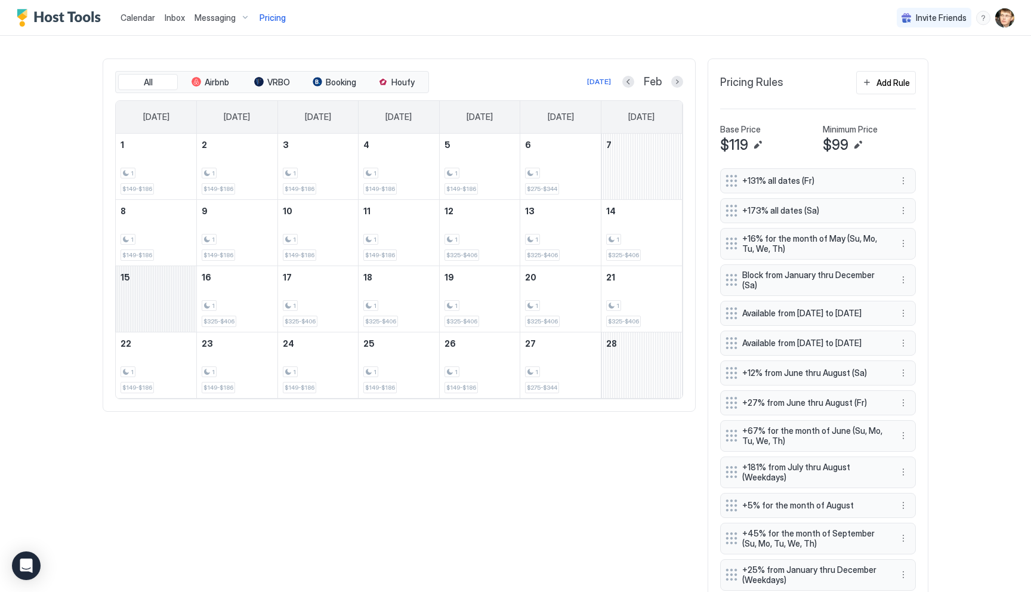
click at [168, 292] on div "February 15, 2026" at bounding box center [156, 299] width 81 height 66
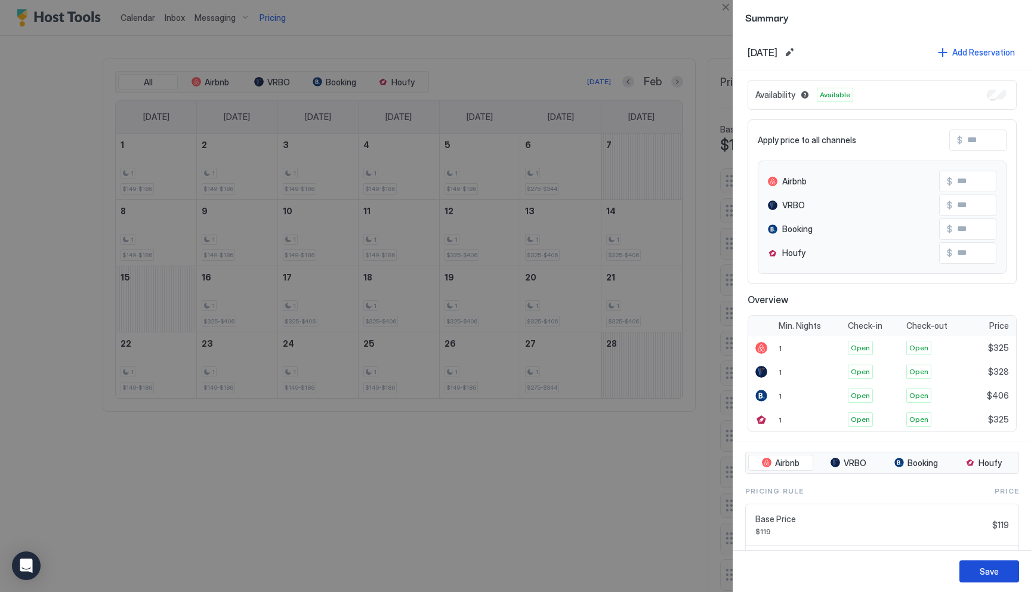
click at [971, 570] on button "Save" at bounding box center [990, 571] width 60 height 22
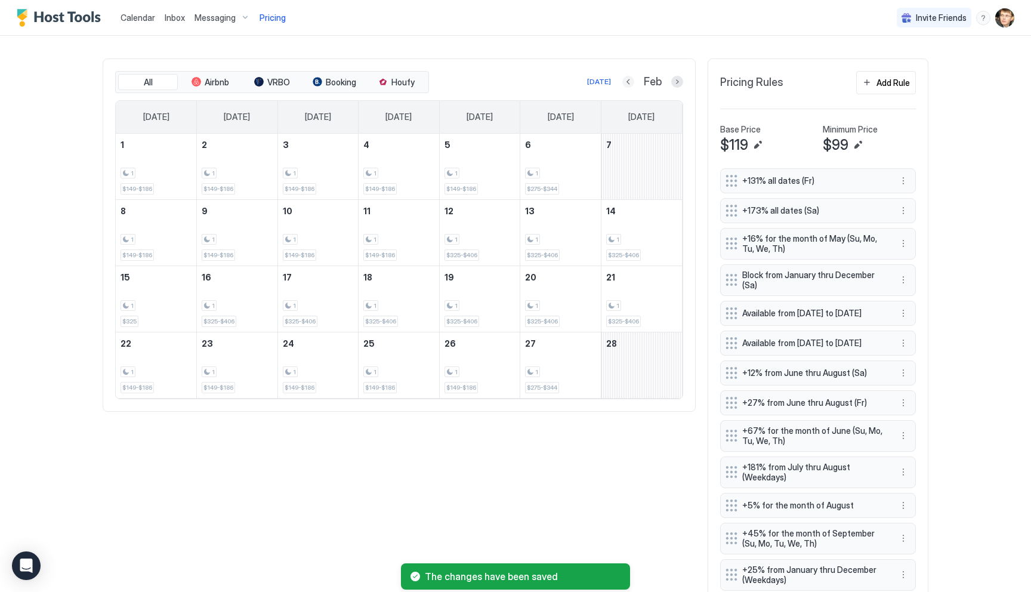
click at [631, 81] on button "Previous month" at bounding box center [628, 82] width 12 height 12
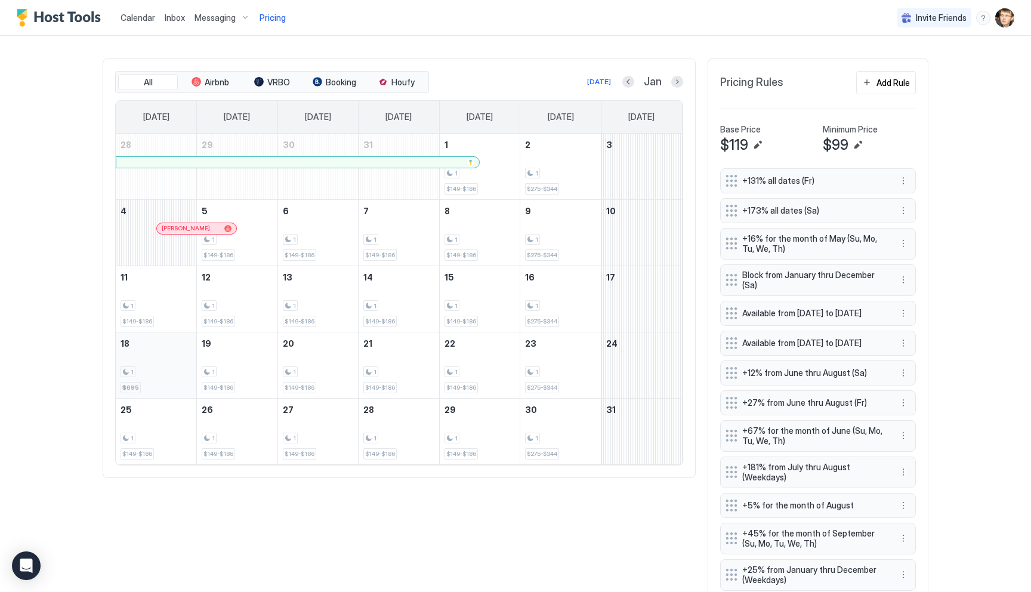
click at [179, 365] on div "1 $695" at bounding box center [156, 365] width 71 height 56
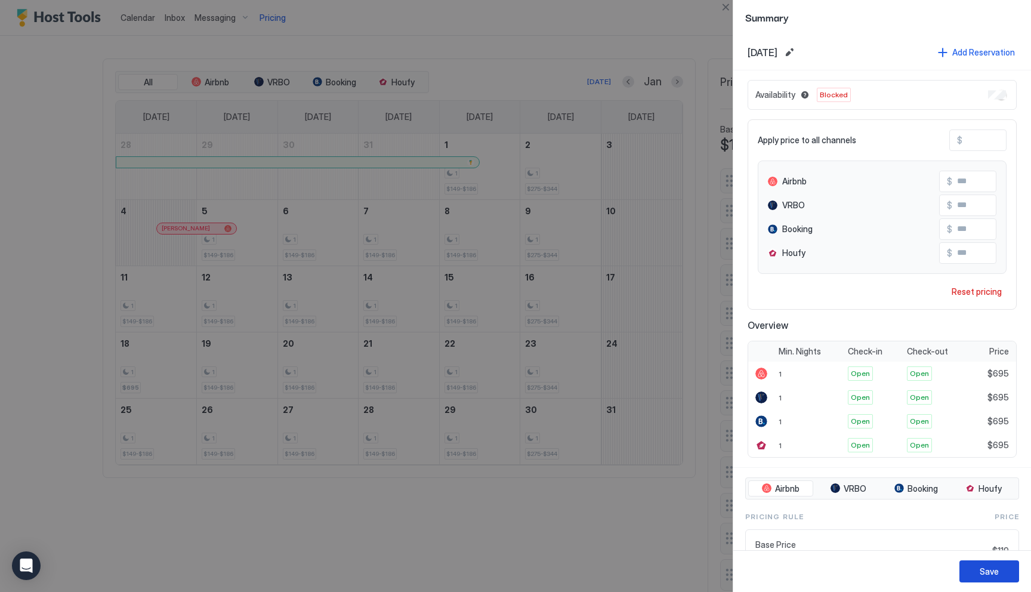
click at [986, 567] on div "Save" at bounding box center [989, 571] width 19 height 13
